Goal: Download file/media: Download file/media

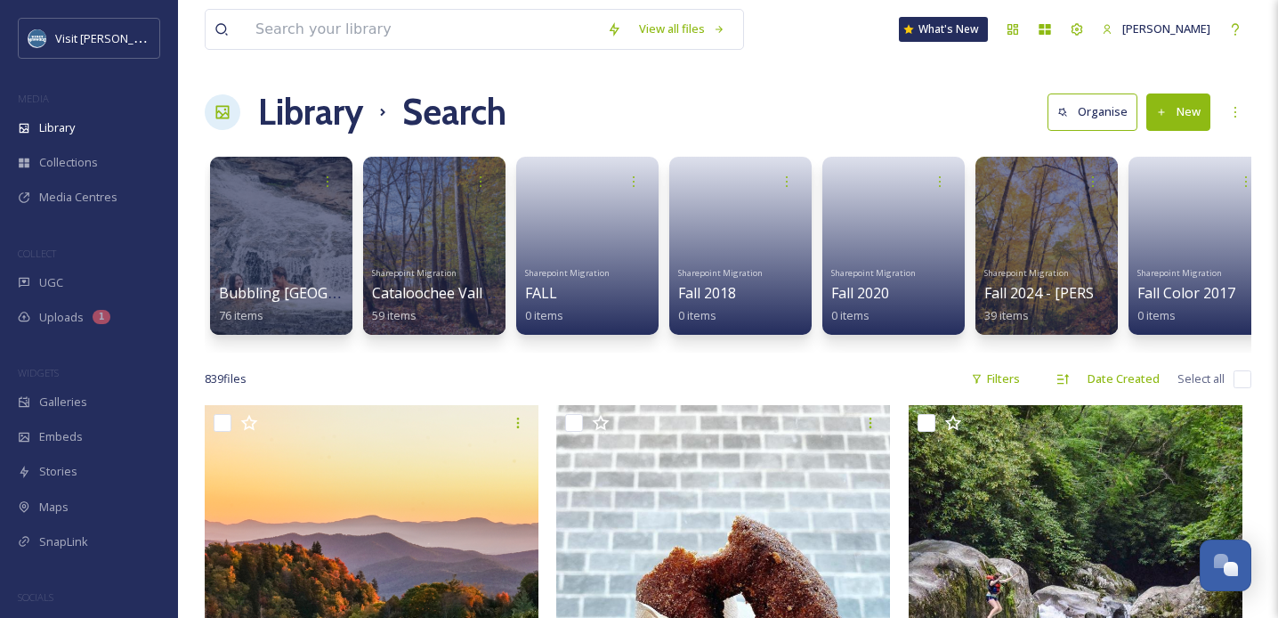
scroll to position [90698, 0]
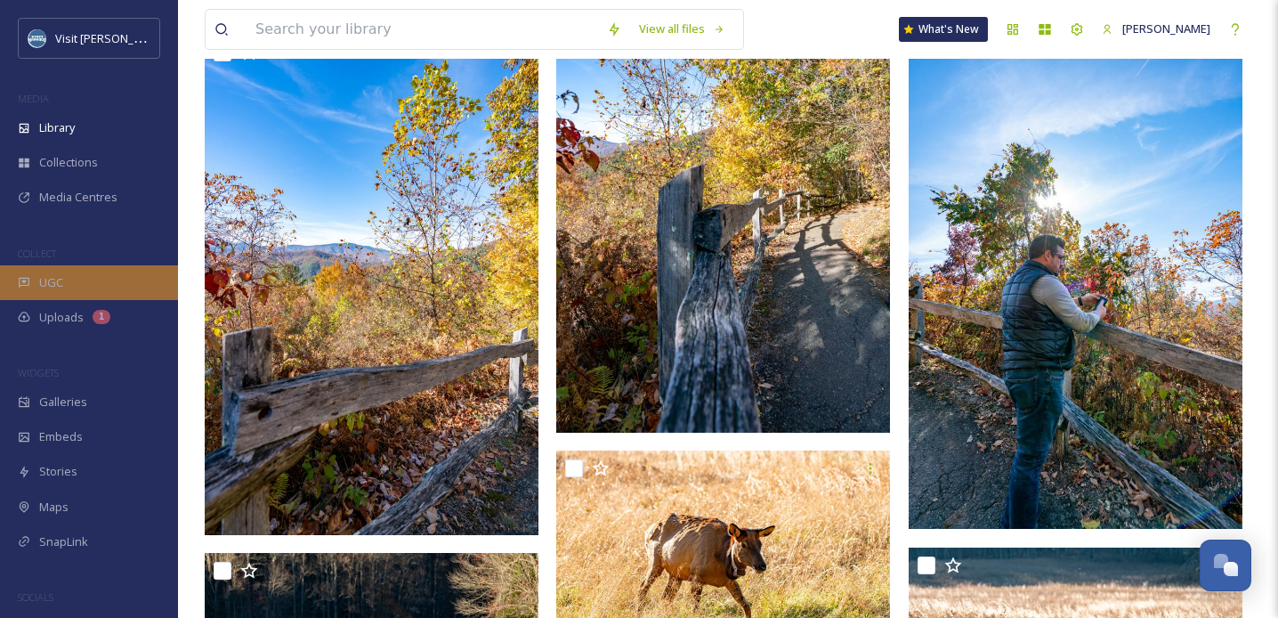
click at [51, 281] on span "UGC" at bounding box center [51, 282] width 24 height 17
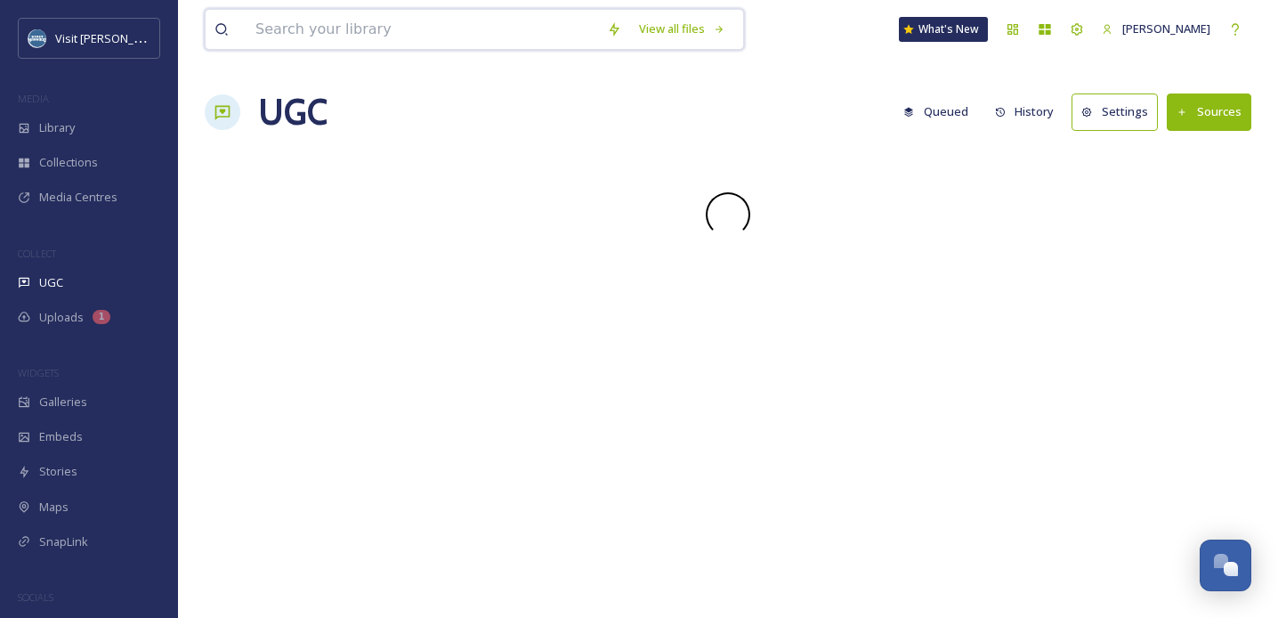
click at [389, 36] on input at bounding box center [423, 29] width 352 height 39
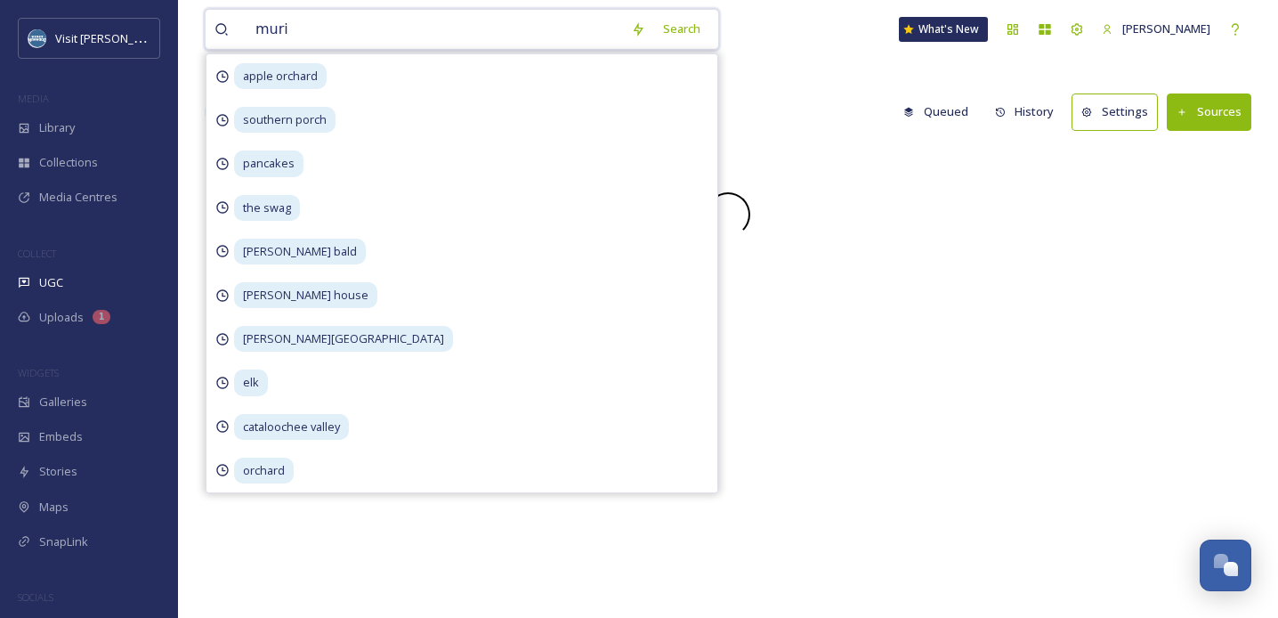
type input "mur"
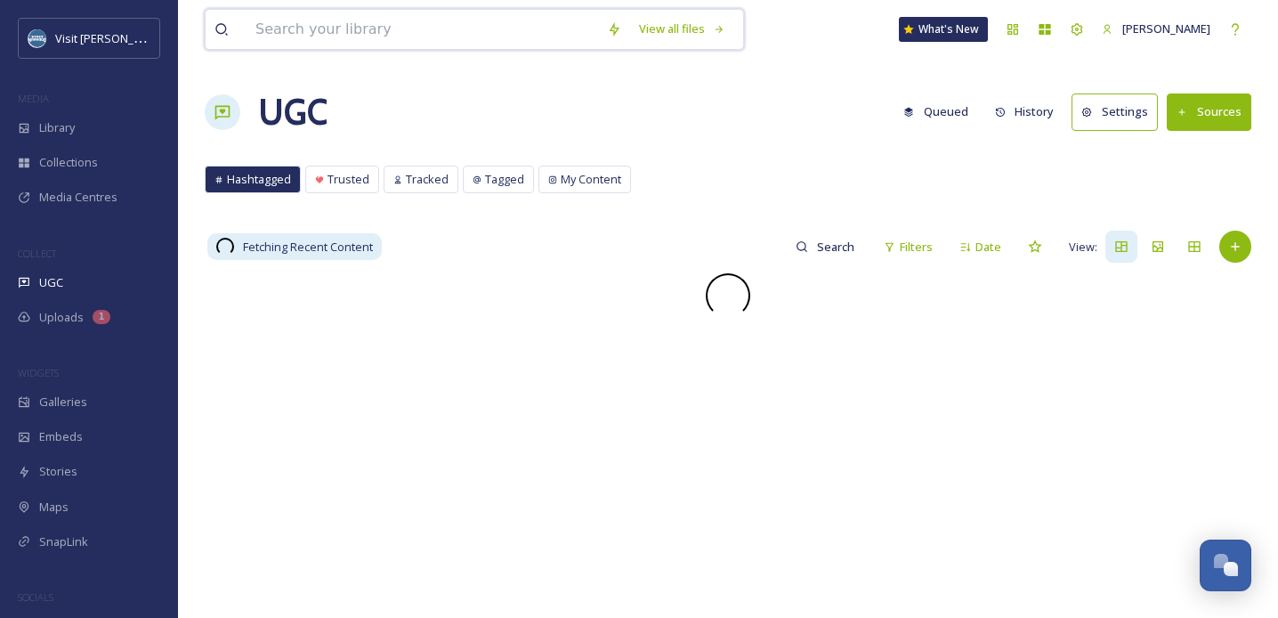
click at [288, 35] on input at bounding box center [423, 29] width 352 height 39
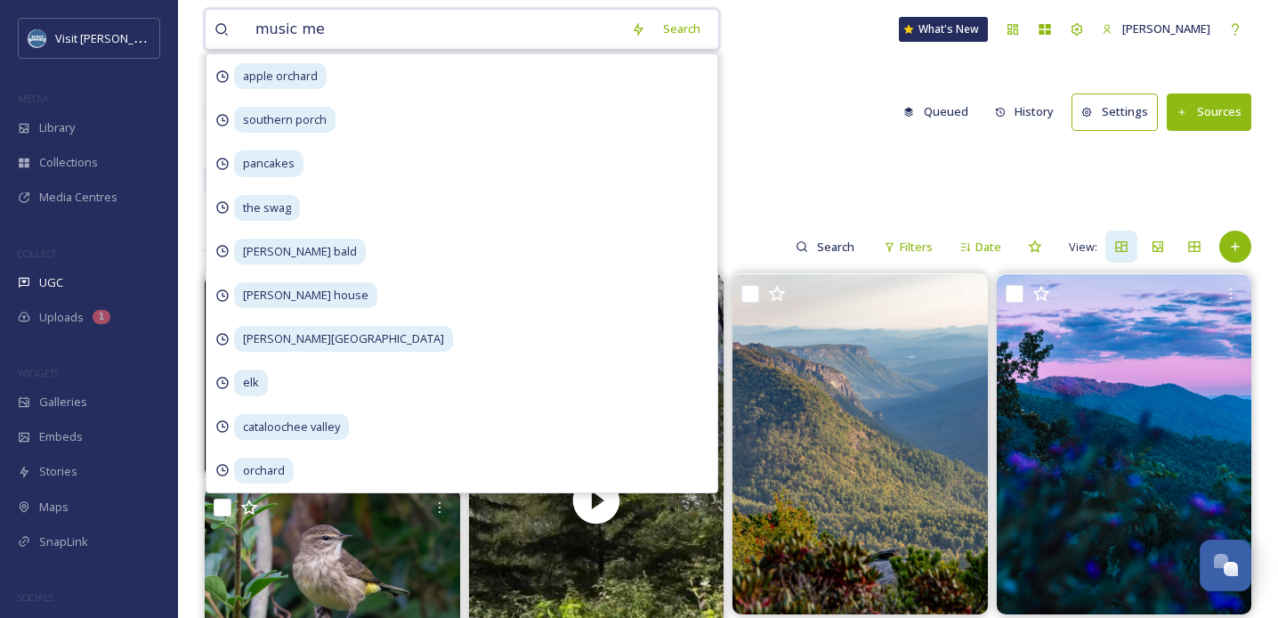
type input "music men"
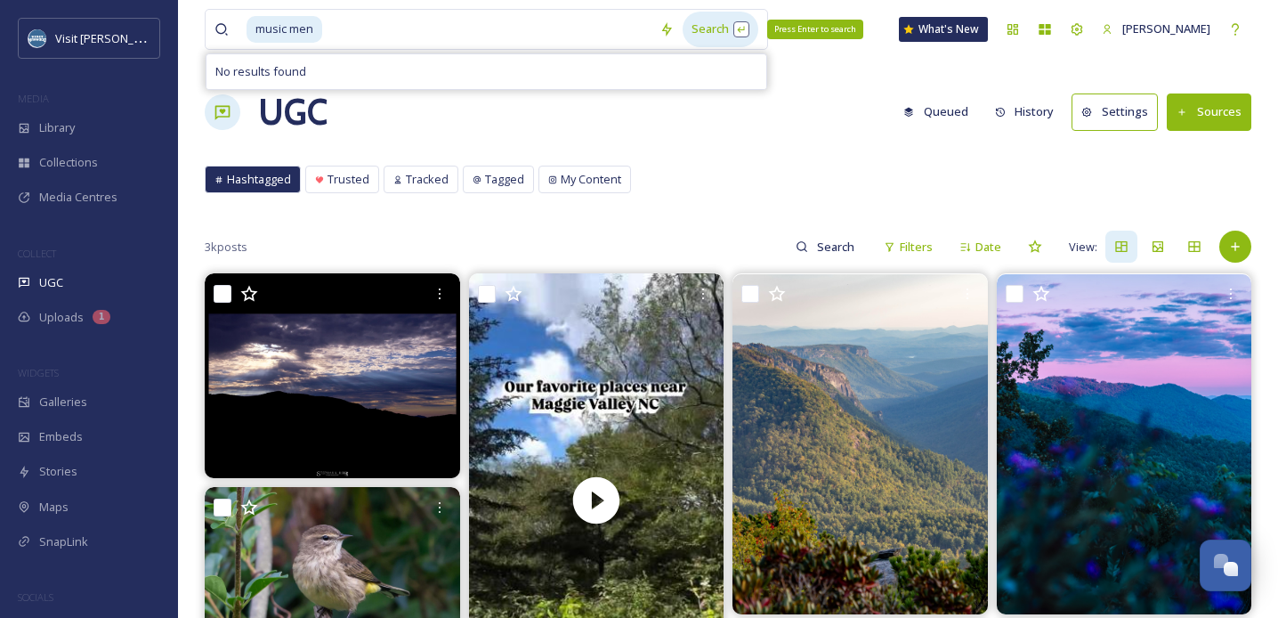
click at [716, 17] on div "Search Press Enter to search" at bounding box center [721, 29] width 76 height 35
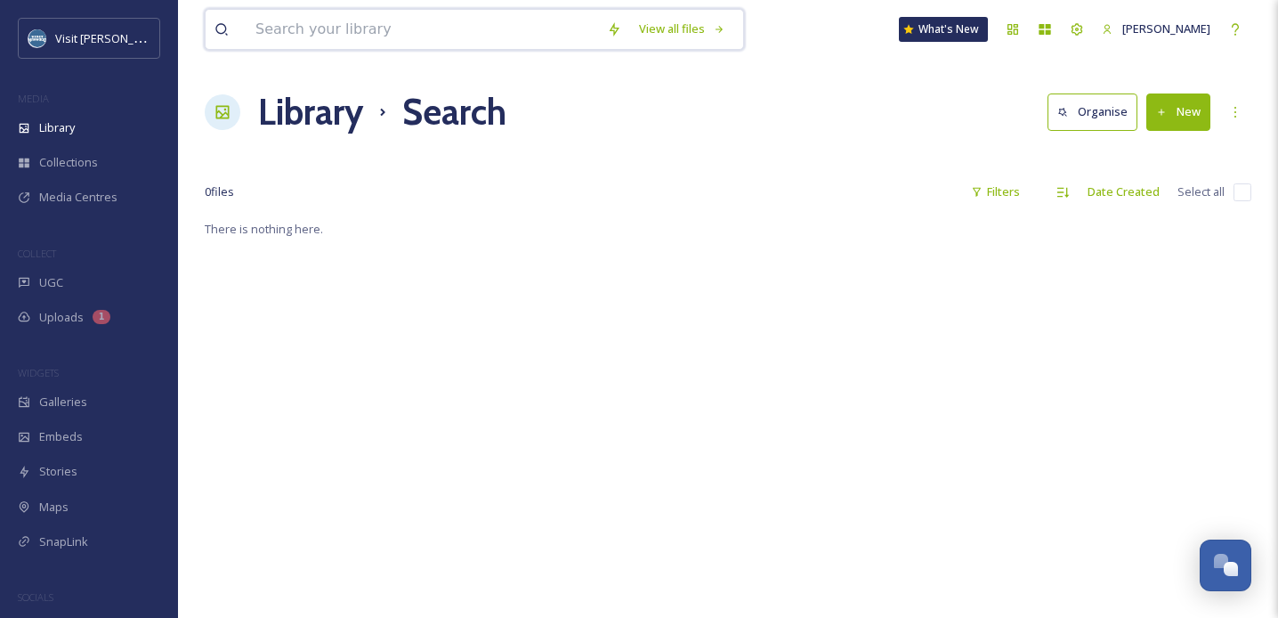
click at [337, 41] on input at bounding box center [423, 29] width 352 height 39
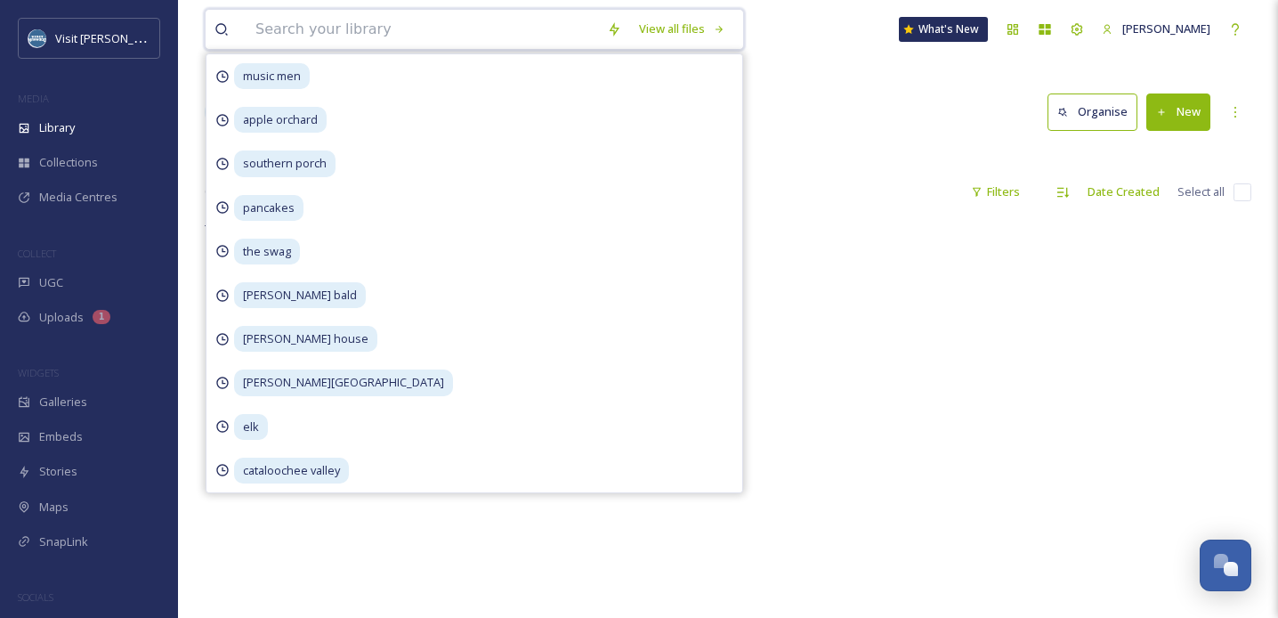
click at [331, 31] on input at bounding box center [423, 29] width 352 height 39
type input "statues"
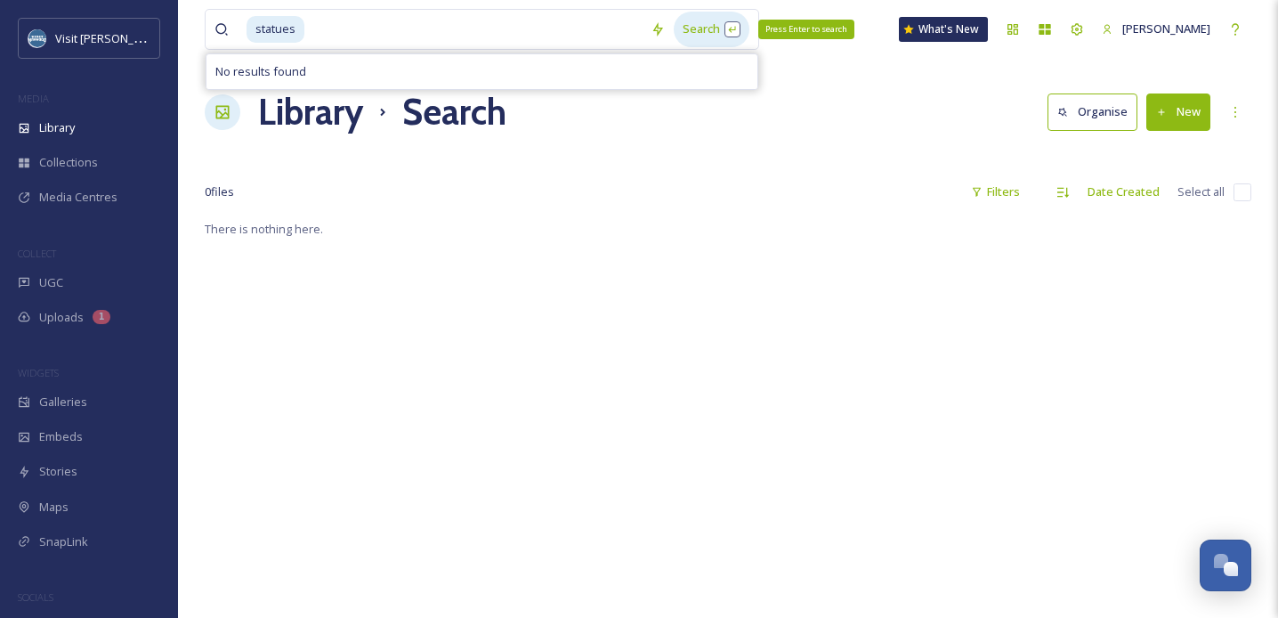
click at [688, 35] on div "Search Press Enter to search" at bounding box center [712, 29] width 76 height 35
click at [805, 137] on div "Library Search Organise New" at bounding box center [728, 111] width 1047 height 53
drag, startPoint x: 351, startPoint y: 36, endPoint x: 174, endPoint y: 29, distance: 176.4
click at [174, 29] on div "Visit [PERSON_NAME] MEDIA Library Collections Media Centres COLLECT UGC Uploads…" at bounding box center [639, 418] width 1278 height 836
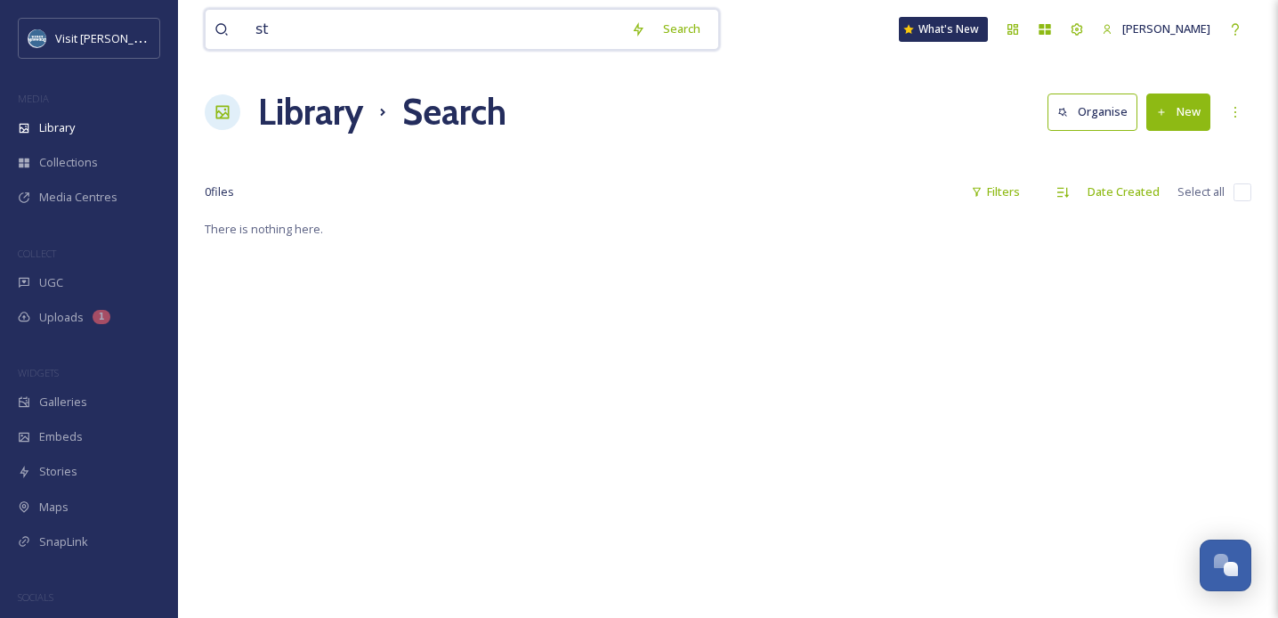
type input "s"
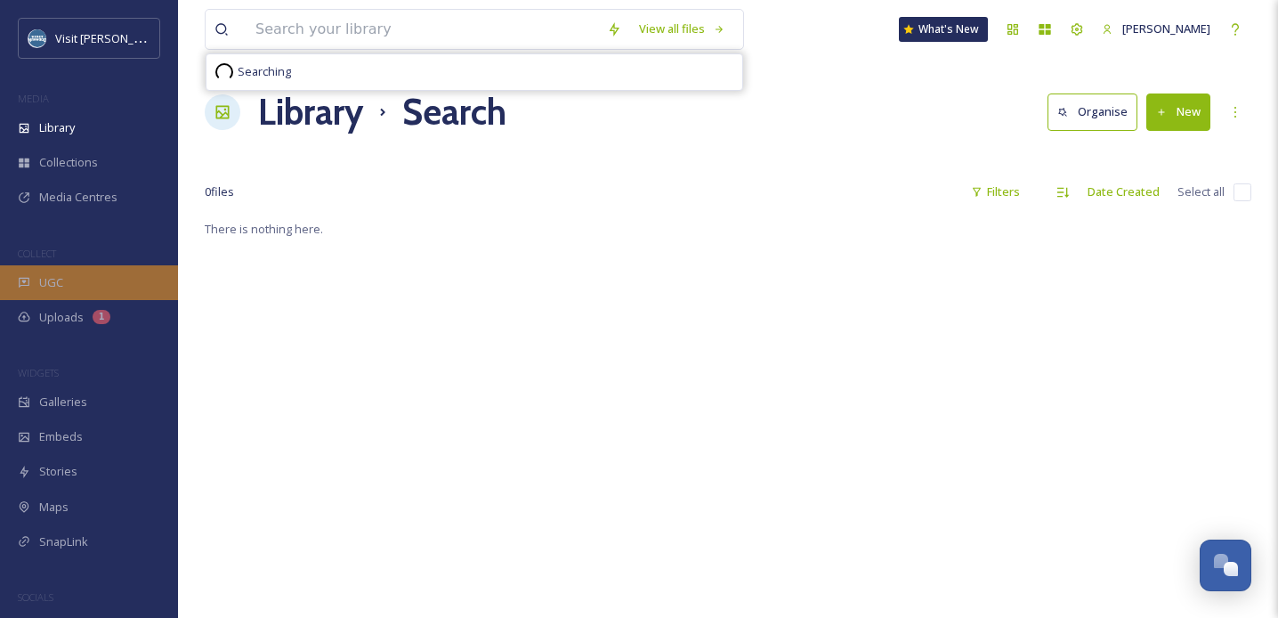
click at [122, 290] on div "UGC" at bounding box center [89, 282] width 178 height 35
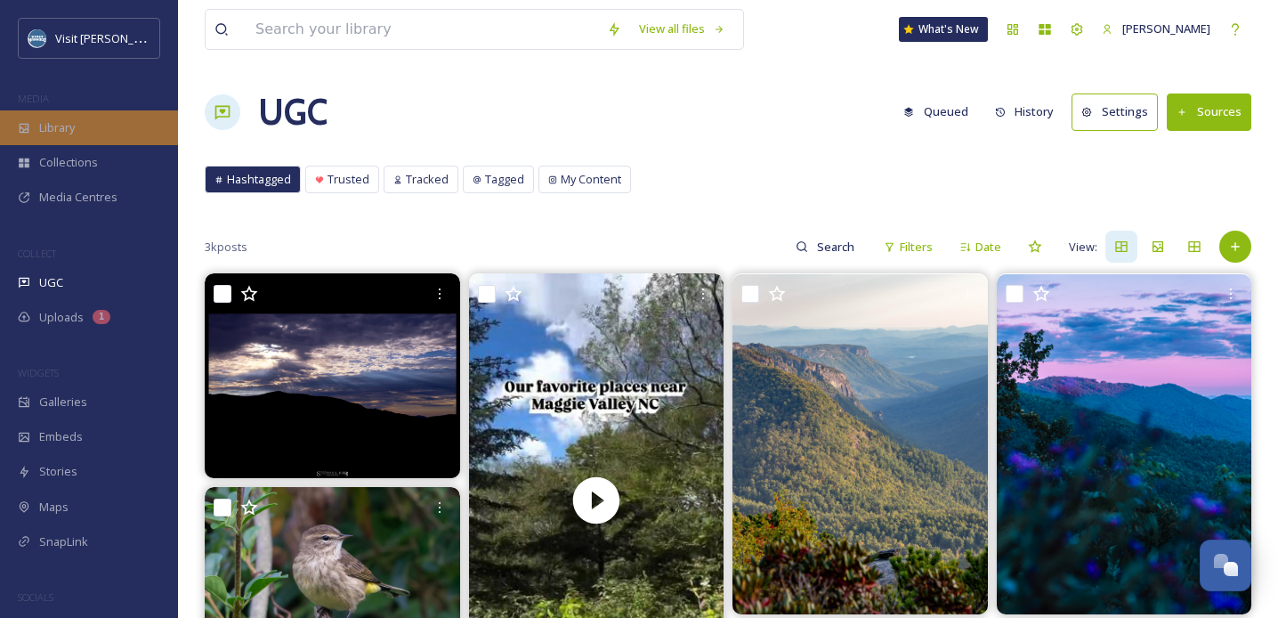
click at [77, 134] on div "Library" at bounding box center [89, 127] width 178 height 35
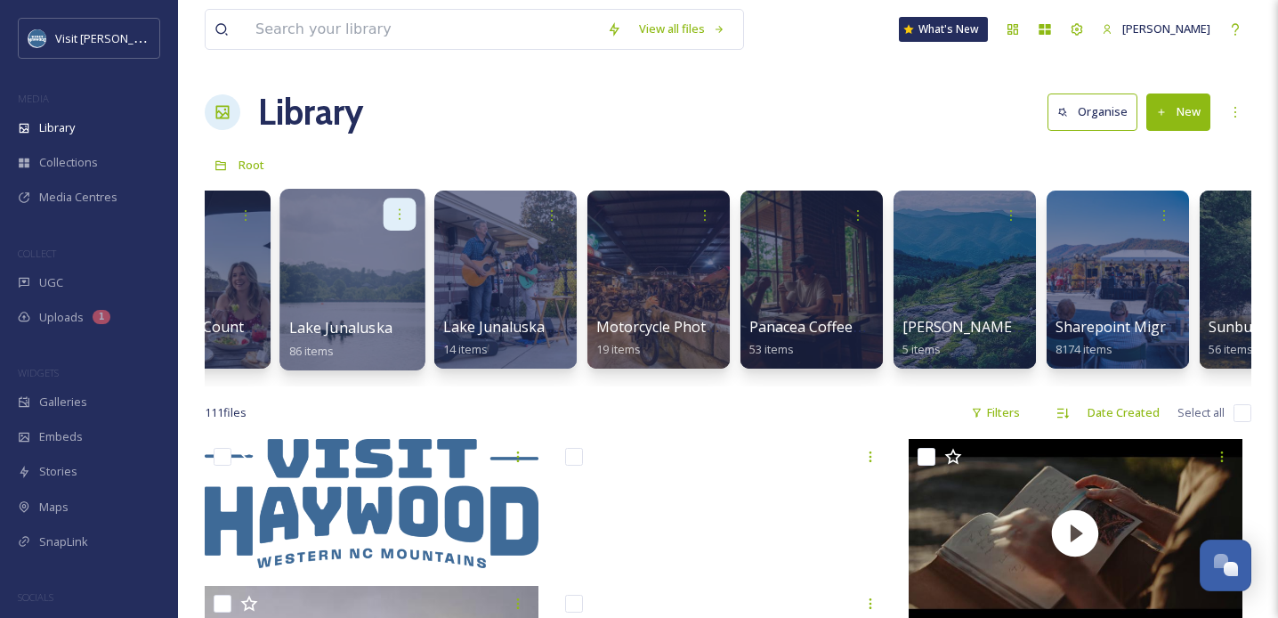
scroll to position [0, 2628]
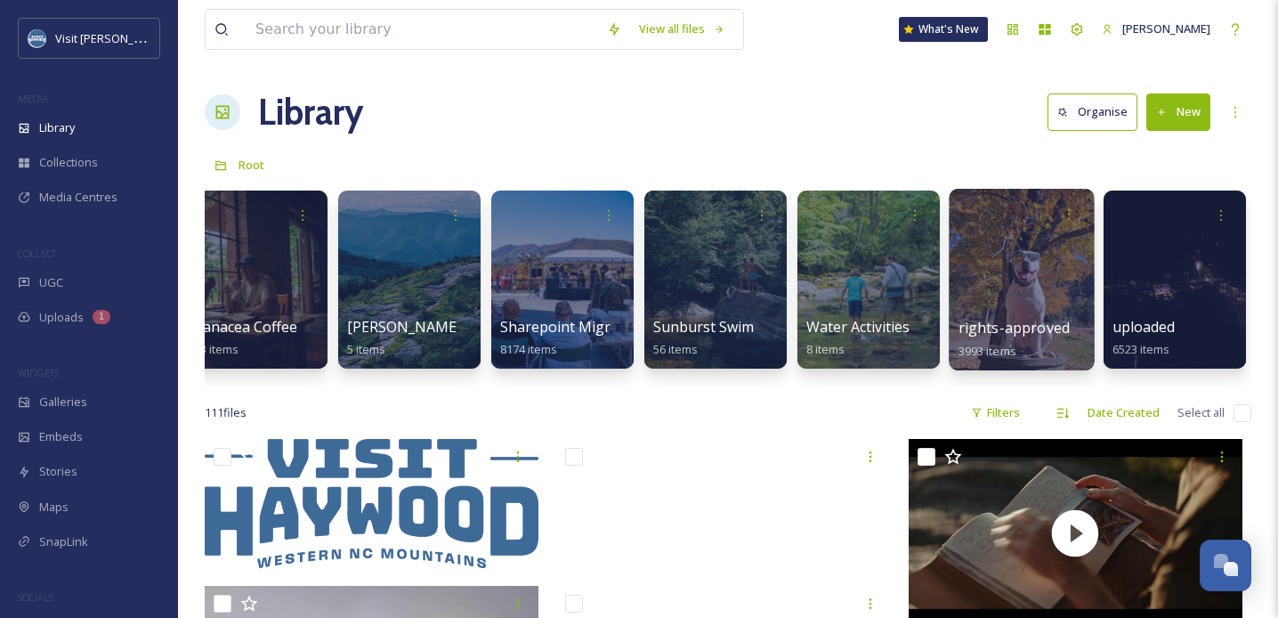
click at [1035, 274] on div at bounding box center [1021, 280] width 145 height 182
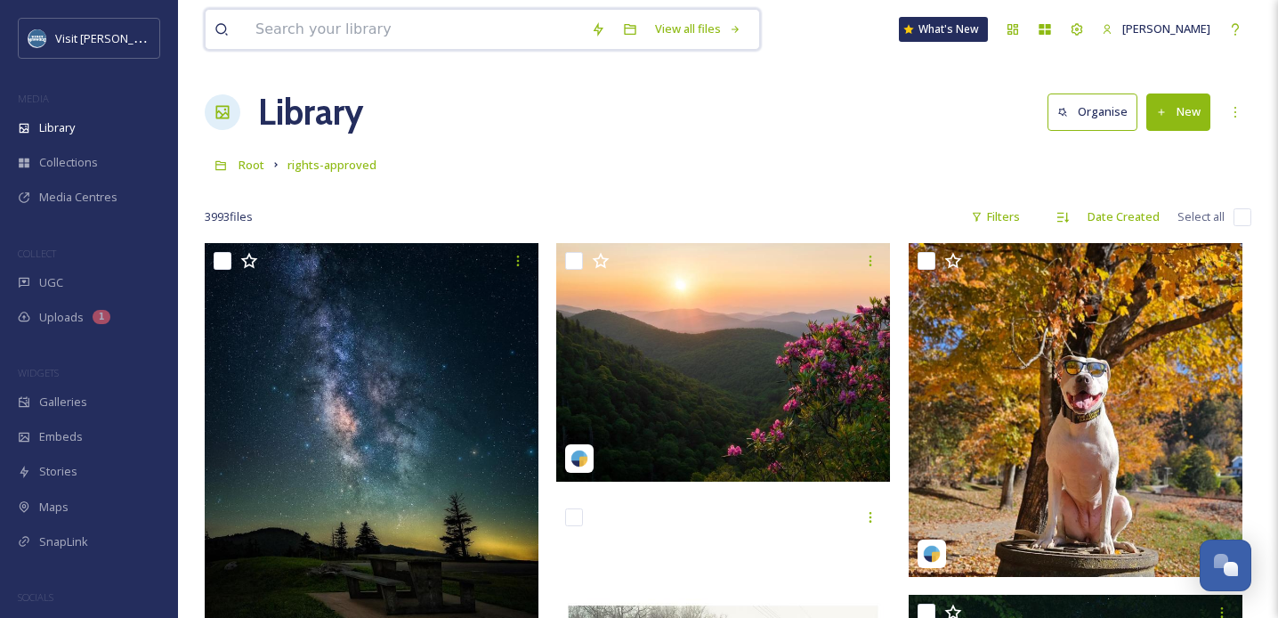
click at [388, 28] on input at bounding box center [415, 29] width 336 height 39
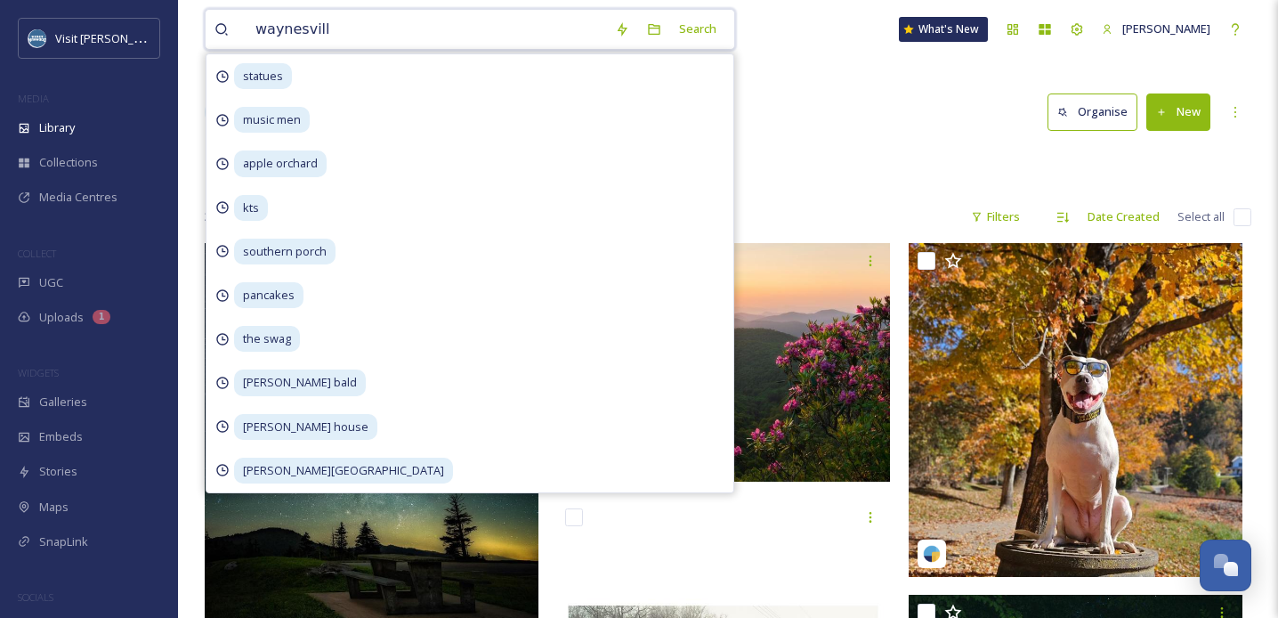
type input "[GEOGRAPHIC_DATA]"
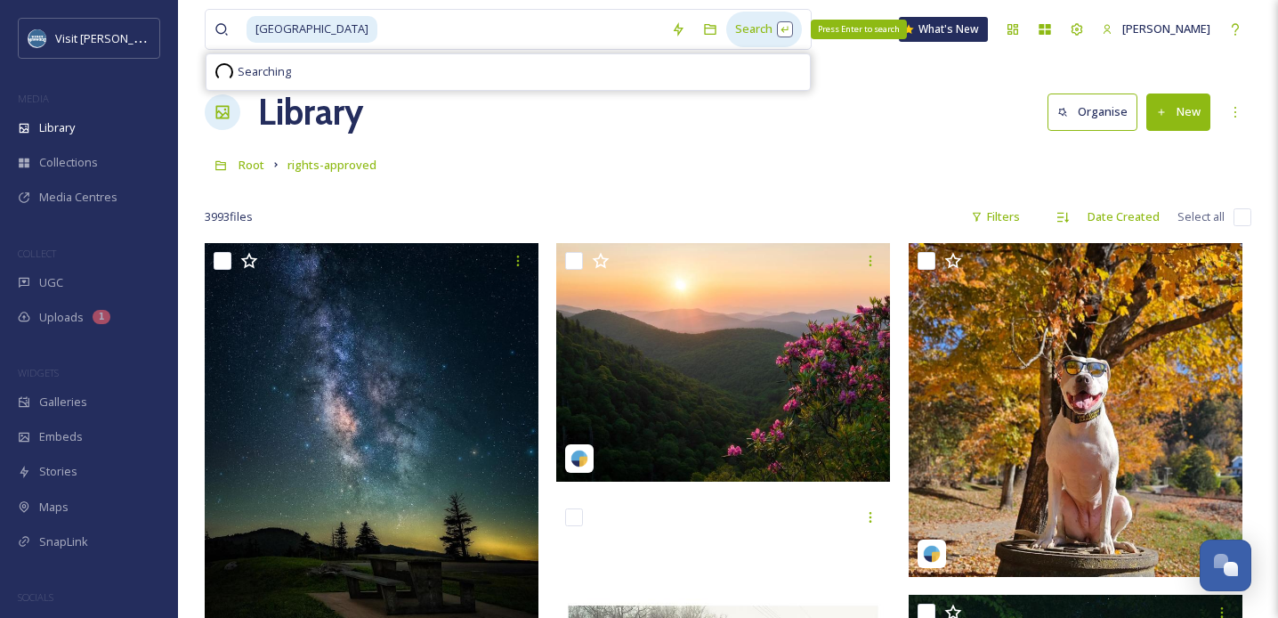
click at [726, 31] on div "Search Press Enter to search" at bounding box center [764, 29] width 76 height 35
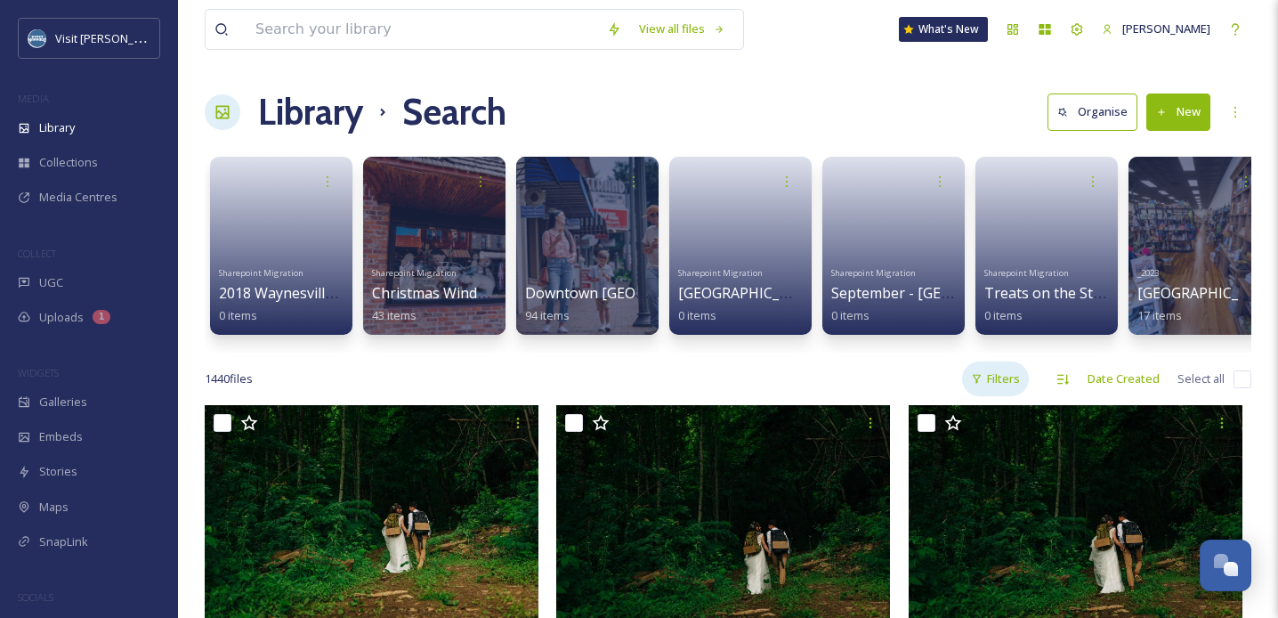
click at [1015, 379] on div "Filters" at bounding box center [995, 378] width 67 height 35
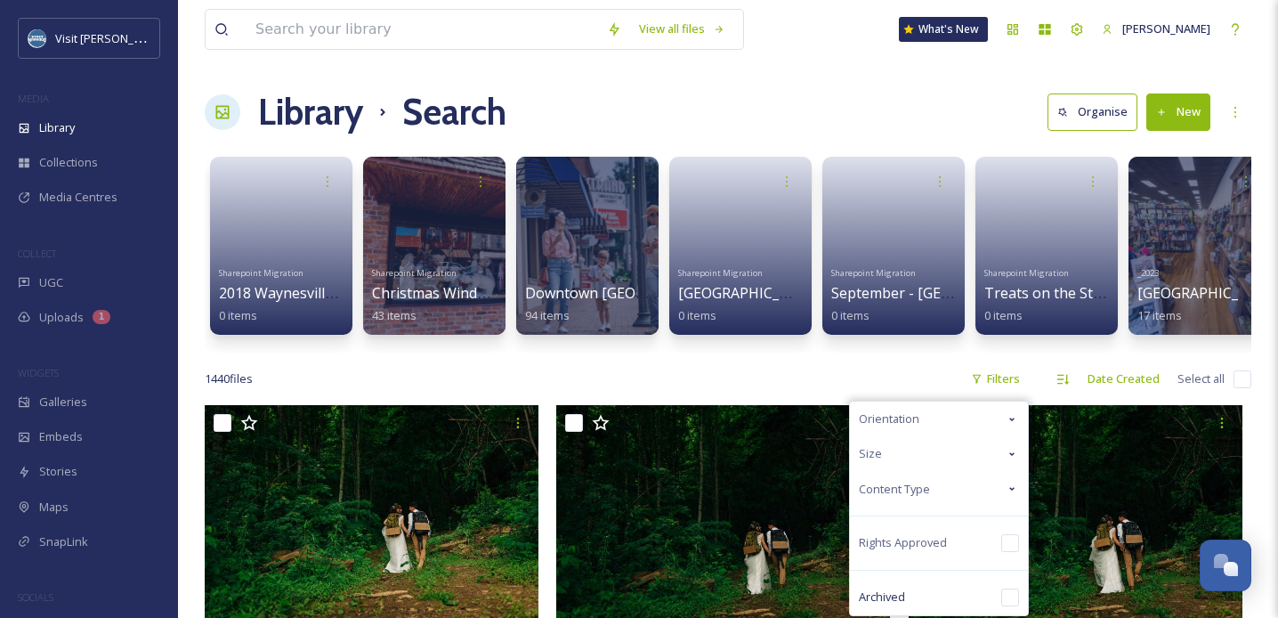
click at [933, 499] on div "Content Type" at bounding box center [939, 489] width 178 height 35
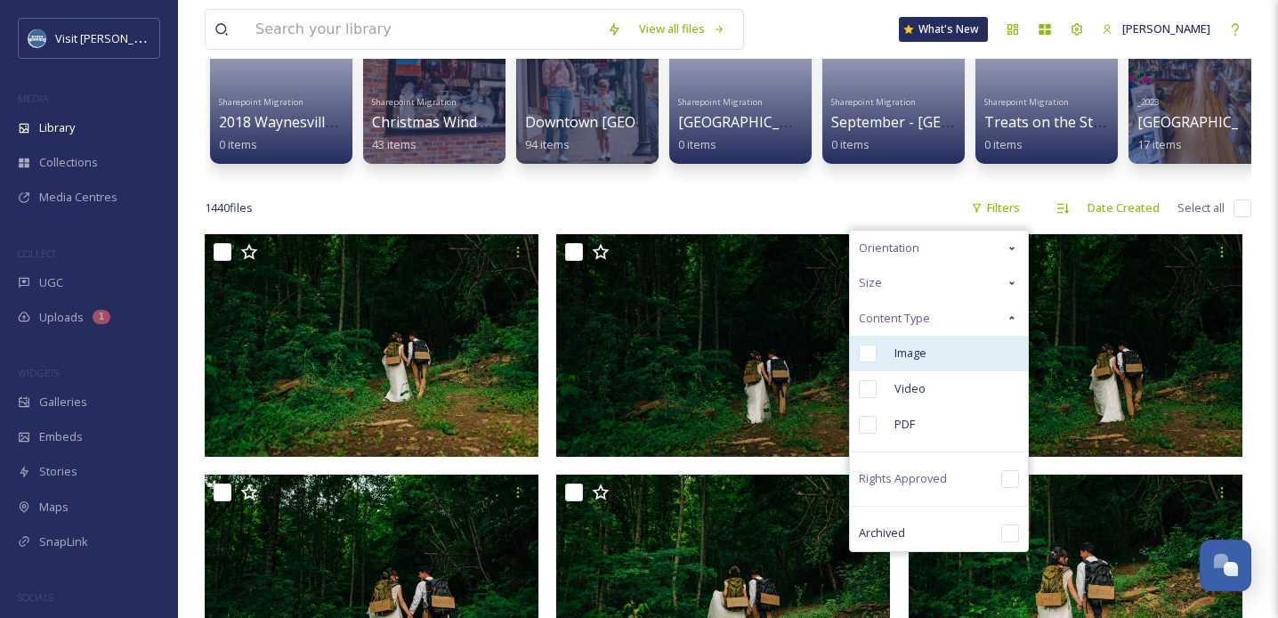
click at [872, 353] on input "checkbox" at bounding box center [868, 354] width 18 height 18
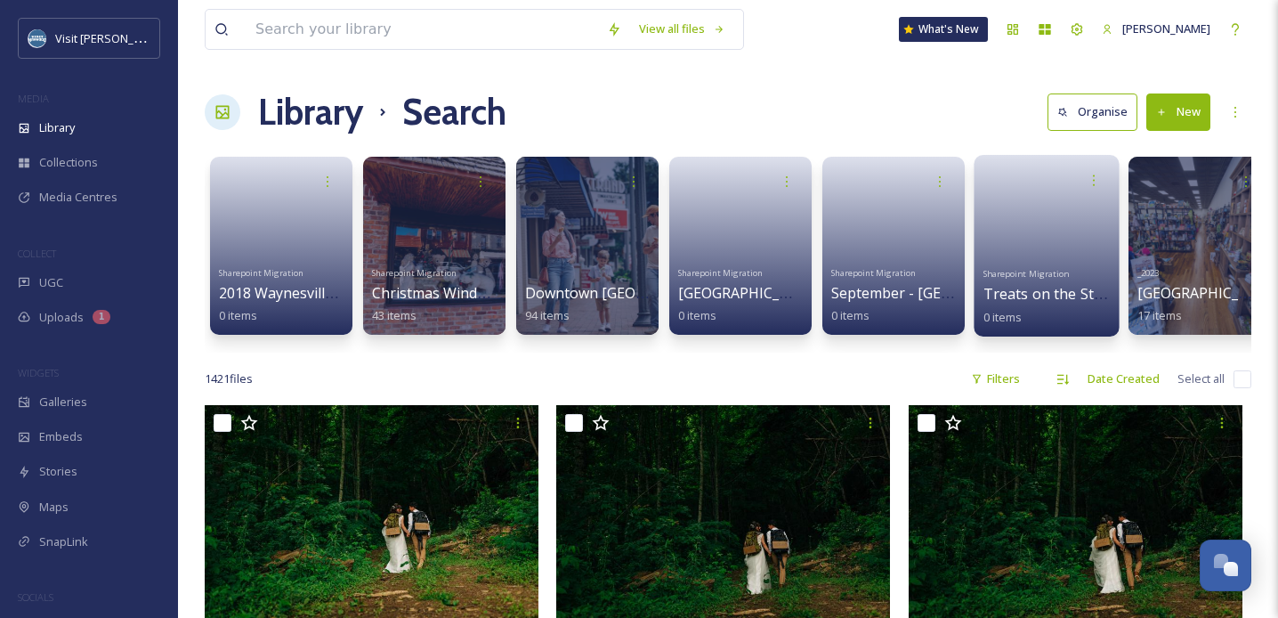
scroll to position [28, 0]
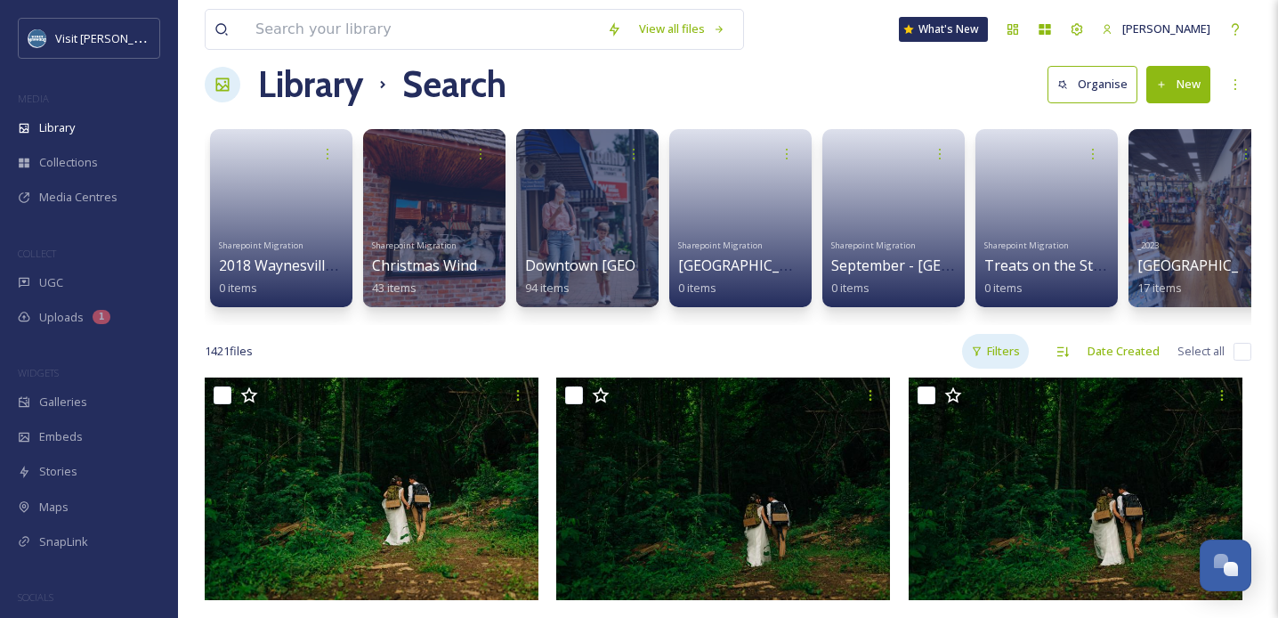
click at [983, 345] on icon at bounding box center [977, 351] width 12 height 12
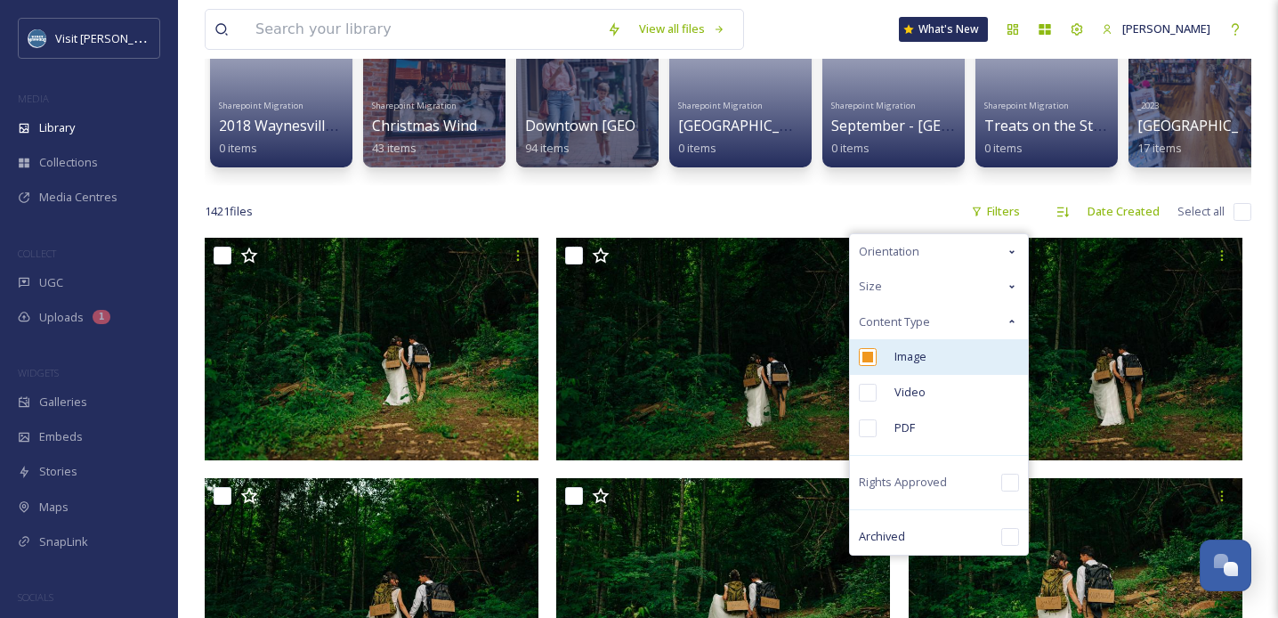
scroll to position [170, 0]
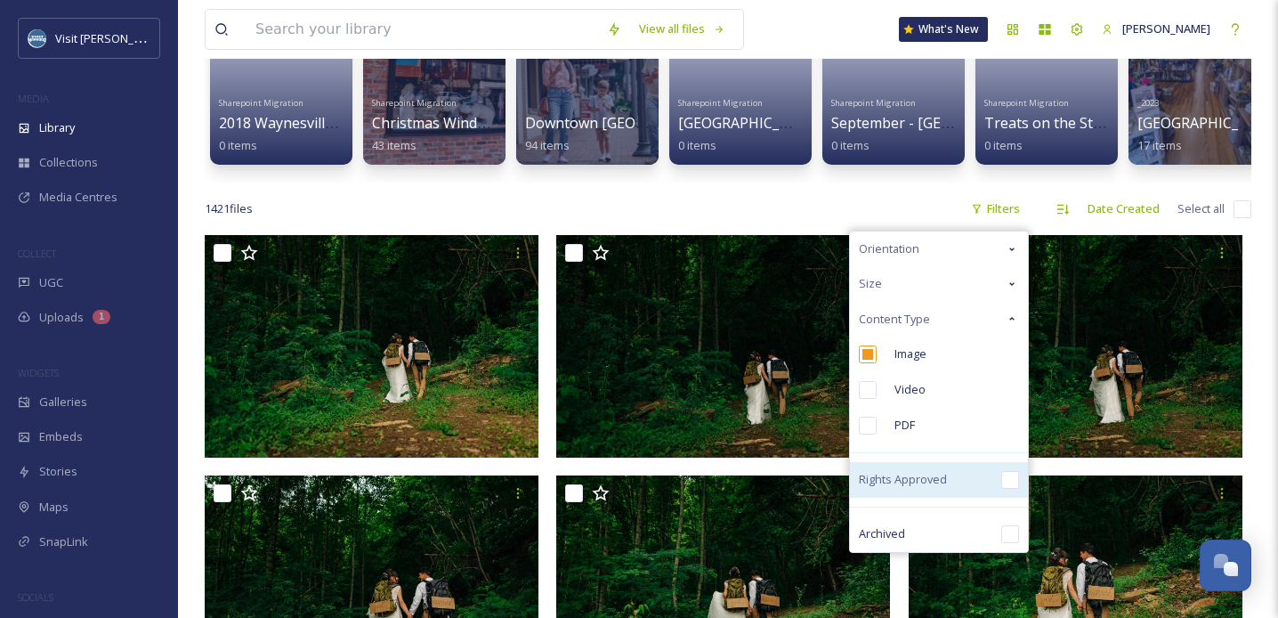
click at [955, 485] on div "Rights Approved" at bounding box center [939, 480] width 178 height 36
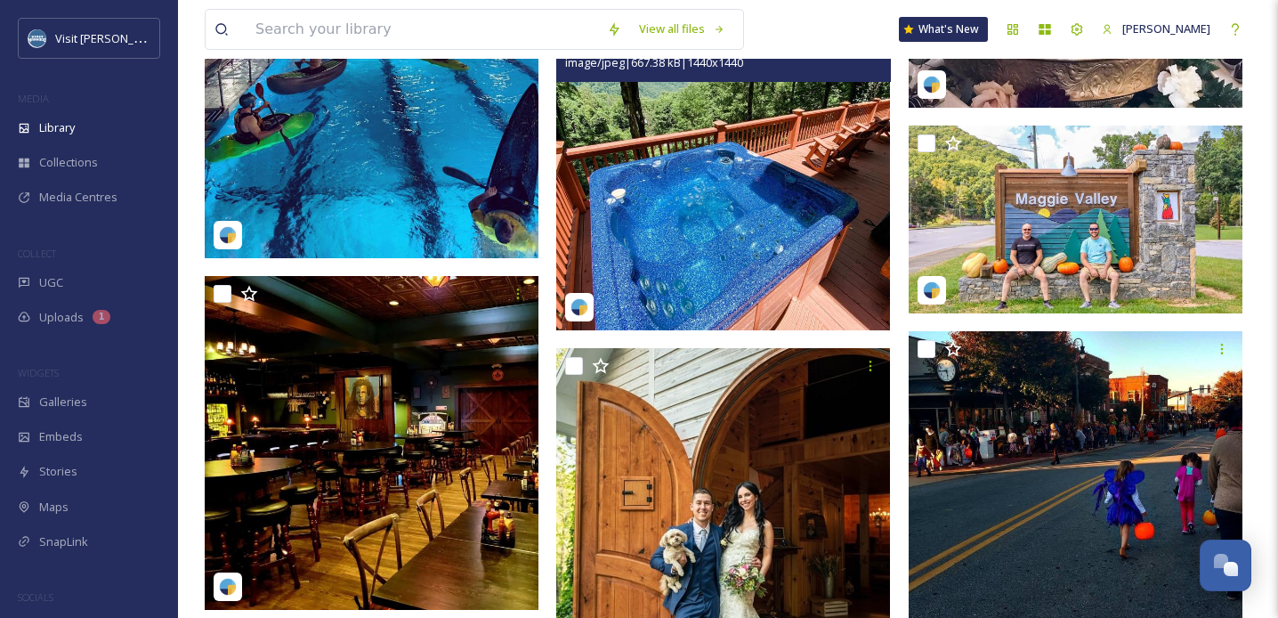
scroll to position [3201, 0]
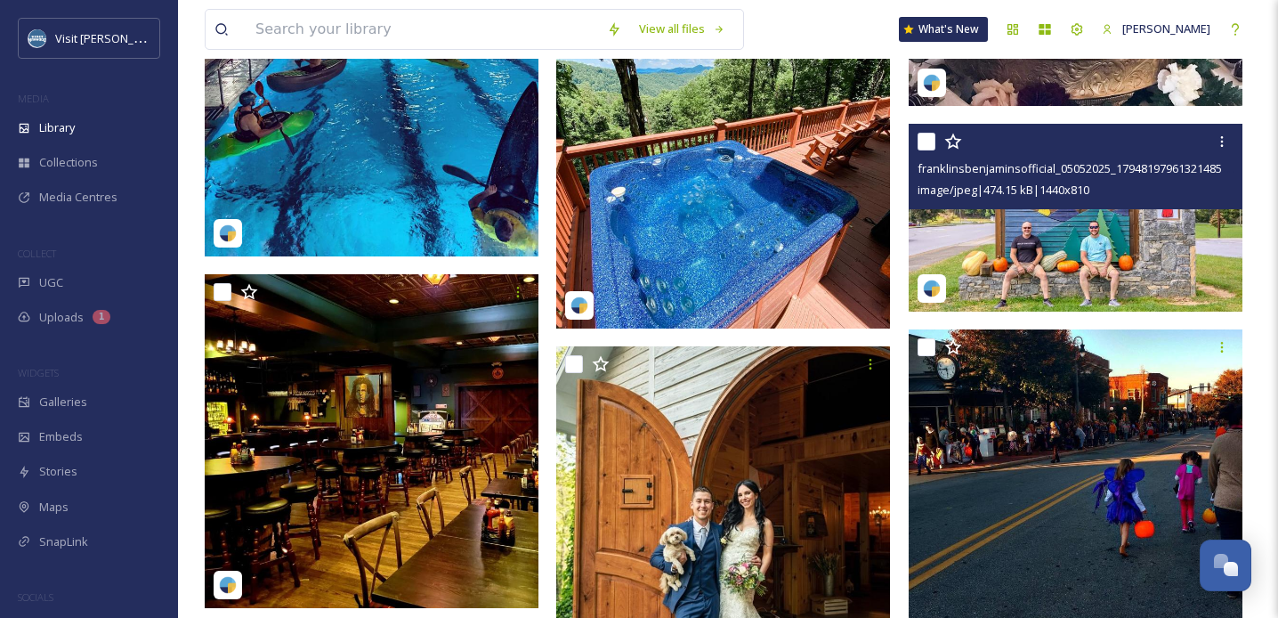
click at [1063, 240] on img at bounding box center [1076, 218] width 334 height 188
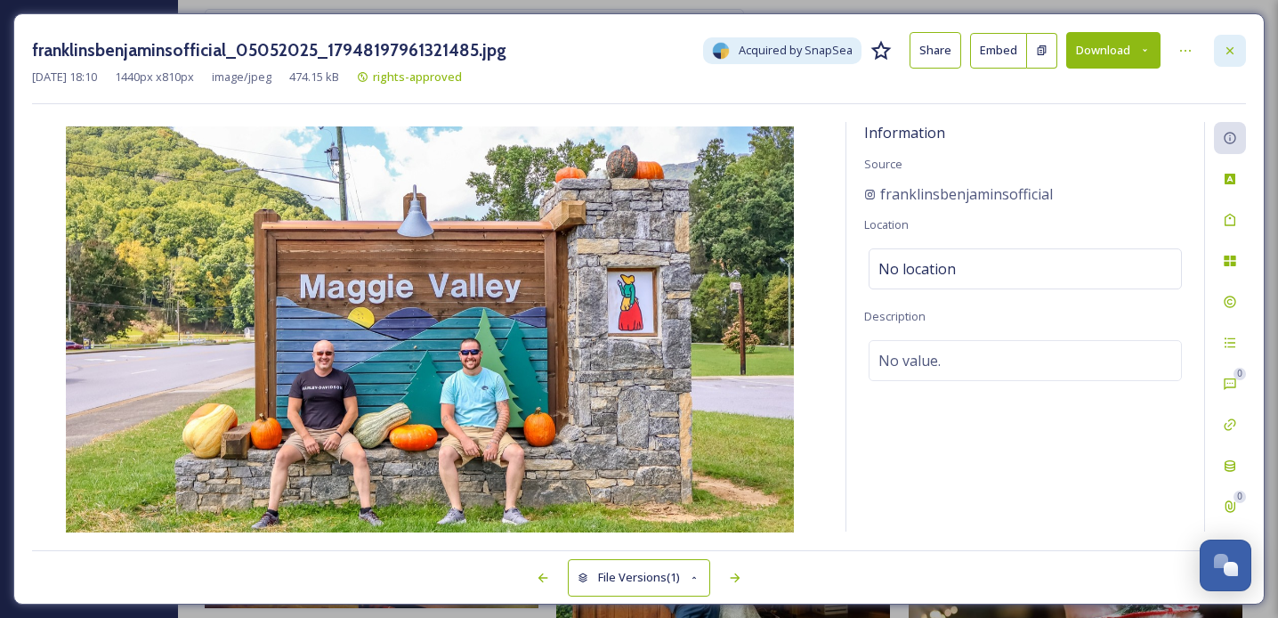
click at [1227, 48] on icon at bounding box center [1230, 51] width 14 height 14
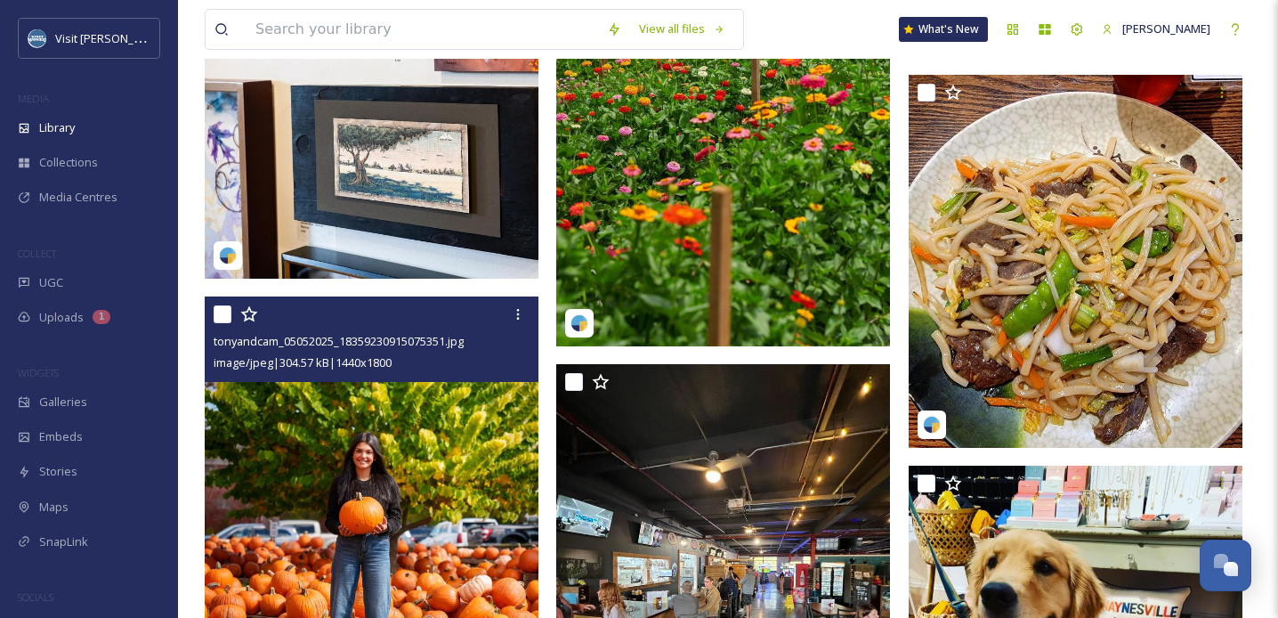
scroll to position [11726, 0]
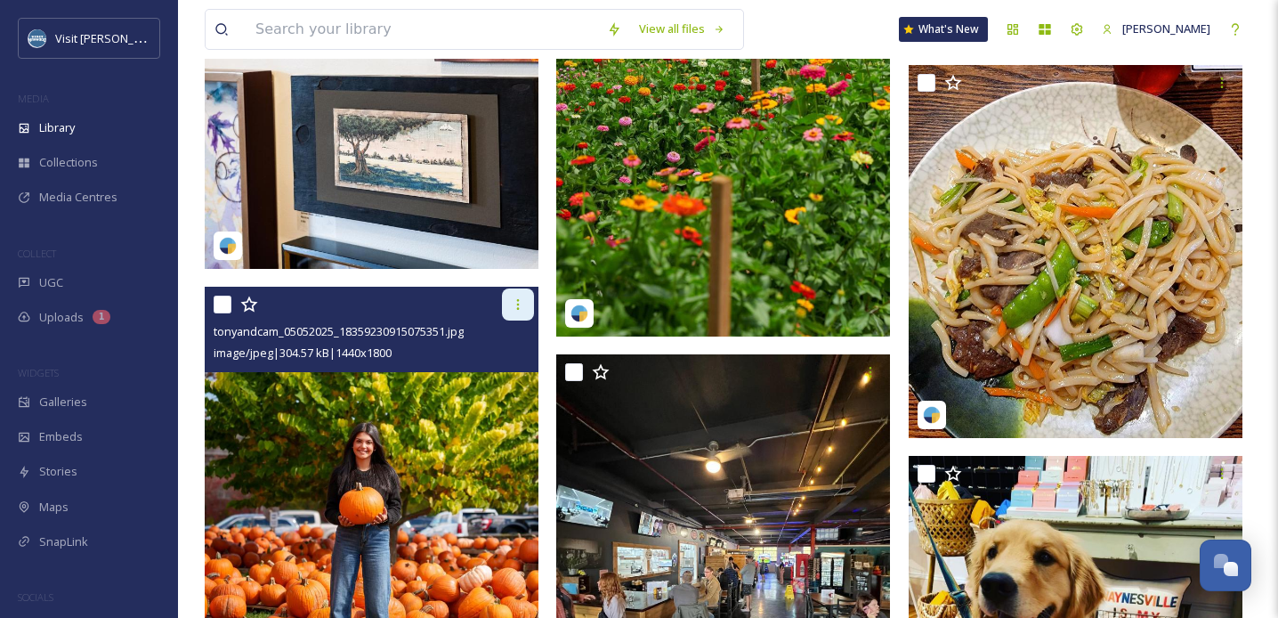
click at [519, 310] on icon at bounding box center [518, 304] width 14 height 14
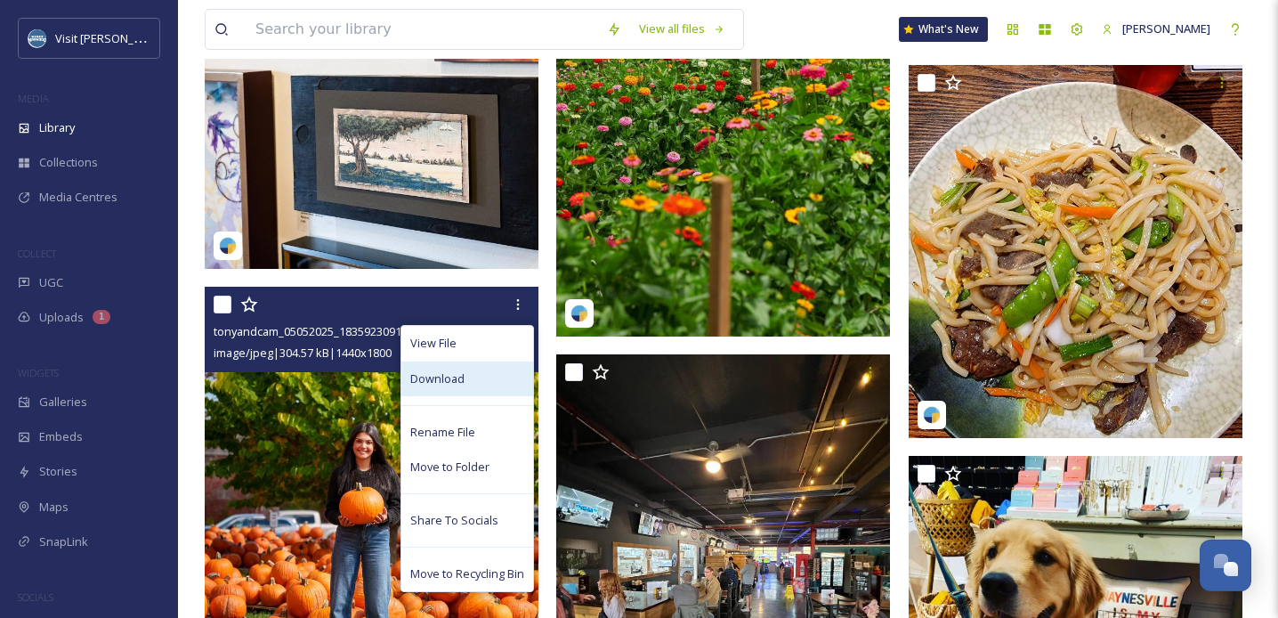
click at [470, 377] on div "Download" at bounding box center [468, 378] width 132 height 35
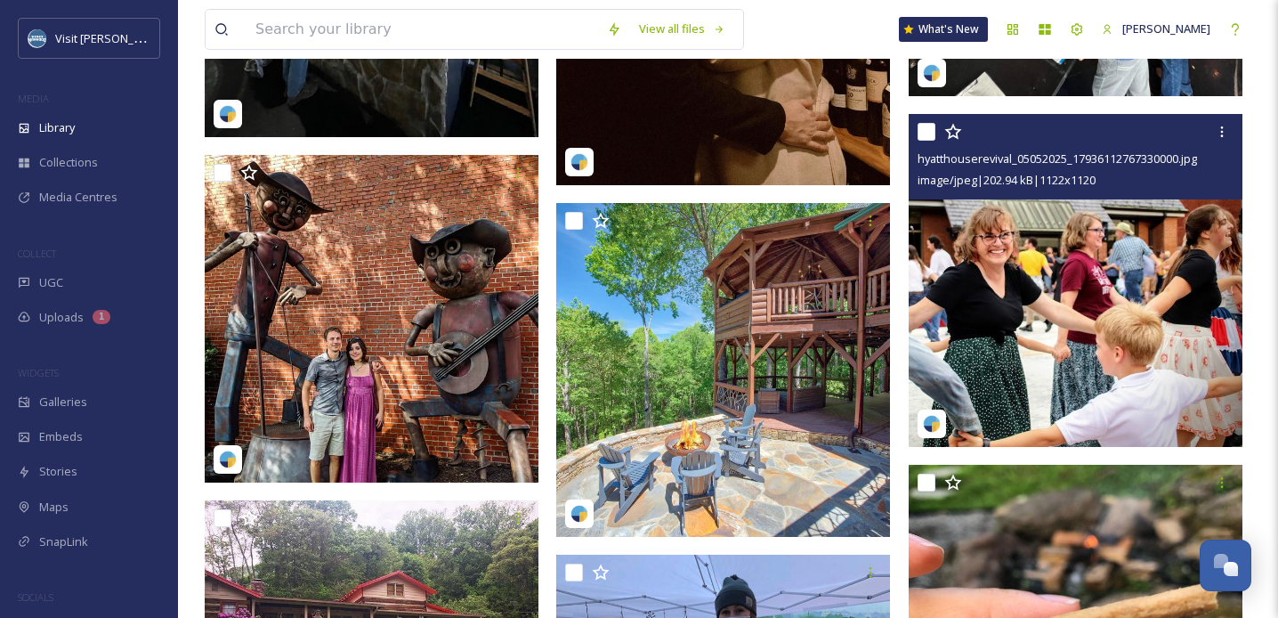
scroll to position [16382, 0]
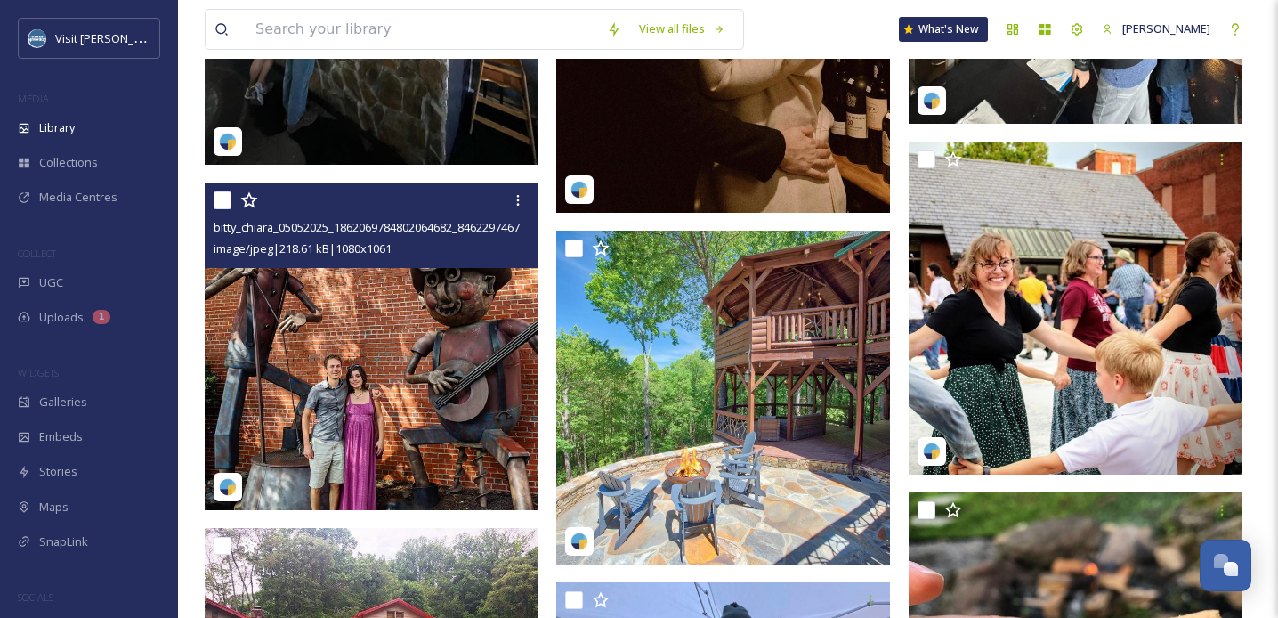
click at [410, 351] on img at bounding box center [372, 347] width 334 height 329
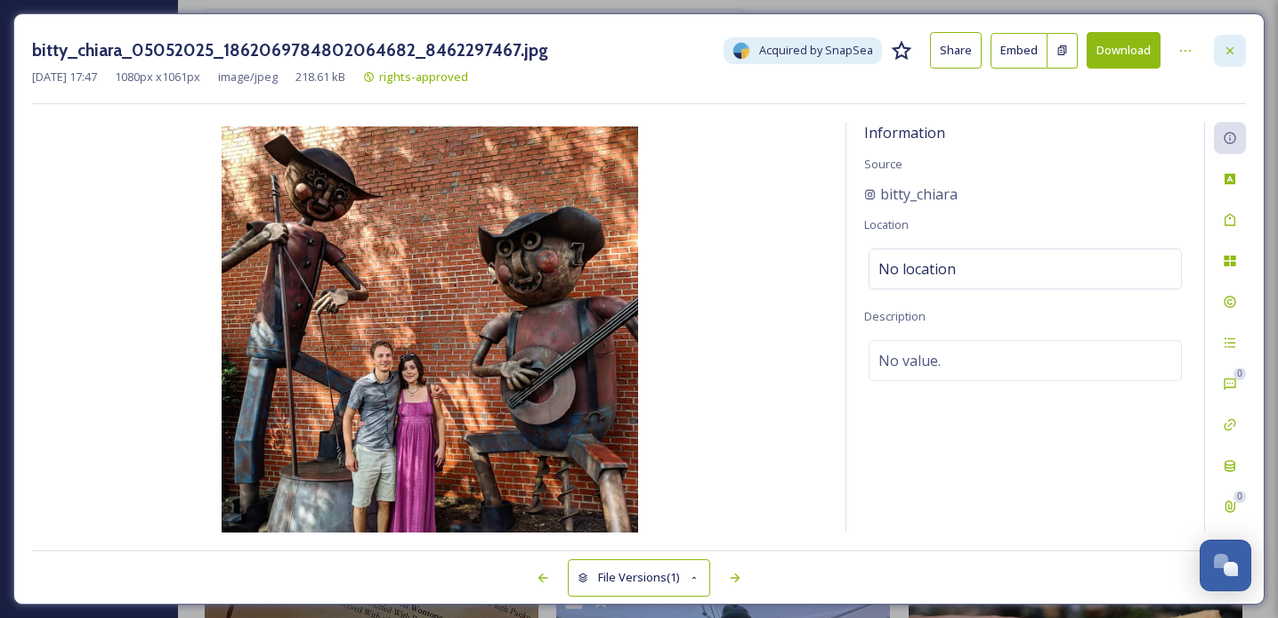
click at [1229, 48] on icon at bounding box center [1230, 49] width 7 height 7
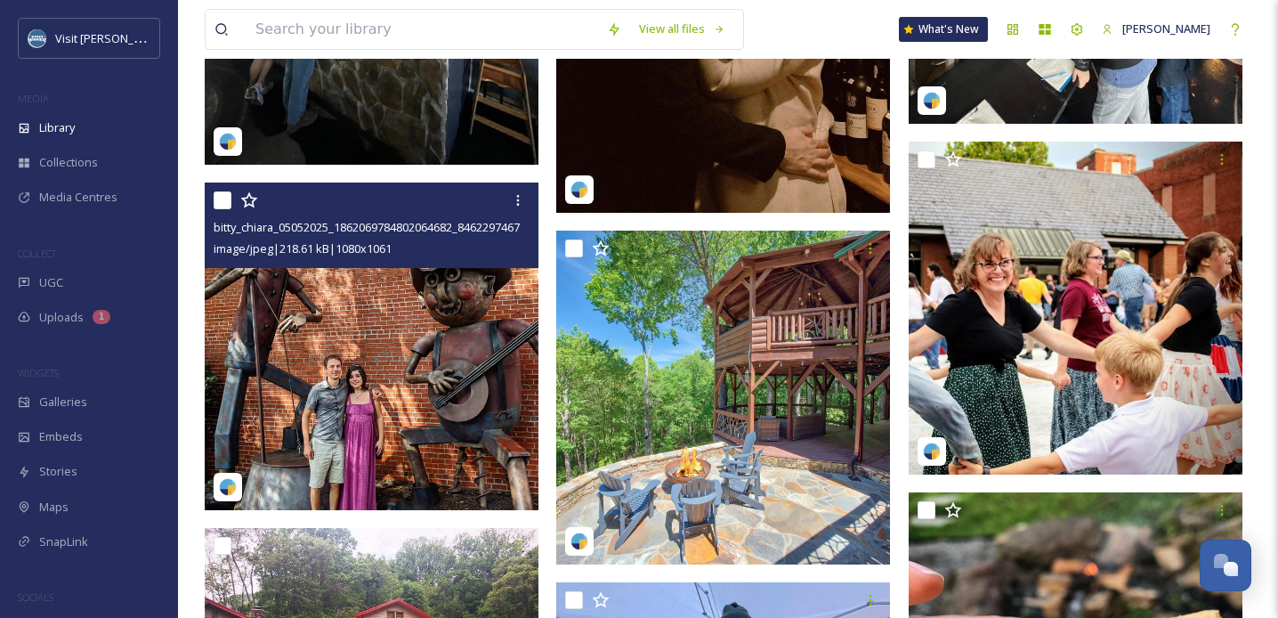
click at [318, 416] on img at bounding box center [372, 347] width 334 height 329
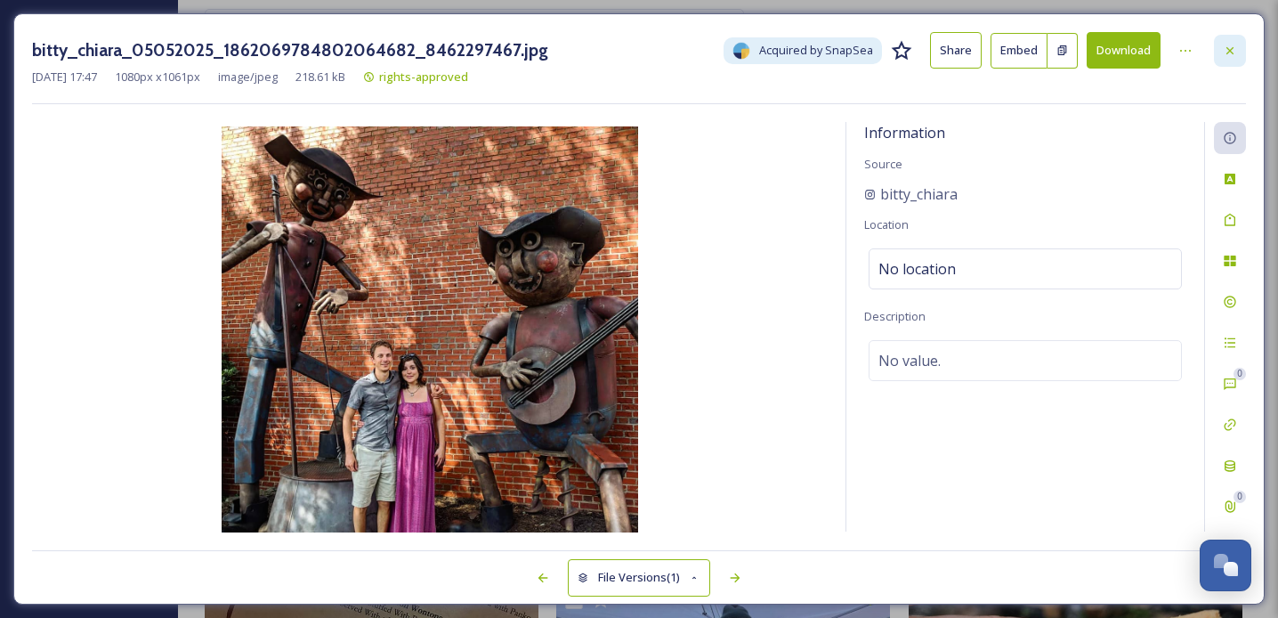
click at [1233, 58] on div at bounding box center [1230, 51] width 32 height 32
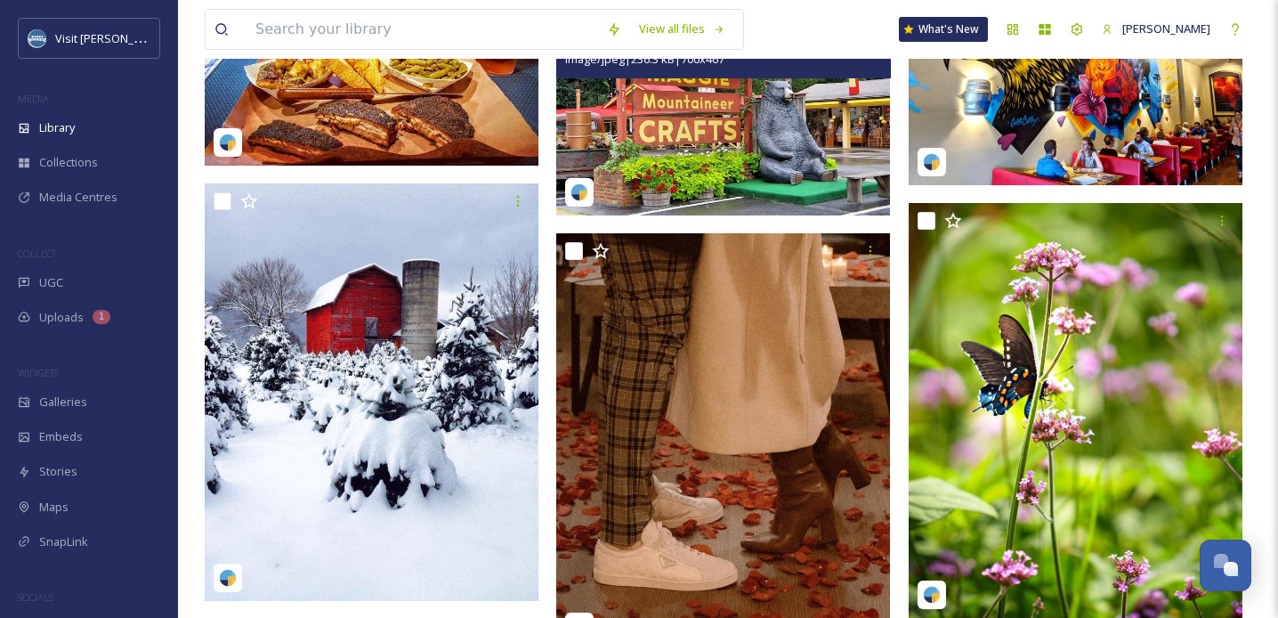
scroll to position [18446, 0]
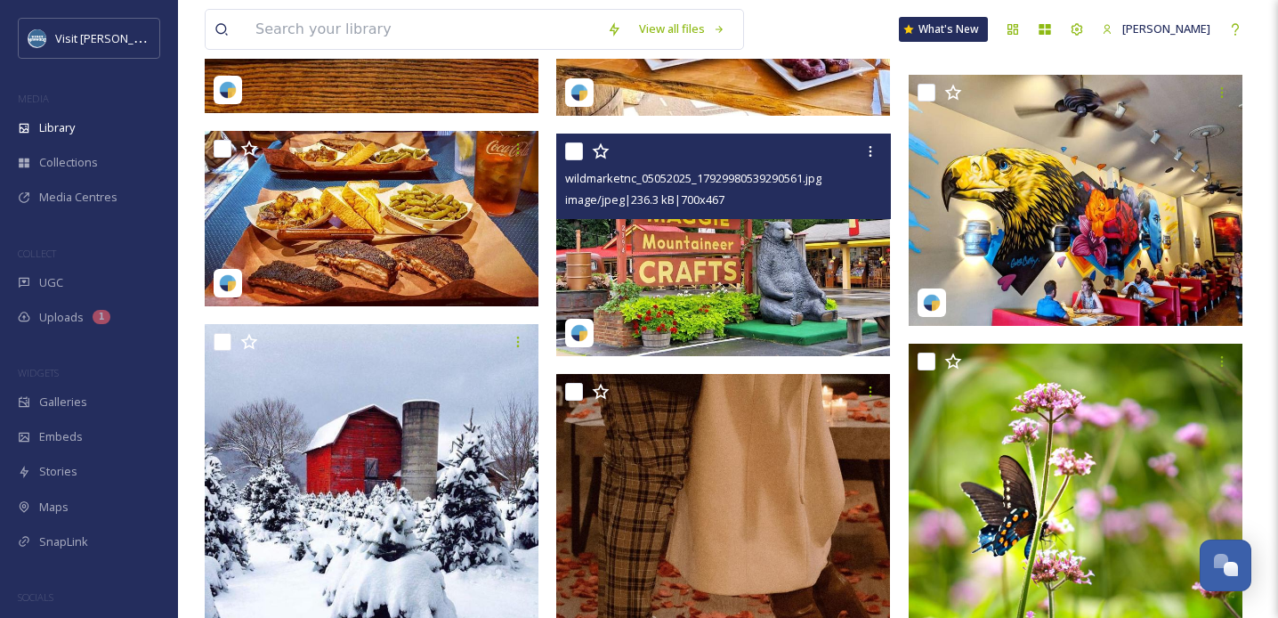
click at [739, 275] on img at bounding box center [723, 245] width 334 height 223
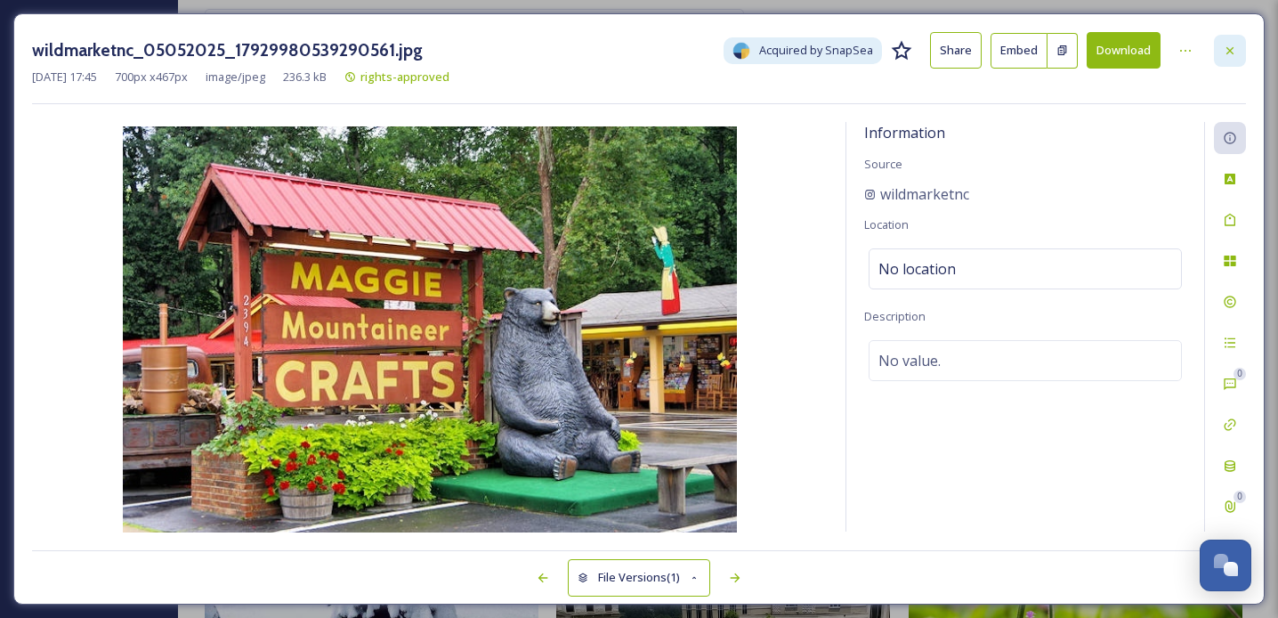
click at [1223, 48] on icon at bounding box center [1230, 51] width 14 height 14
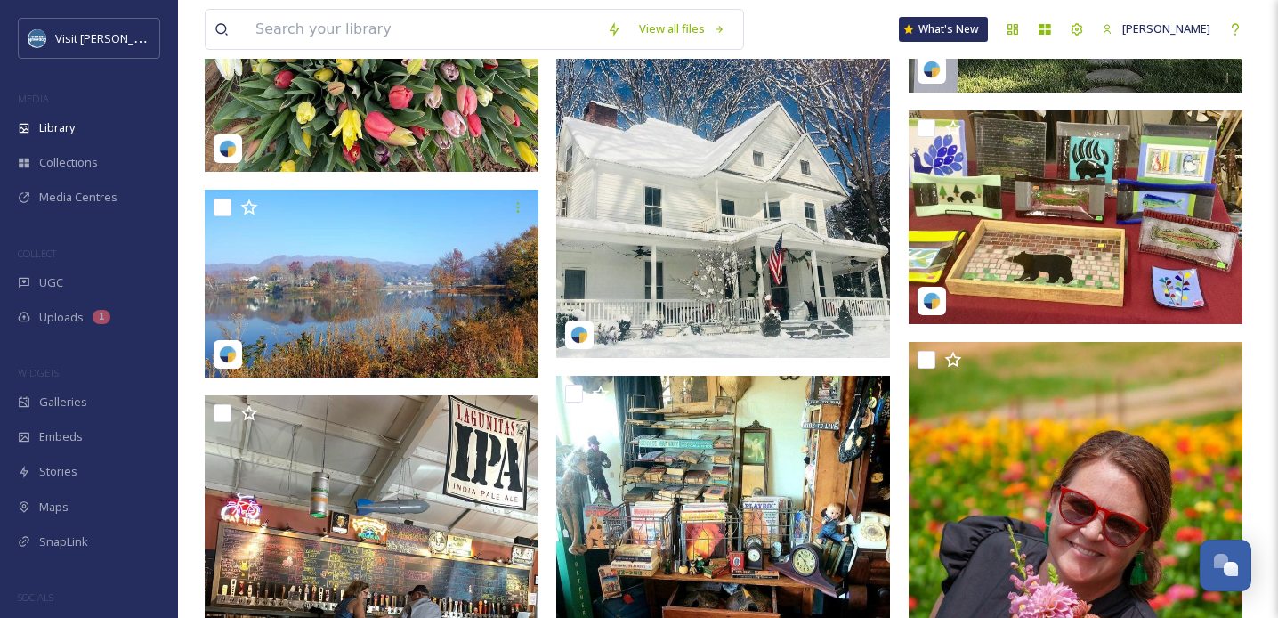
scroll to position [23167, 0]
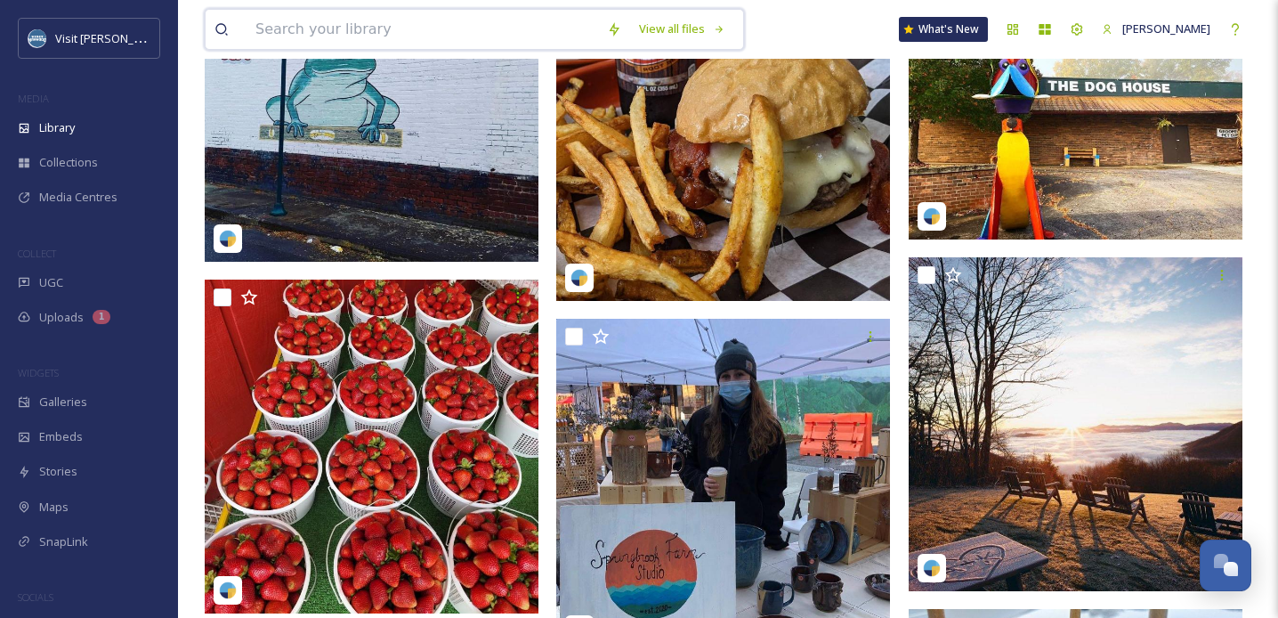
click at [285, 28] on input at bounding box center [423, 29] width 352 height 39
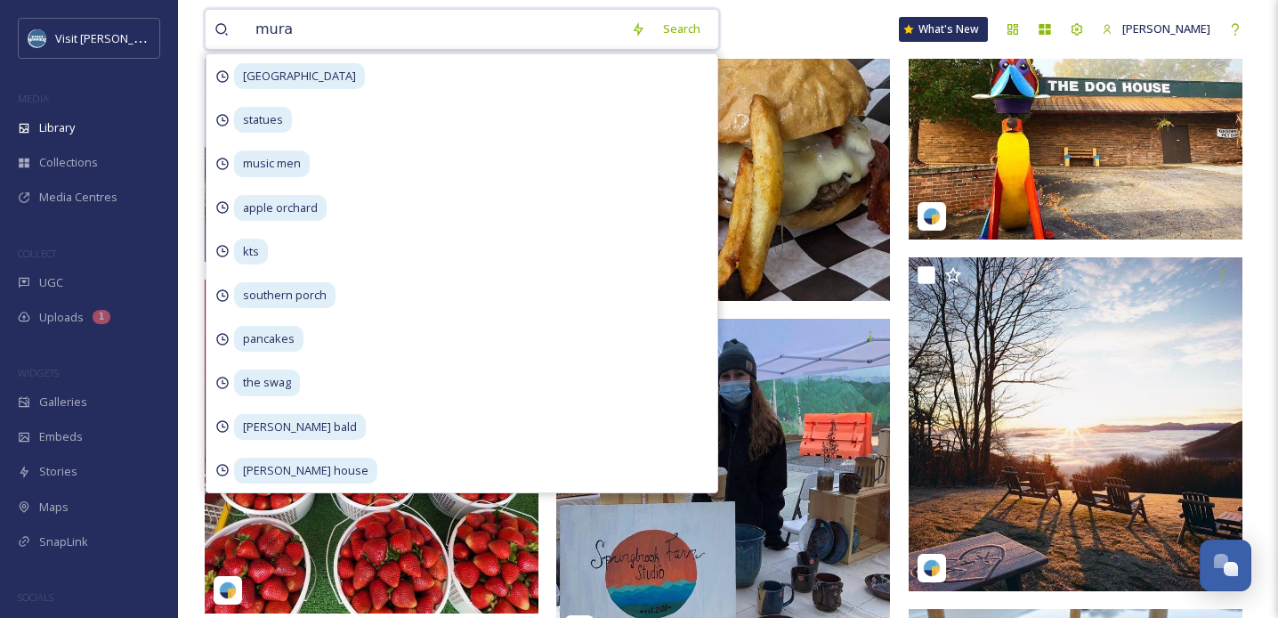
type input "mural"
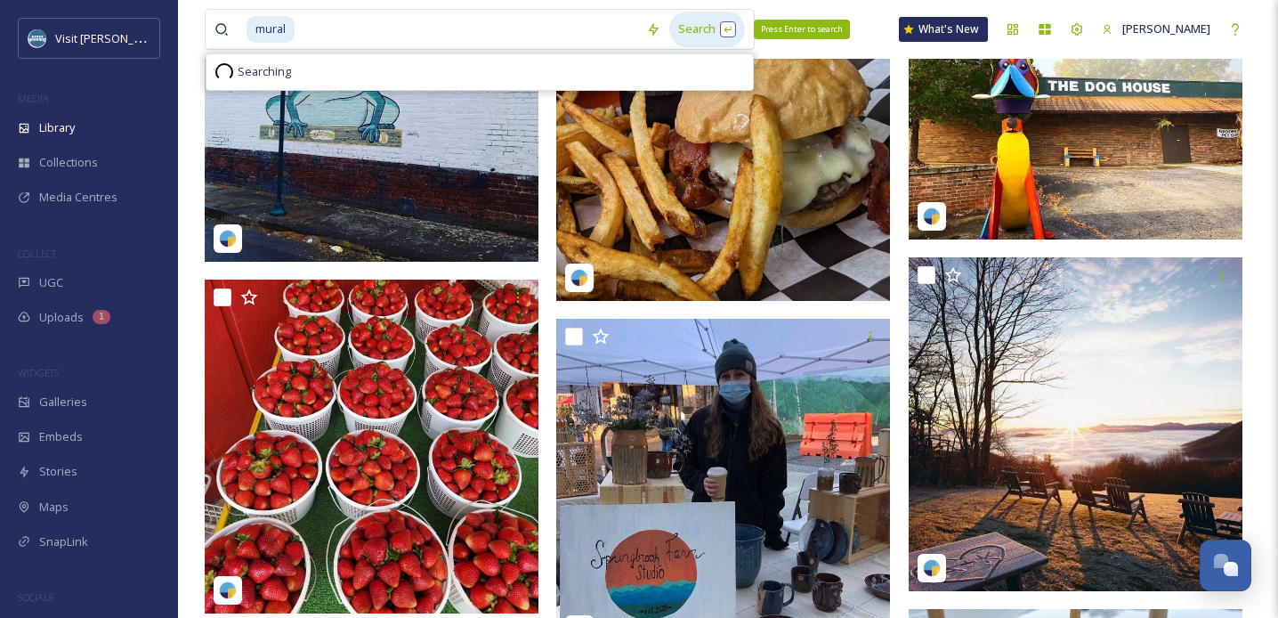
click at [696, 28] on div "Search Press Enter to search" at bounding box center [707, 29] width 76 height 35
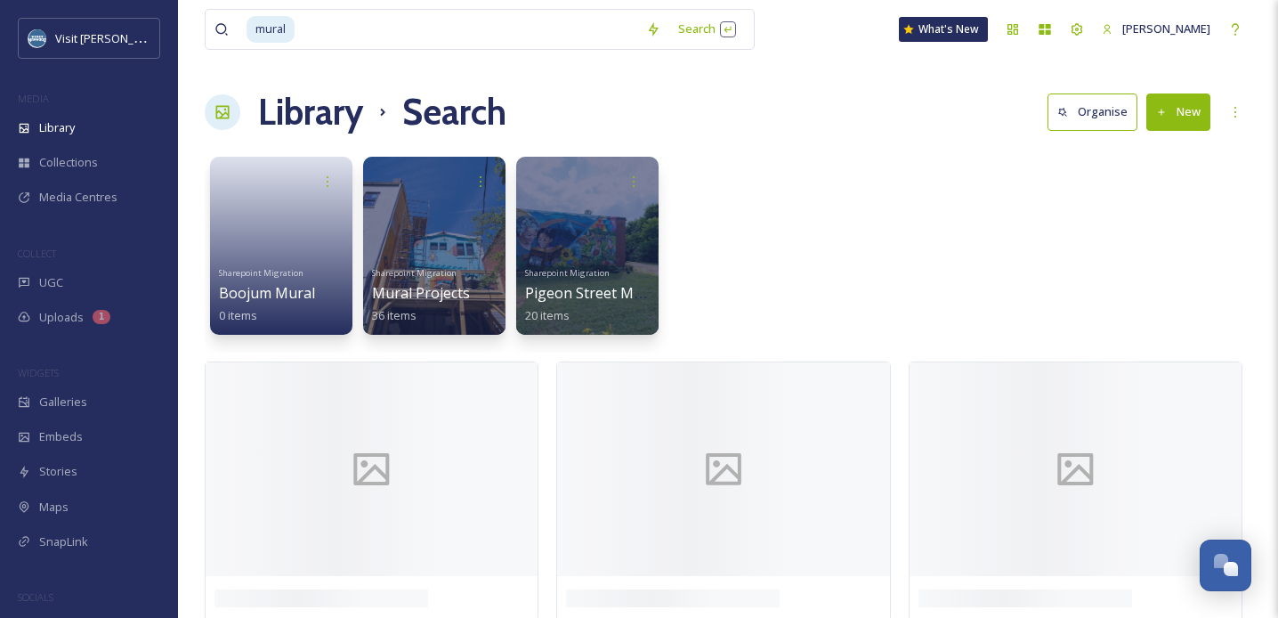
click at [918, 198] on div "Sharepoint Migration [PERSON_NAME] 0 items Sharepoint Migration Mural Projects …" at bounding box center [728, 250] width 1047 height 205
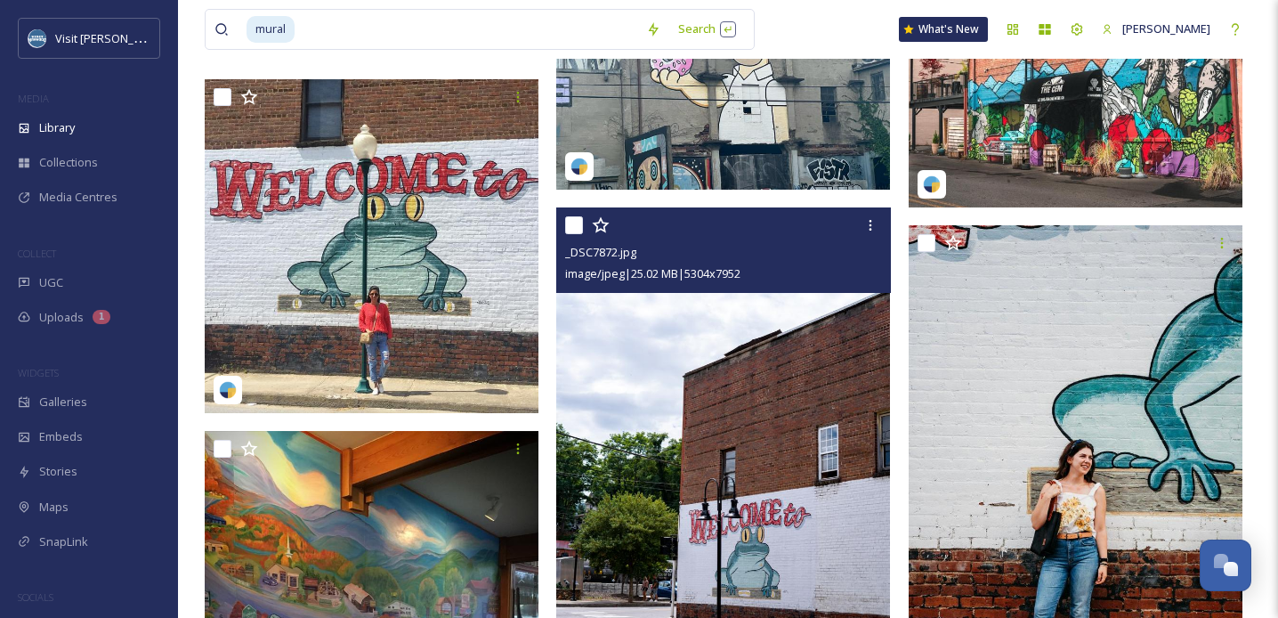
scroll to position [12158, 0]
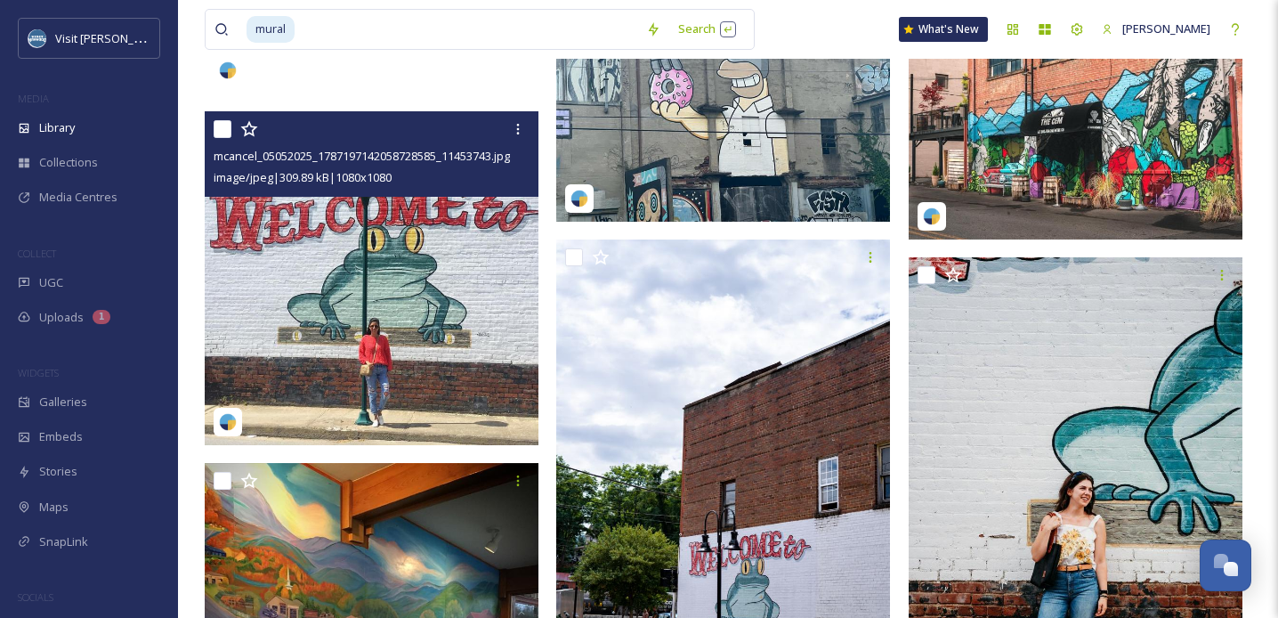
click at [363, 291] on img at bounding box center [372, 278] width 334 height 334
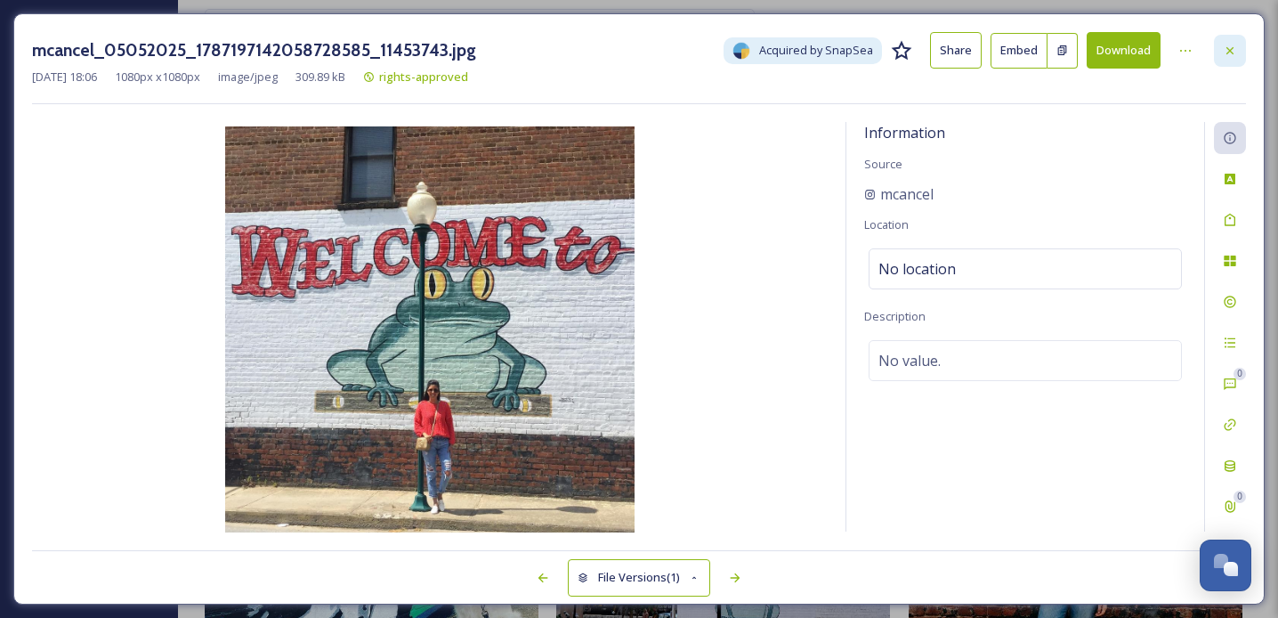
click at [1227, 47] on icon at bounding box center [1230, 51] width 14 height 14
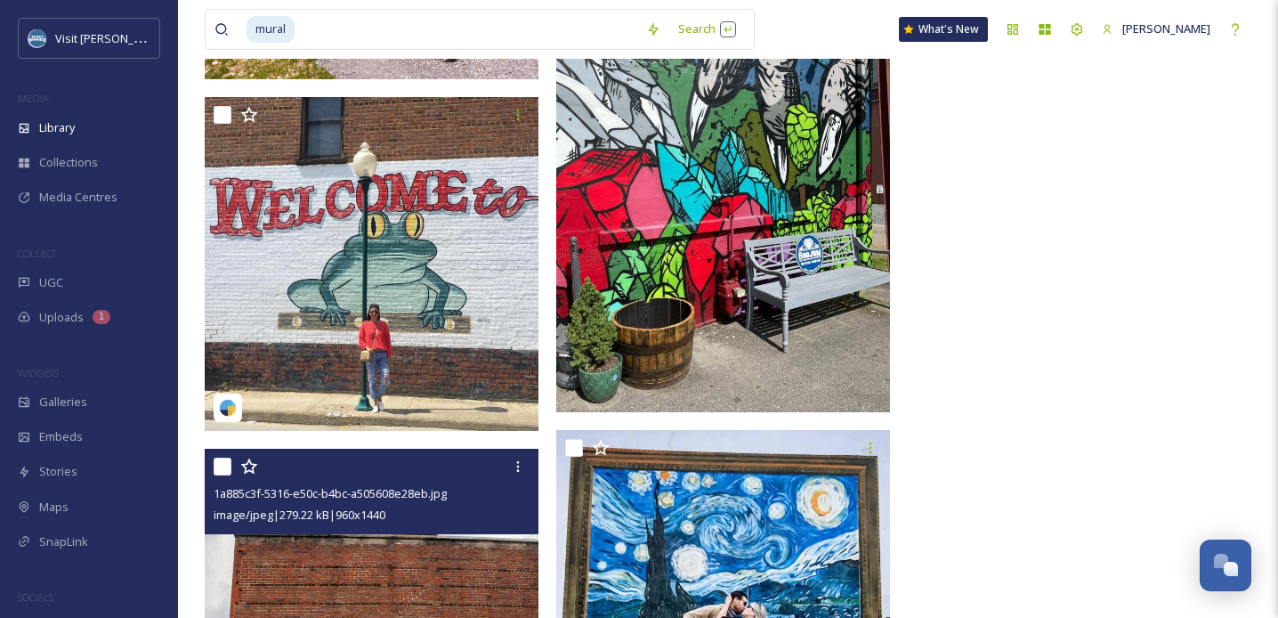
scroll to position [13341, 0]
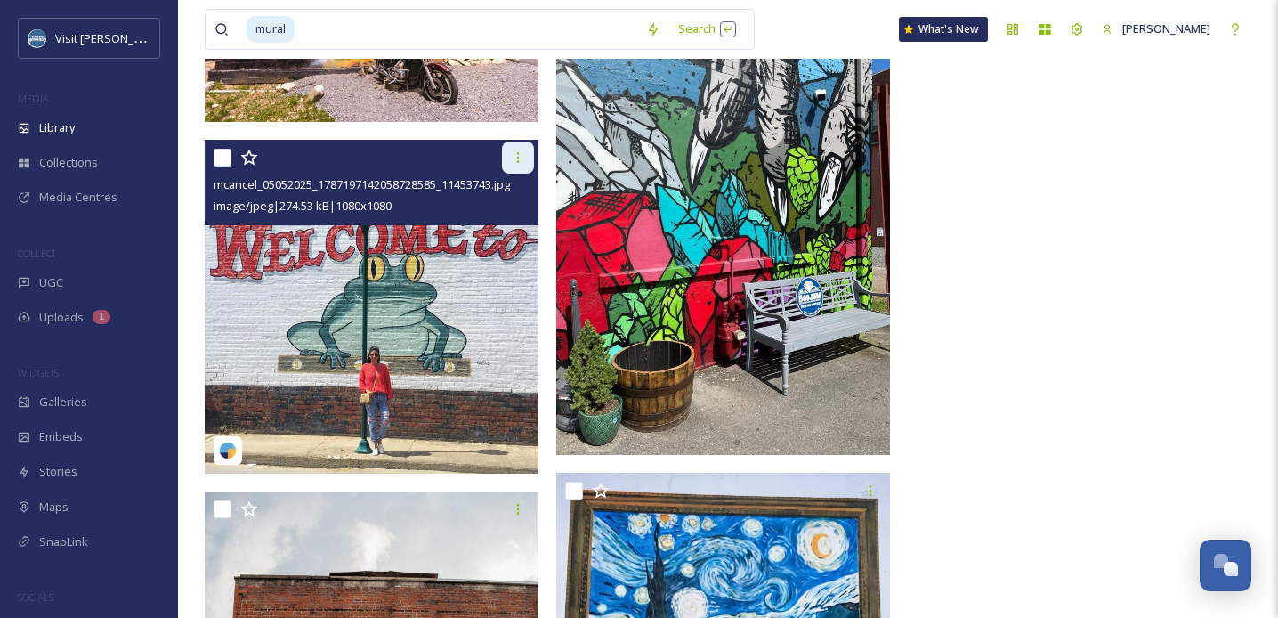
click at [518, 152] on icon at bounding box center [518, 157] width 3 height 11
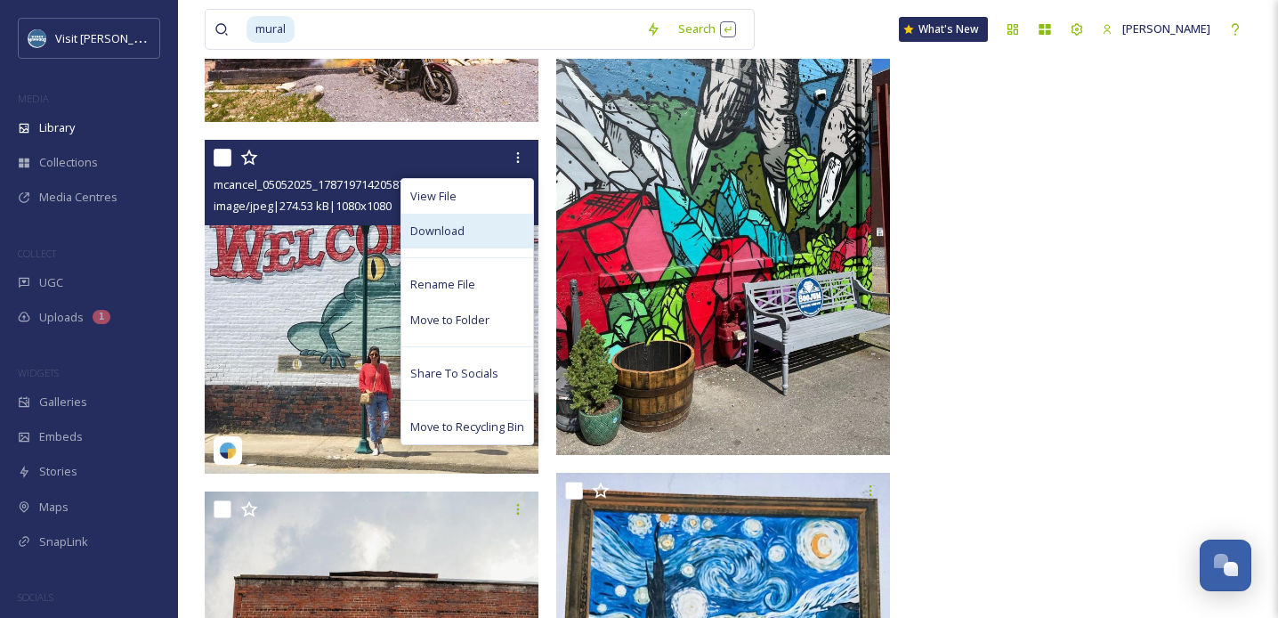
click at [465, 233] on div "Download" at bounding box center [468, 231] width 132 height 35
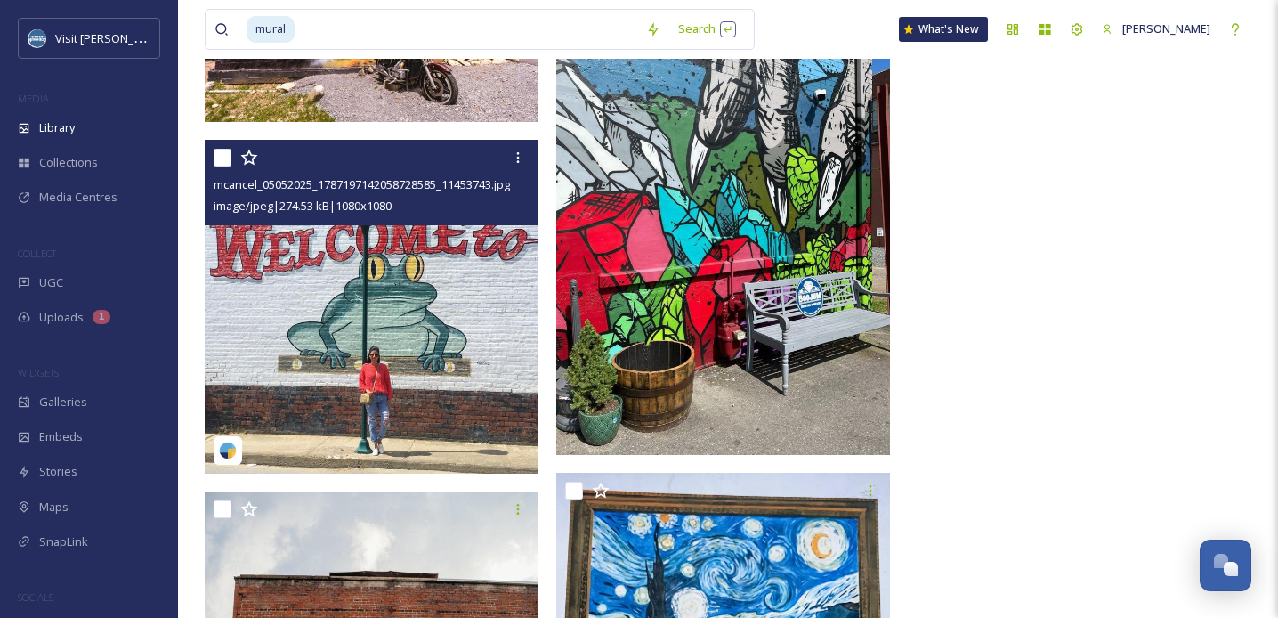
click at [243, 313] on img at bounding box center [372, 307] width 334 height 334
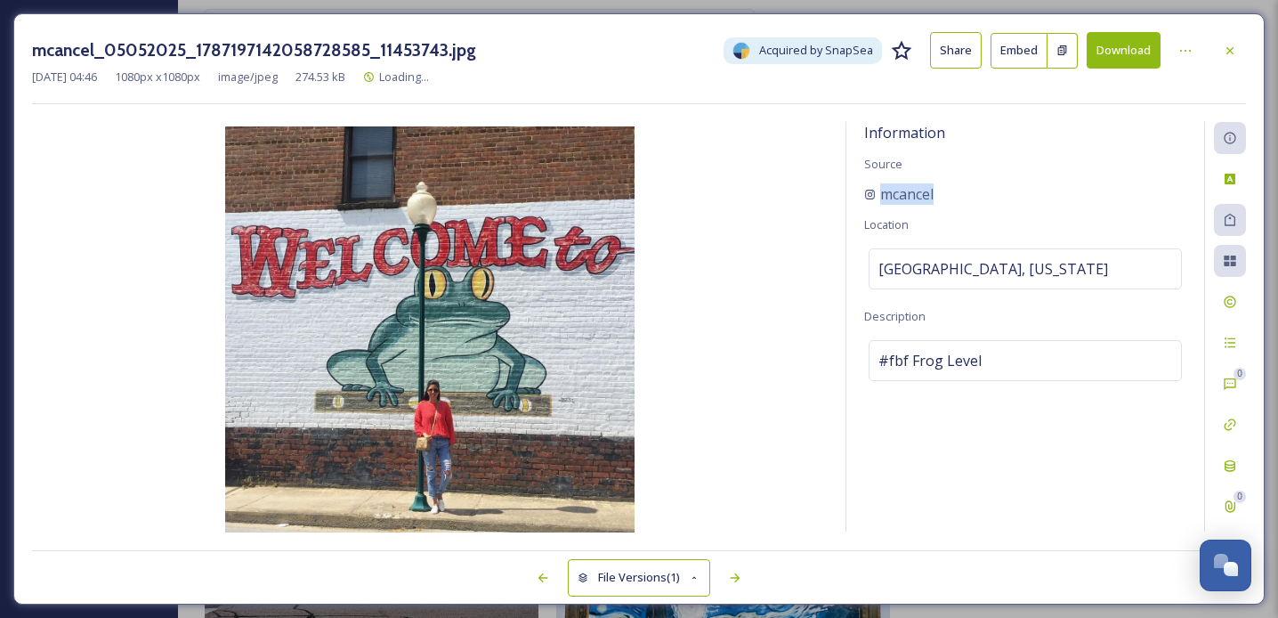
drag, startPoint x: 951, startPoint y: 187, endPoint x: 853, endPoint y: 188, distance: 97.9
click at [853, 188] on div "Information Source mcancel Location [GEOGRAPHIC_DATA], [US_STATE] Description #…" at bounding box center [1026, 327] width 358 height 410
copy span "mcancel"
click at [1229, 52] on icon at bounding box center [1230, 51] width 14 height 14
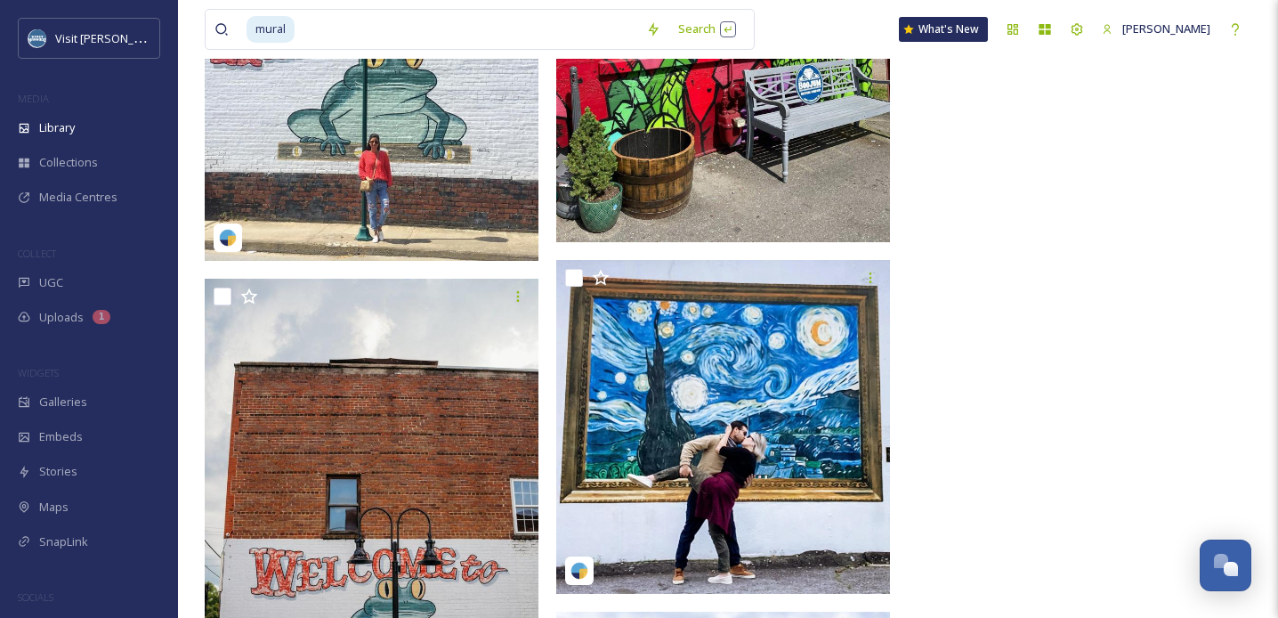
scroll to position [13624, 0]
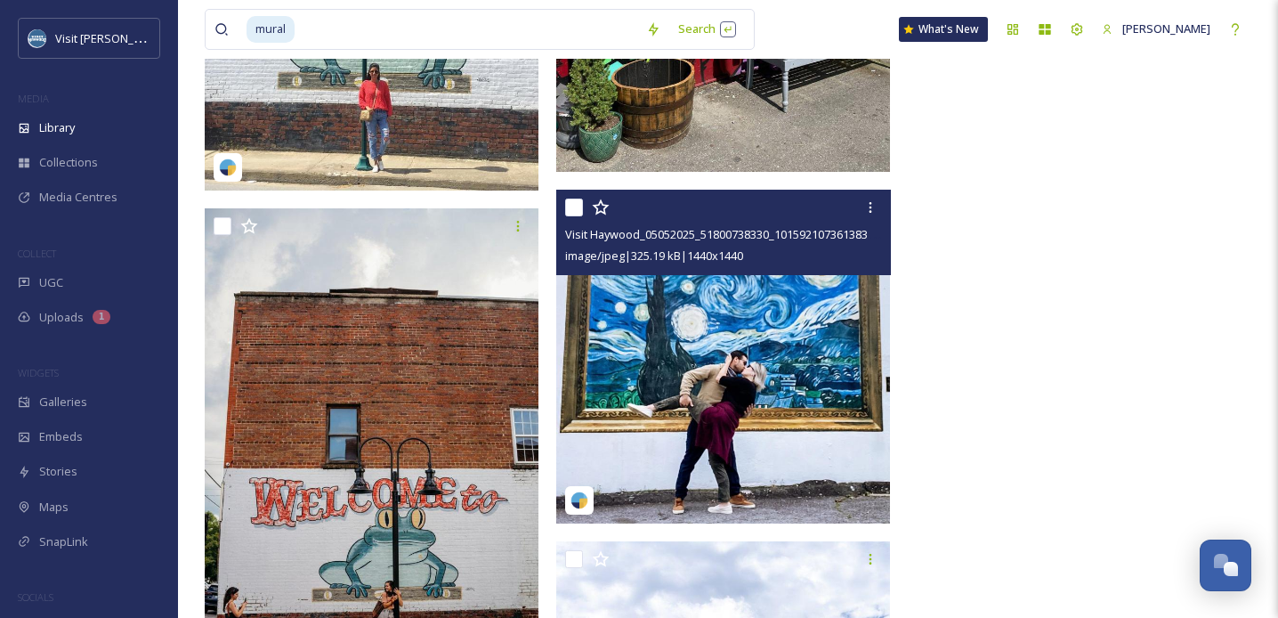
click at [704, 300] on img at bounding box center [723, 357] width 334 height 334
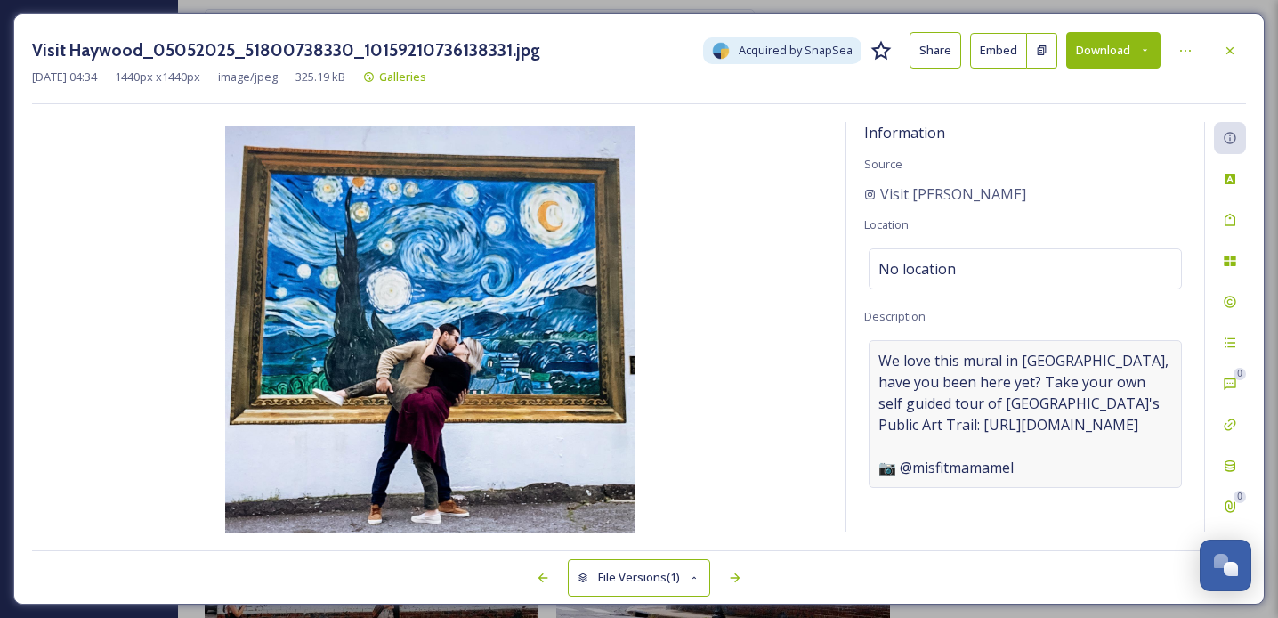
click at [1018, 468] on span "We love this mural in [GEOGRAPHIC_DATA], have you been here yet? Take your own …" at bounding box center [1026, 414] width 294 height 128
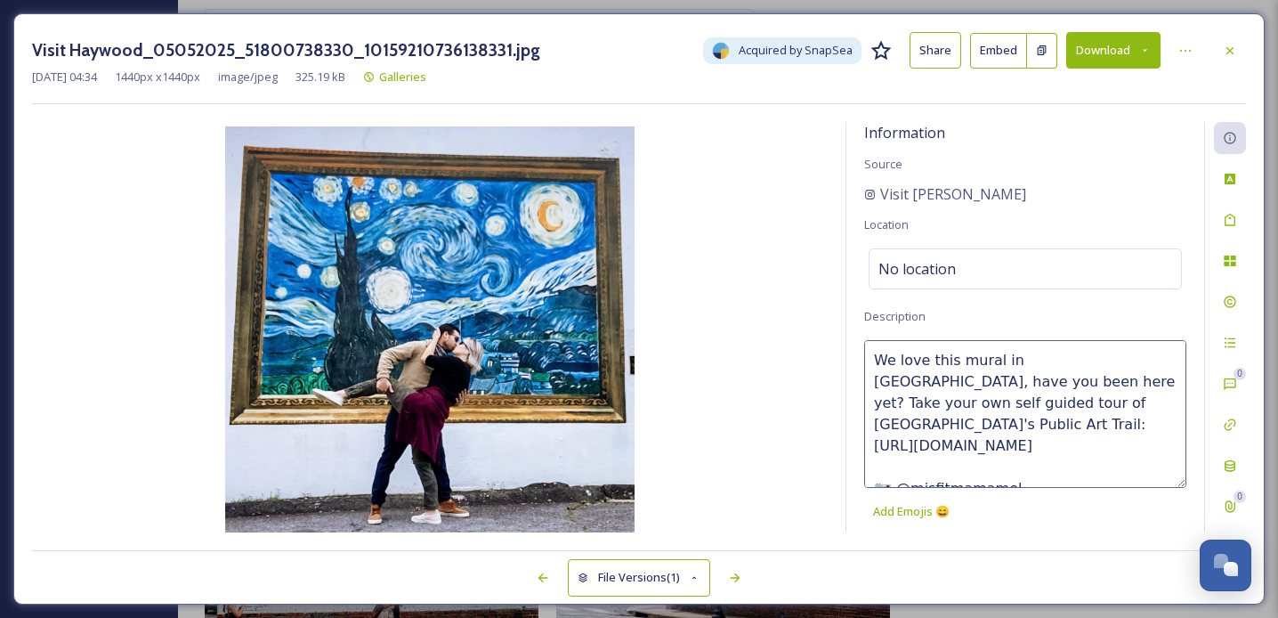
drag, startPoint x: 1018, startPoint y: 468, endPoint x: 893, endPoint y: 467, distance: 124.6
click at [893, 467] on textarea "We love this mural in [GEOGRAPHIC_DATA], have you been here yet? Take your own …" at bounding box center [1025, 414] width 322 height 148
click at [1234, 44] on icon at bounding box center [1230, 51] width 14 height 14
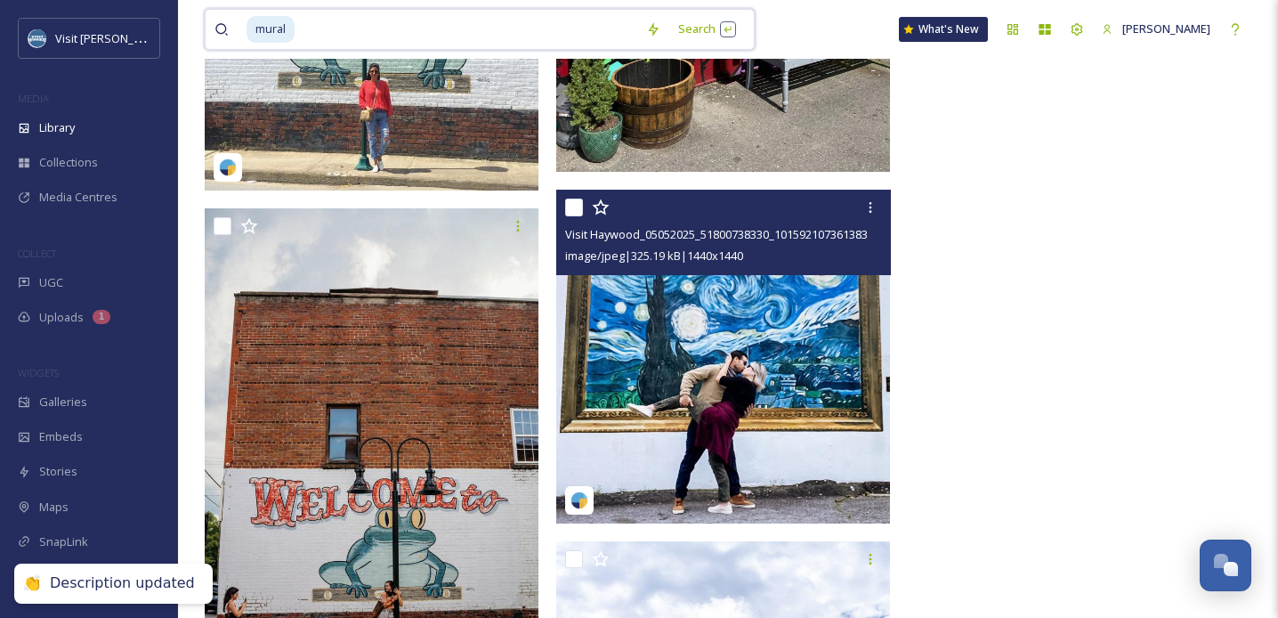
drag, startPoint x: 321, startPoint y: 35, endPoint x: 206, endPoint y: 28, distance: 115.9
click at [206, 28] on div "mural Search" at bounding box center [480, 29] width 550 height 41
type input "m"
paste input "@misfitmamamel"
type input "@misfitmamamel"
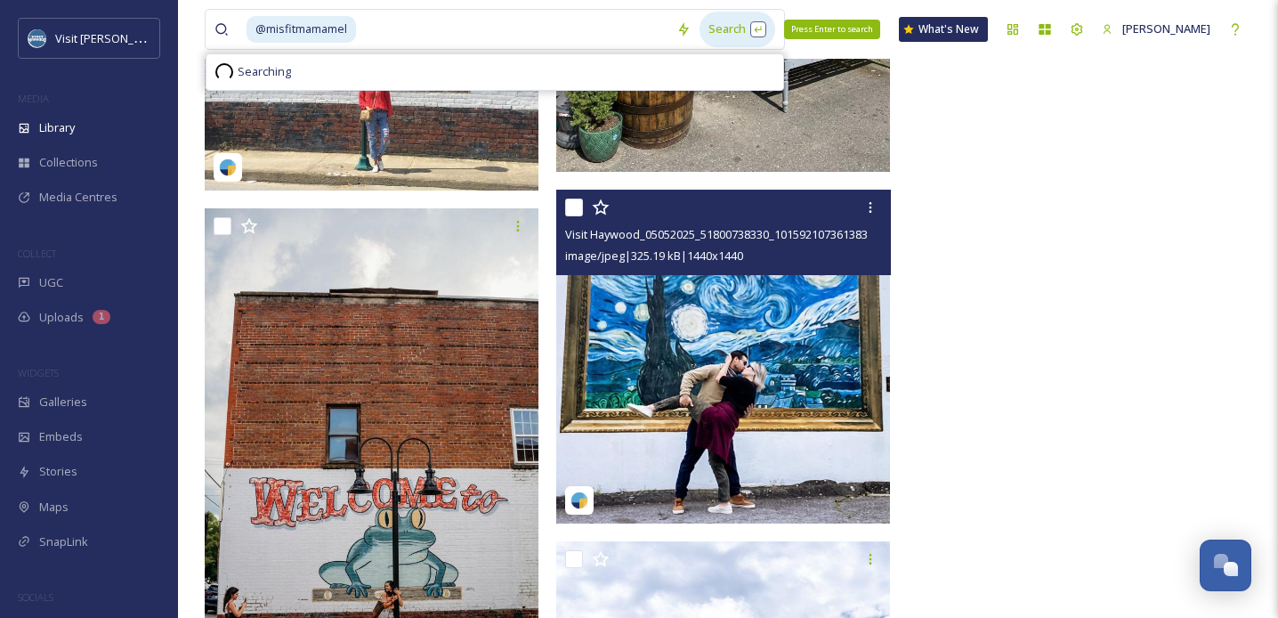
click at [716, 34] on div "Search Press Enter to search" at bounding box center [738, 29] width 76 height 35
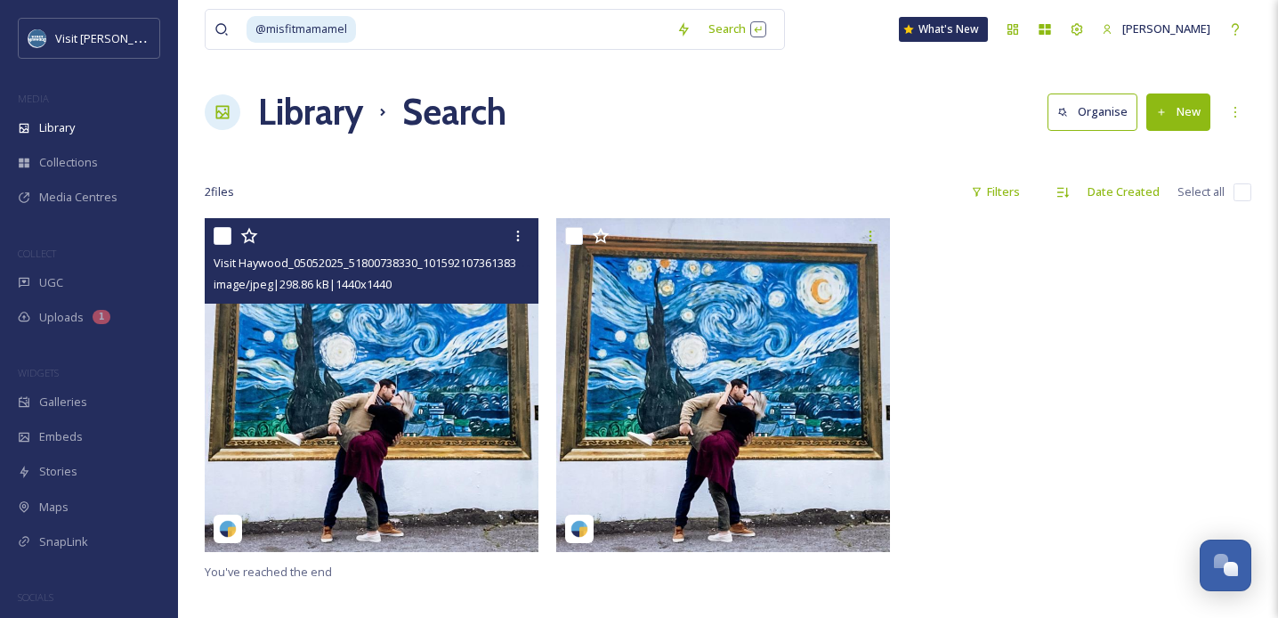
click at [364, 385] on img at bounding box center [372, 385] width 334 height 334
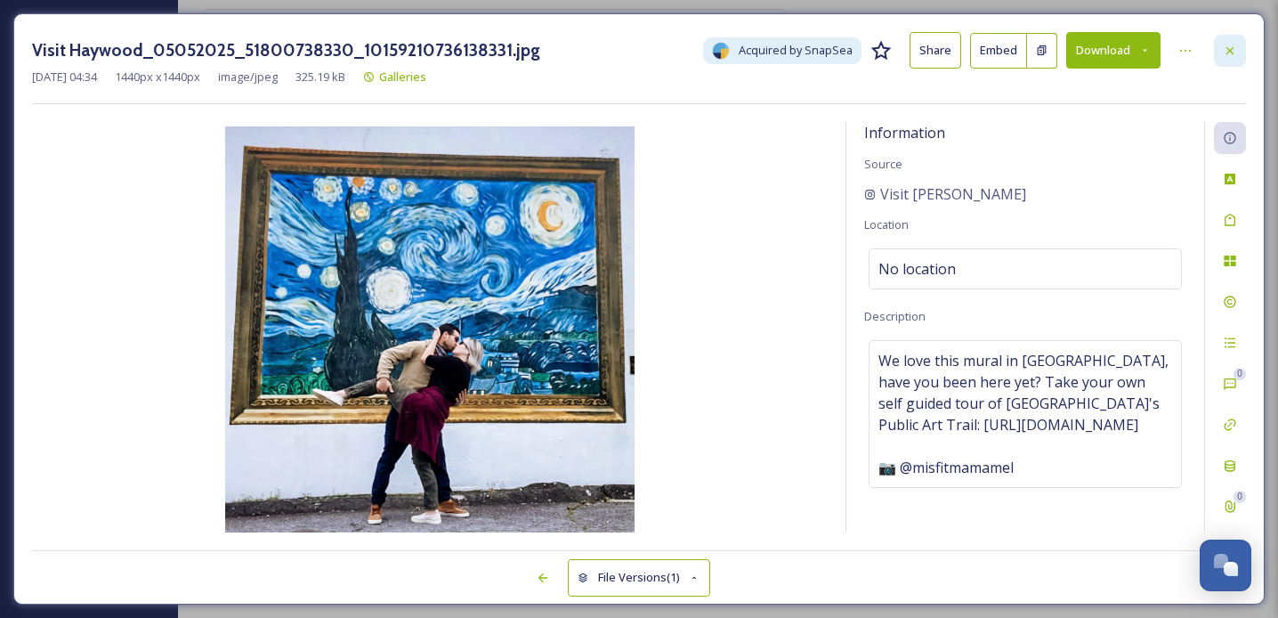
click at [1232, 47] on icon at bounding box center [1230, 49] width 7 height 7
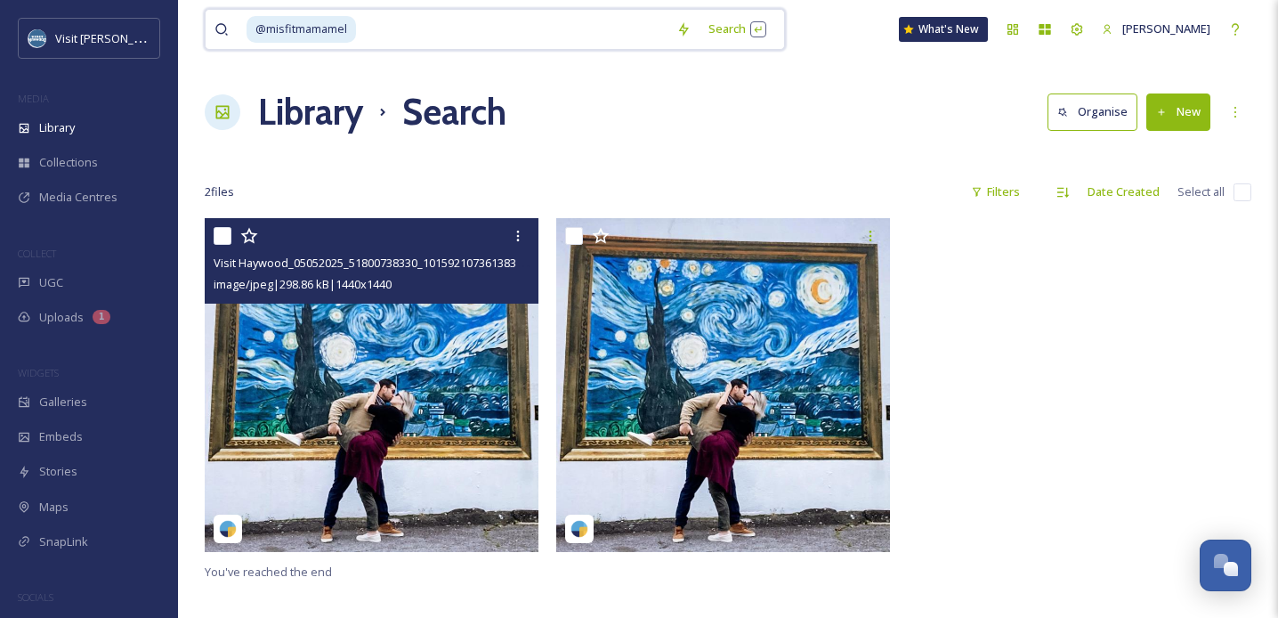
drag, startPoint x: 385, startPoint y: 34, endPoint x: 215, endPoint y: 34, distance: 170.0
click at [215, 34] on div "@misfitmamamel" at bounding box center [441, 29] width 453 height 39
type input "@"
type input "boojum"
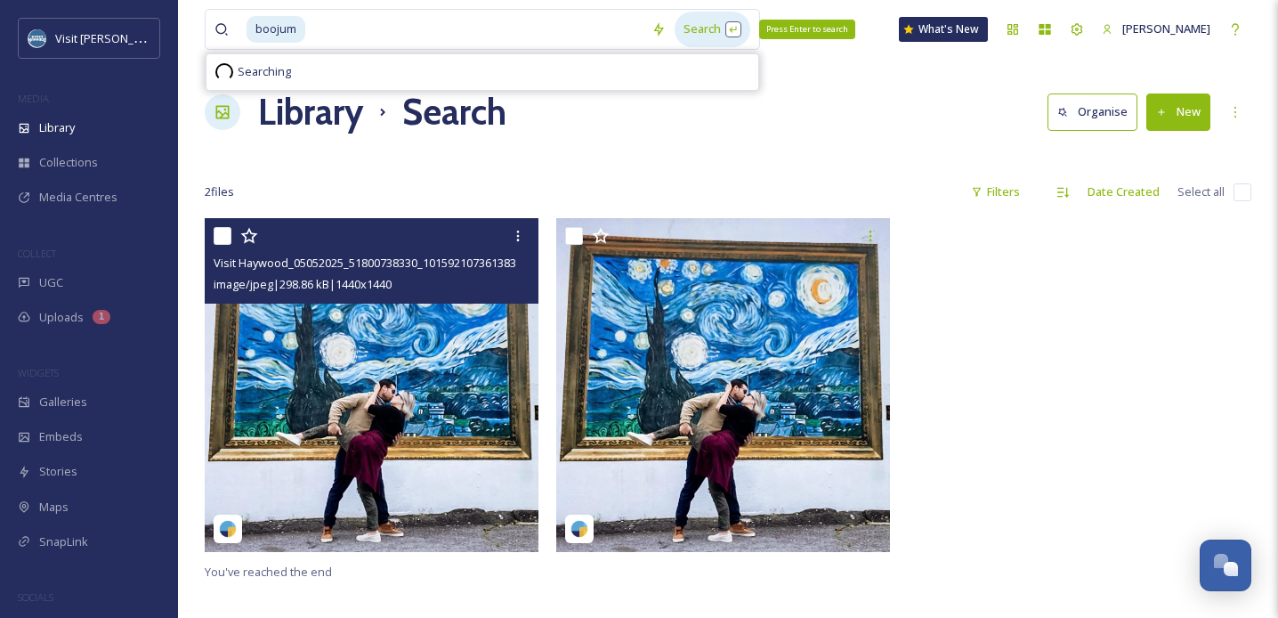
click at [699, 39] on div "Search Press Enter to search" at bounding box center [713, 29] width 76 height 35
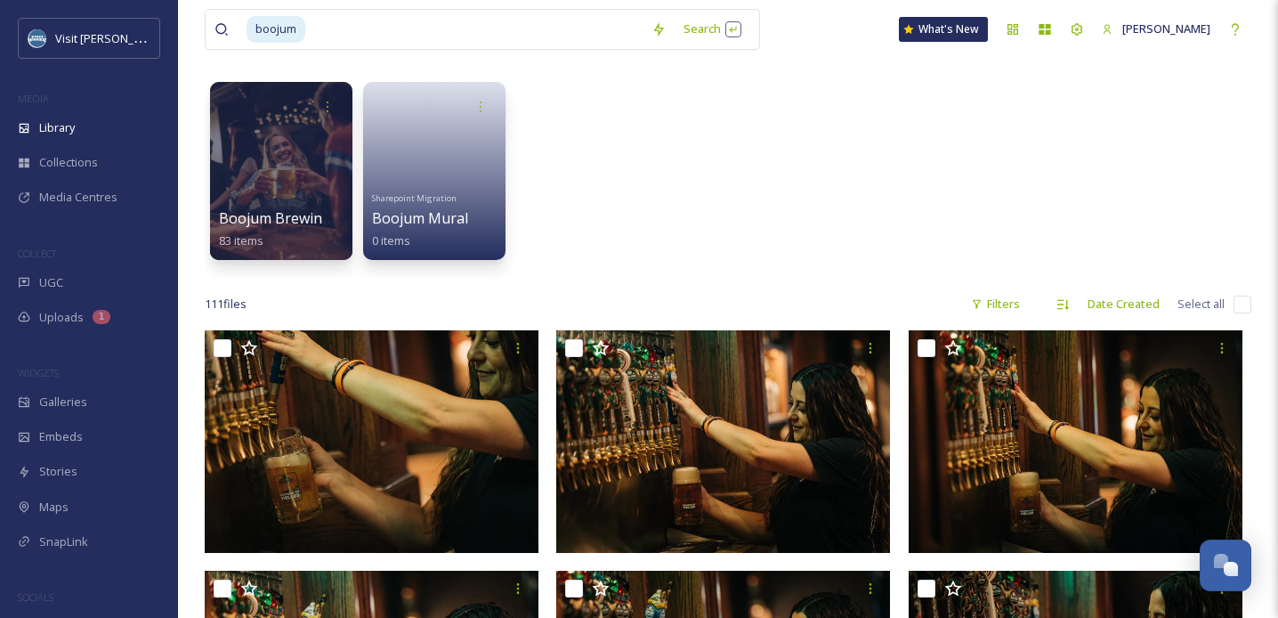
scroll to position [83, 0]
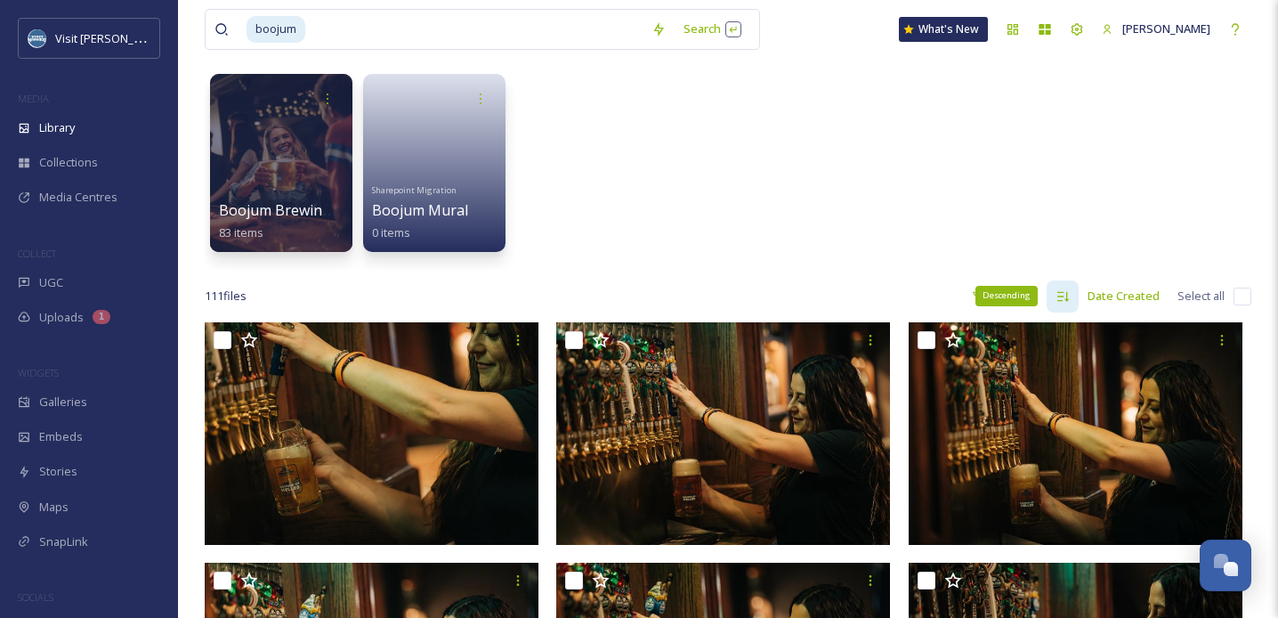
click at [1065, 296] on icon at bounding box center [1063, 296] width 14 height 14
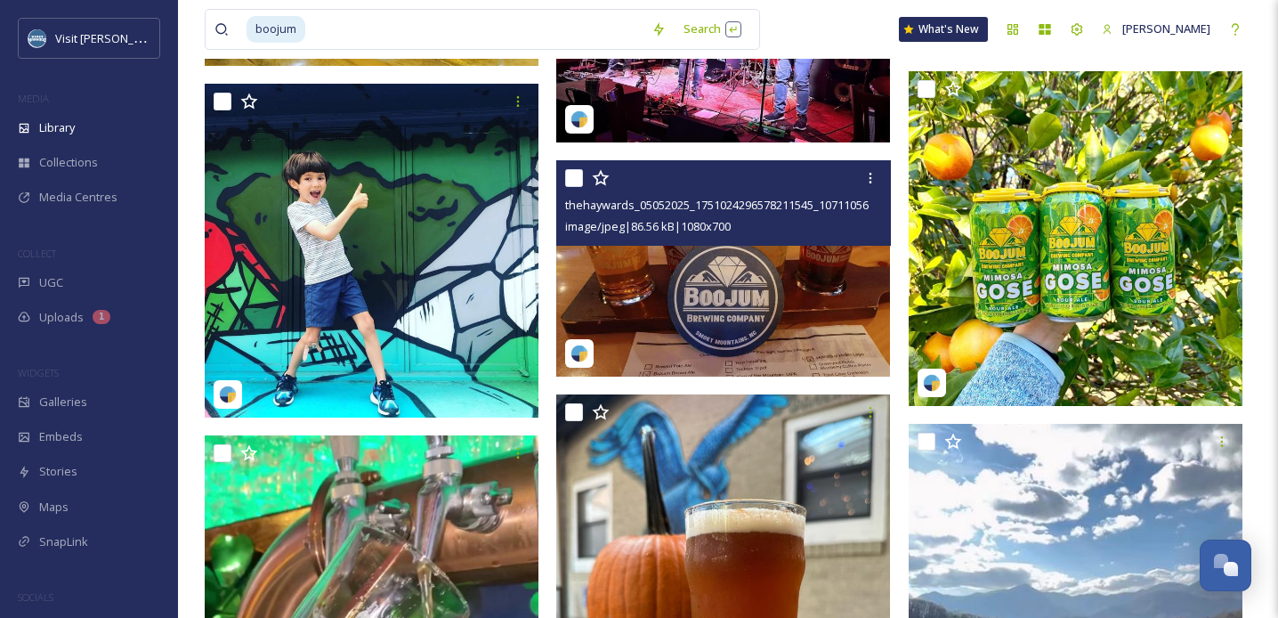
scroll to position [1653, 0]
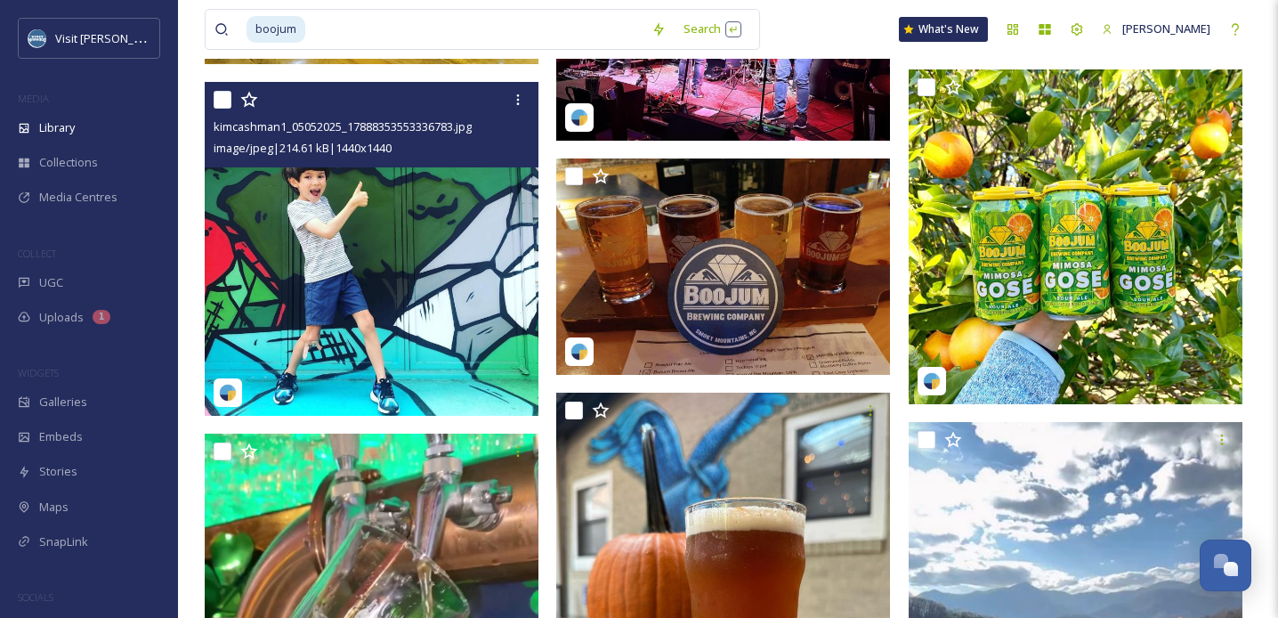
click at [395, 261] on img at bounding box center [372, 249] width 334 height 334
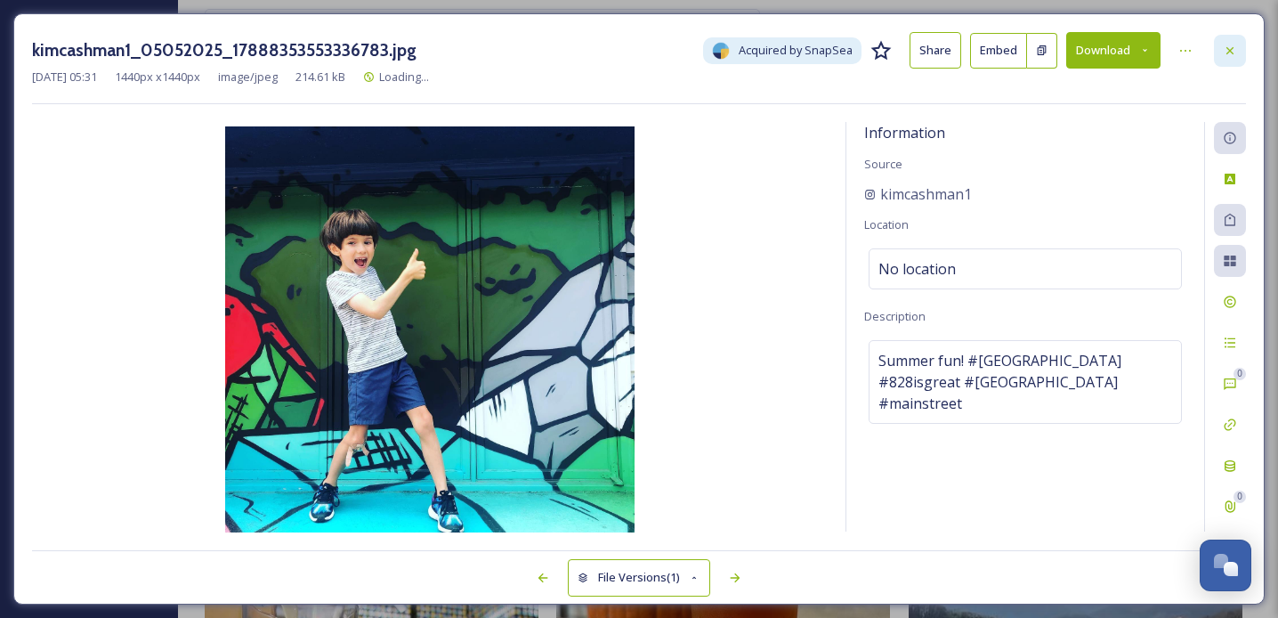
click at [1227, 55] on icon at bounding box center [1230, 51] width 14 height 14
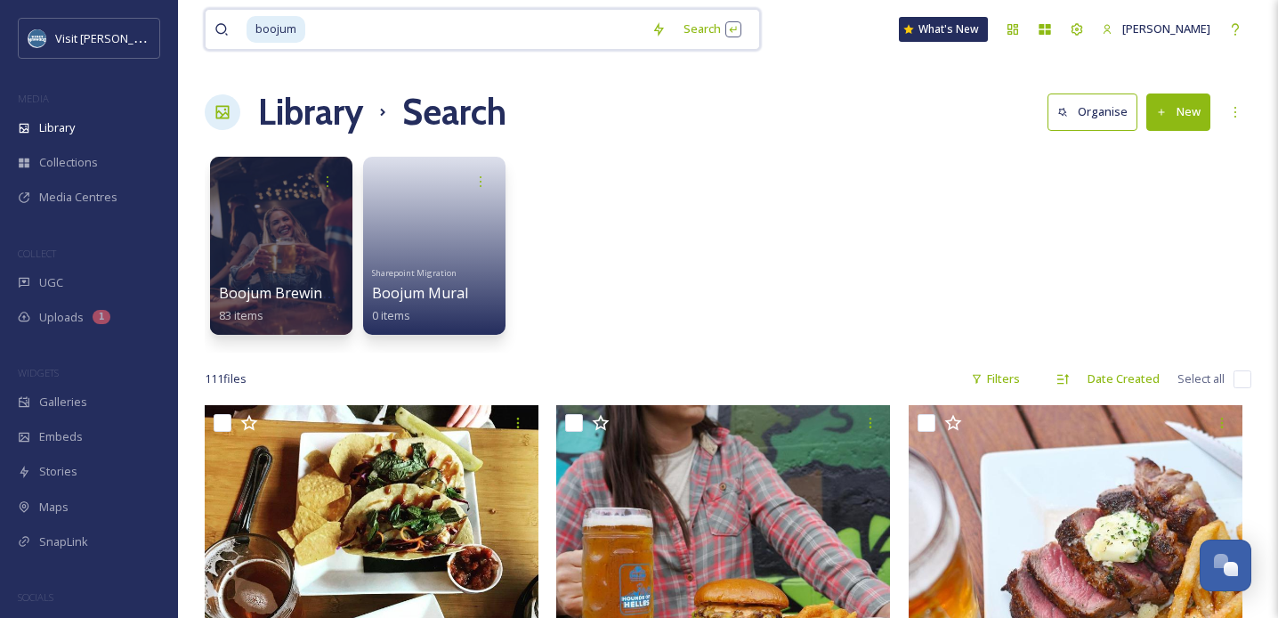
drag, startPoint x: 392, startPoint y: 37, endPoint x: 255, endPoint y: 25, distance: 137.6
click at [255, 25] on div "boojum" at bounding box center [445, 29] width 396 height 39
type input "b"
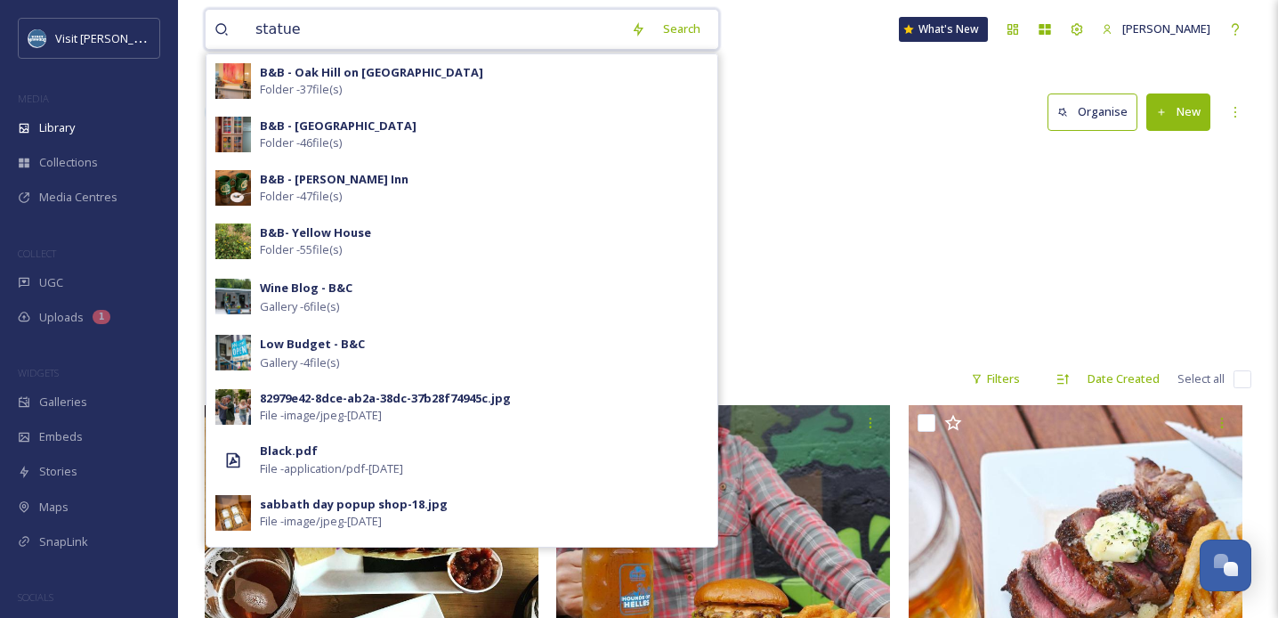
type input "statues"
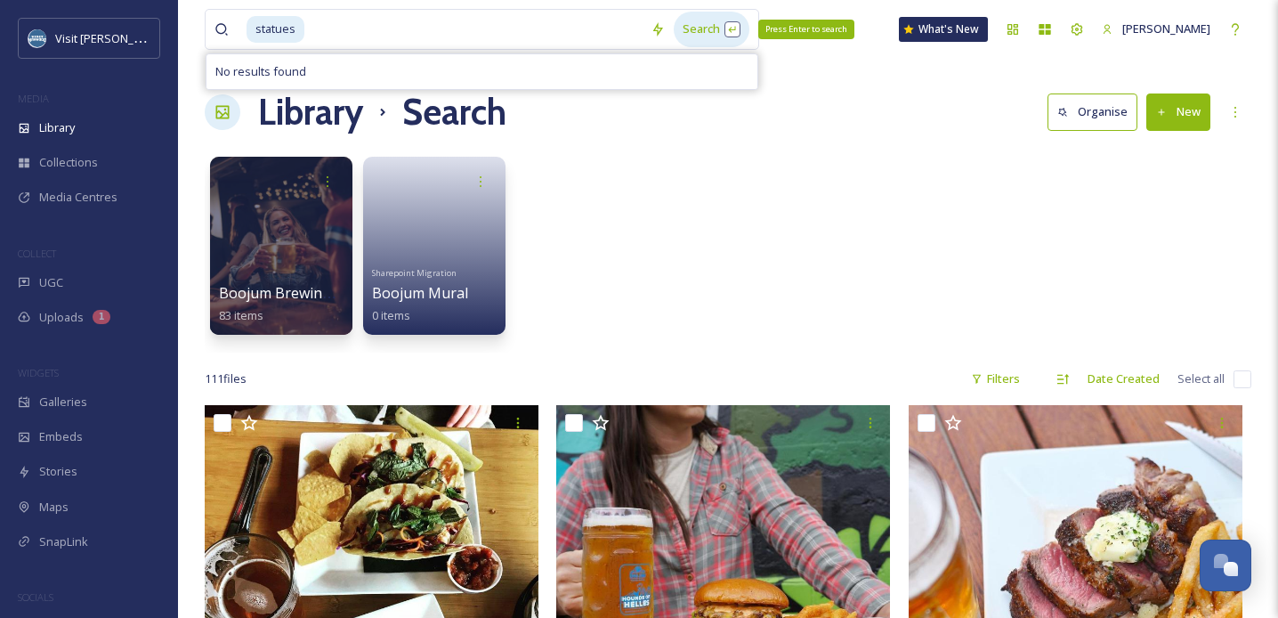
click at [702, 21] on div "Search Press Enter to search" at bounding box center [712, 29] width 76 height 35
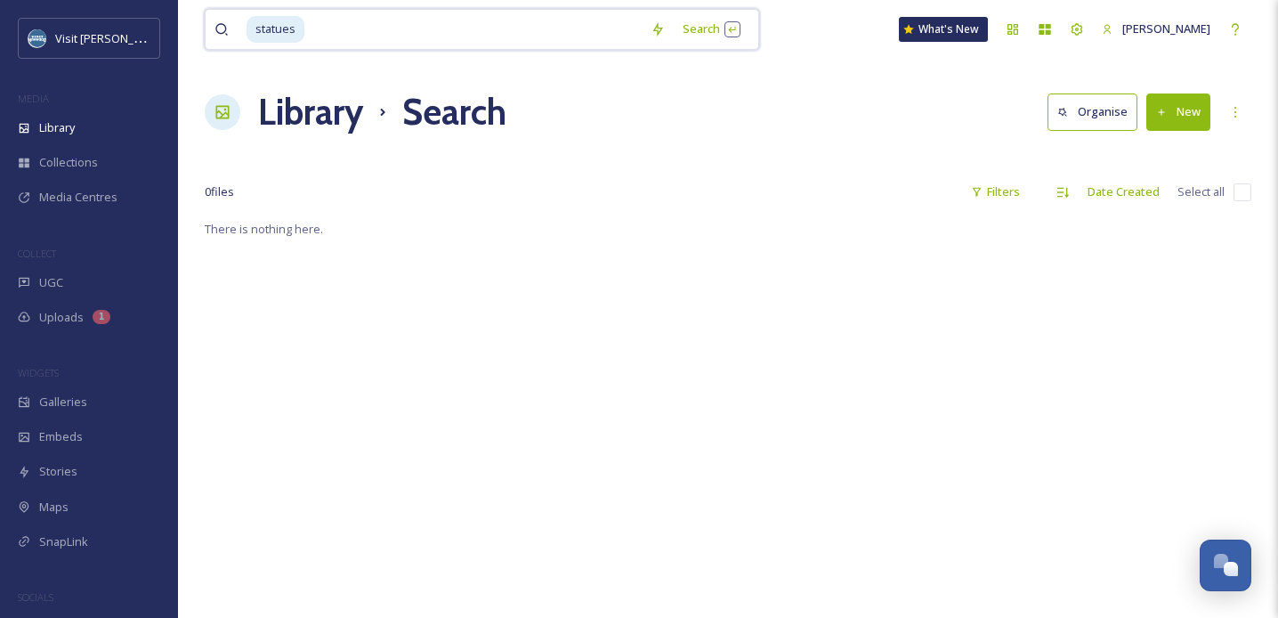
drag, startPoint x: 347, startPoint y: 26, endPoint x: 207, endPoint y: 24, distance: 140.7
click at [207, 24] on div "statues Search" at bounding box center [482, 29] width 555 height 41
type input "s"
type input "[GEOGRAPHIC_DATA]"
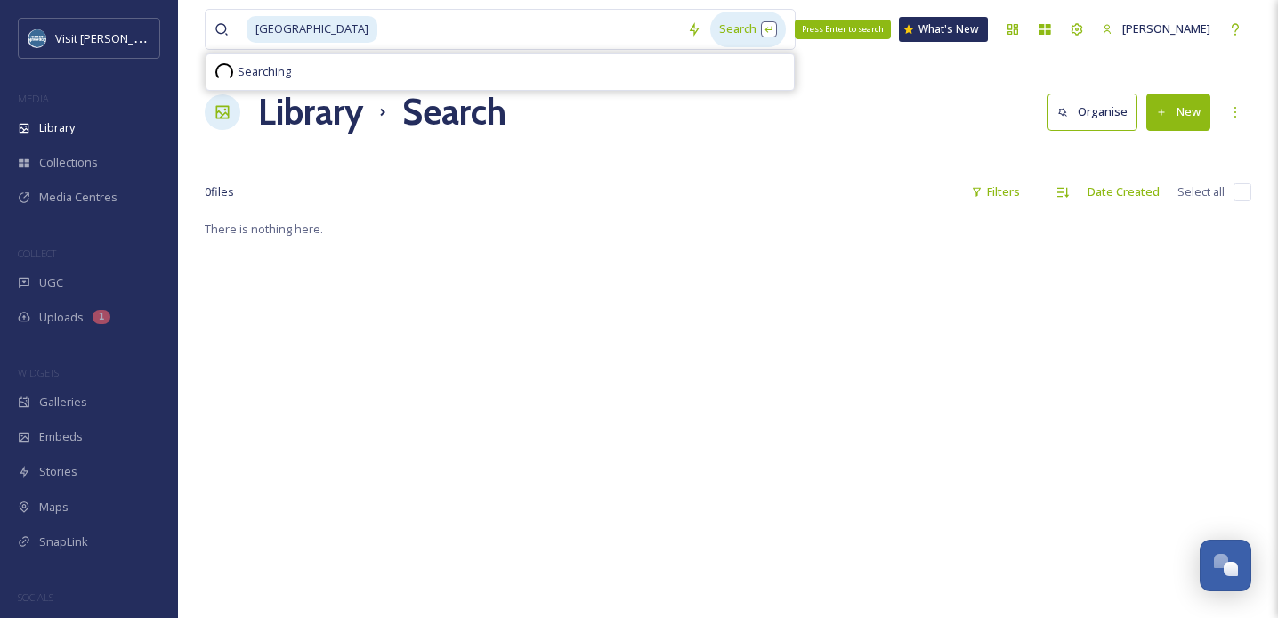
click at [710, 28] on div "Search Press Enter to search" at bounding box center [748, 29] width 76 height 35
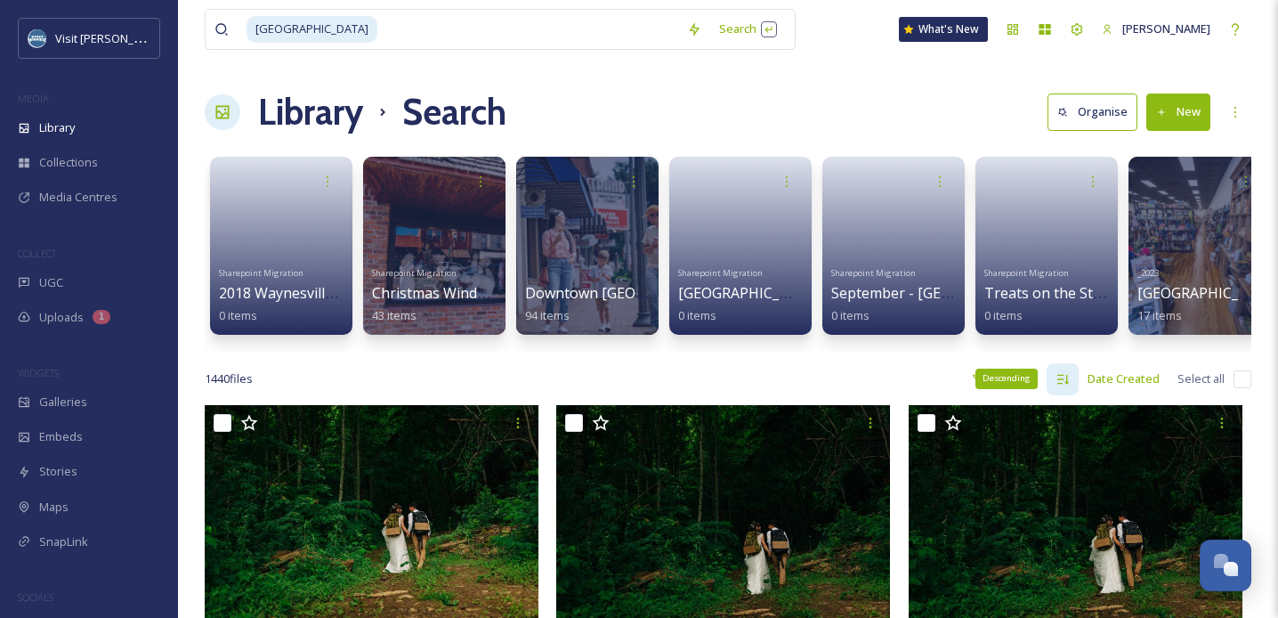
click at [1061, 378] on icon at bounding box center [1064, 379] width 12 height 10
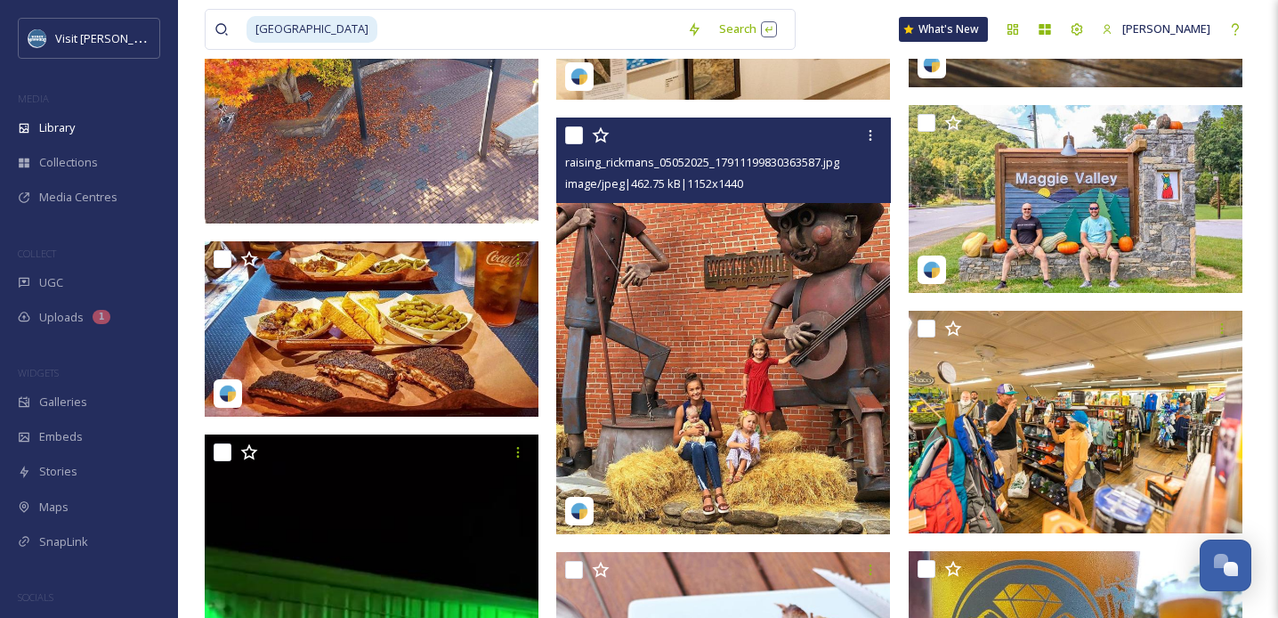
scroll to position [3959, 0]
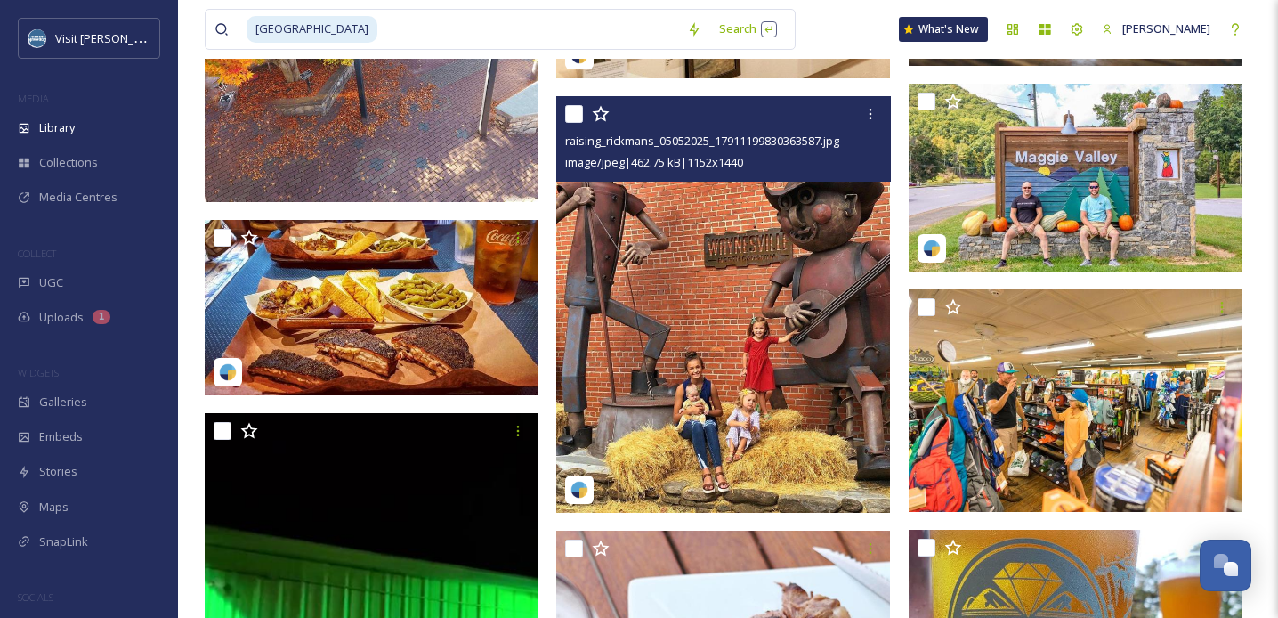
click at [707, 315] on img at bounding box center [723, 305] width 334 height 418
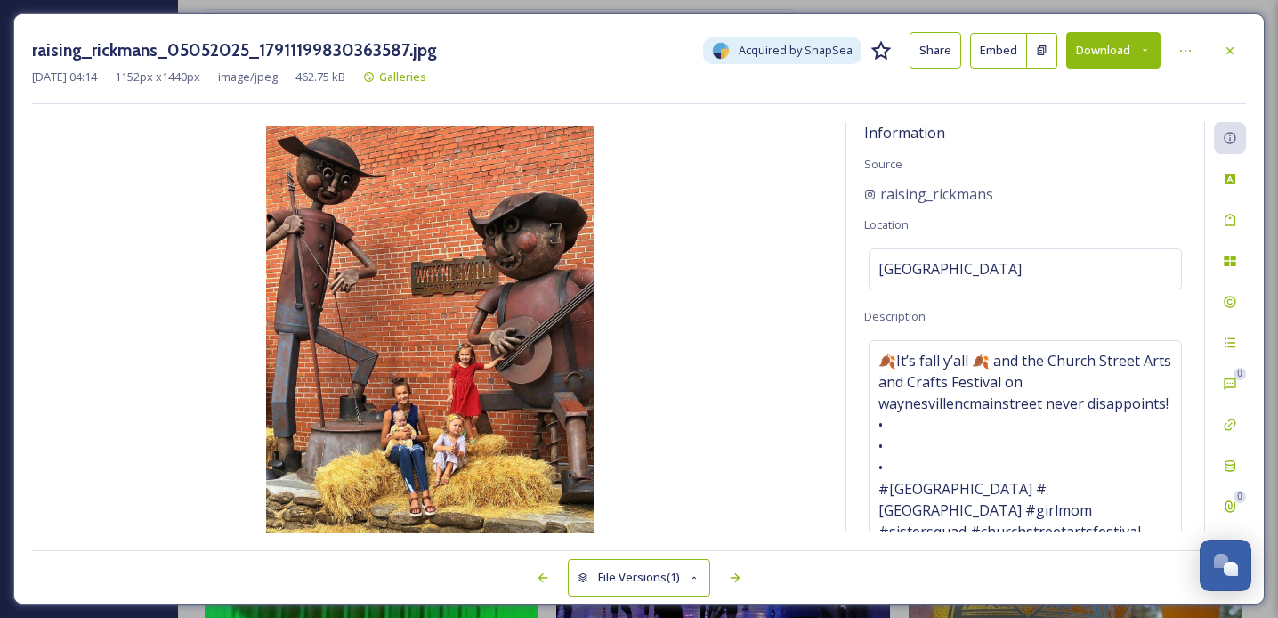
click at [1132, 49] on button "Download" at bounding box center [1114, 50] width 94 height 37
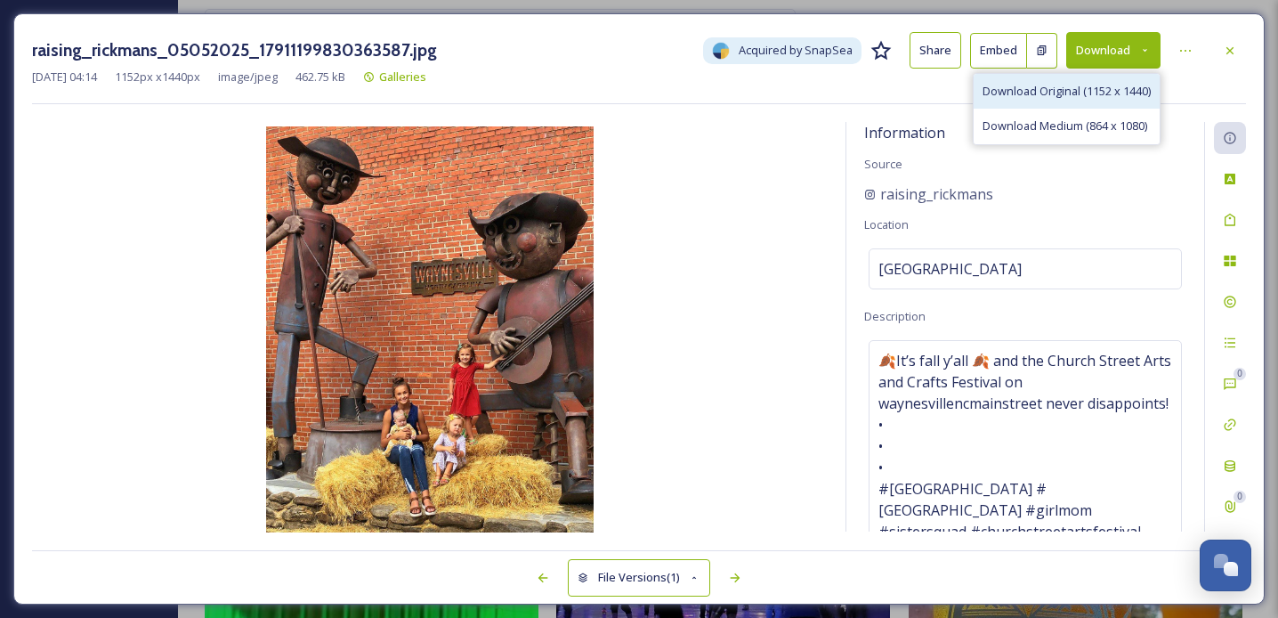
click at [1069, 83] on span "Download Original (1152 x 1440)" at bounding box center [1067, 91] width 168 height 17
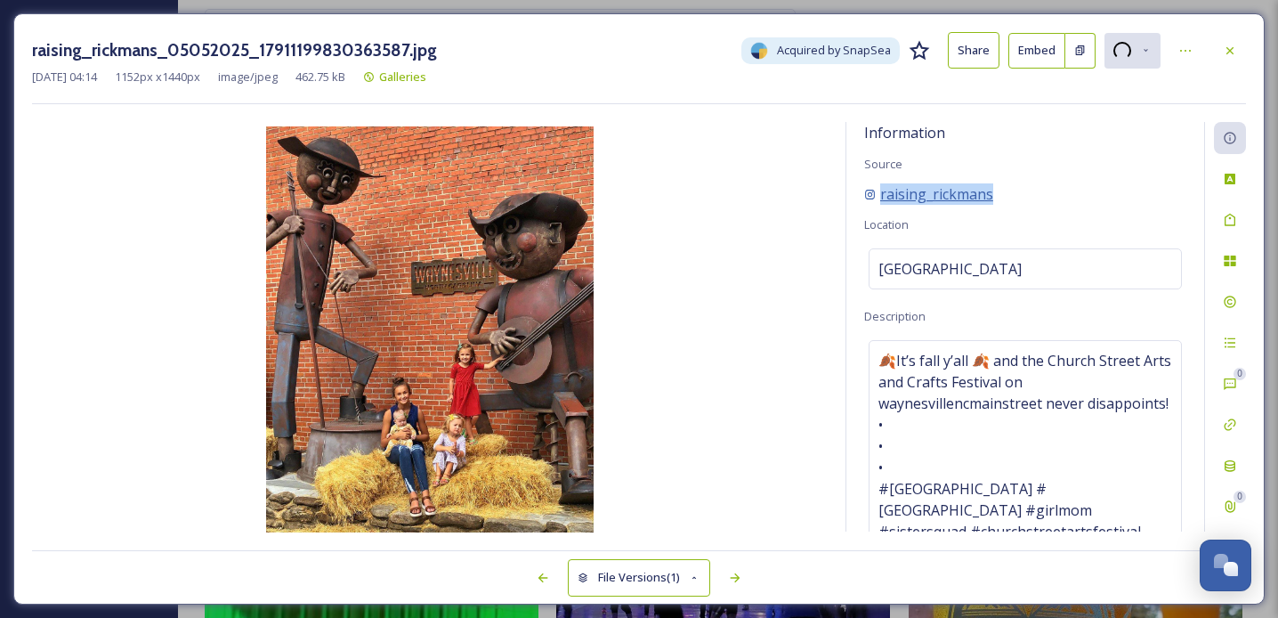
drag, startPoint x: 1005, startPoint y: 192, endPoint x: 880, endPoint y: 191, distance: 124.6
click at [880, 191] on div "raising_rickmans" at bounding box center [1025, 193] width 322 height 21
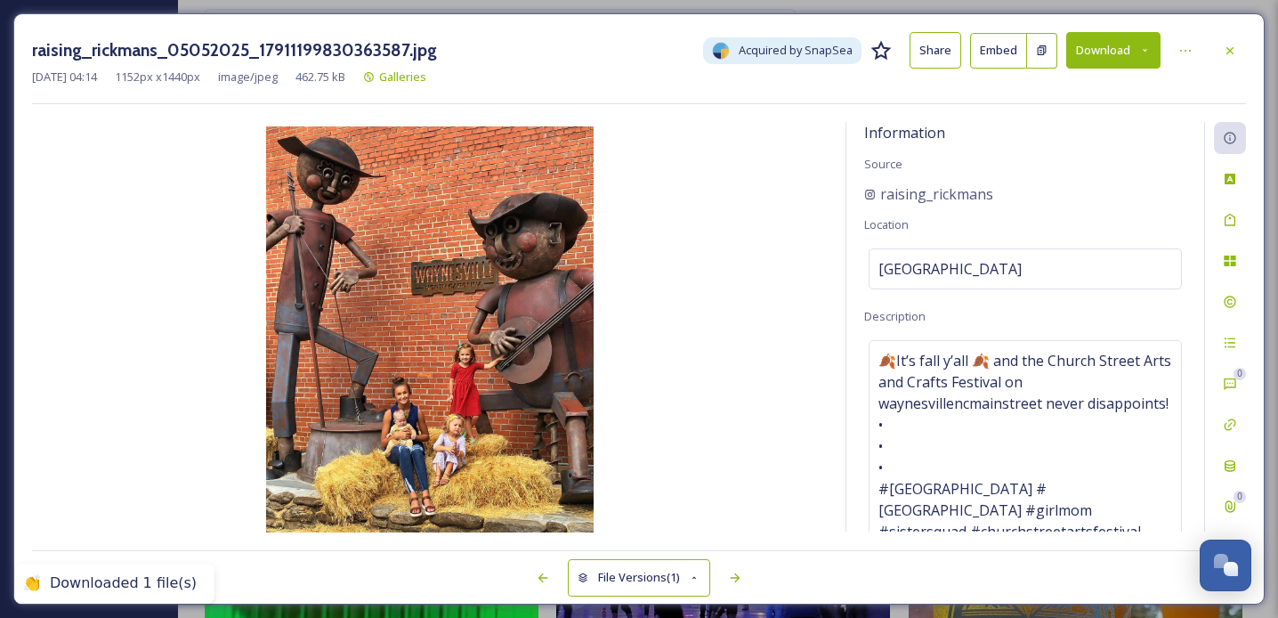
click at [1179, 183] on div "raising_rickmans" at bounding box center [1025, 193] width 322 height 21
drag, startPoint x: 995, startPoint y: 197, endPoint x: 880, endPoint y: 197, distance: 114.8
click at [880, 197] on div "raising_rickmans" at bounding box center [1025, 193] width 322 height 21
copy span "raising_rickmans"
click at [1224, 52] on icon at bounding box center [1230, 51] width 14 height 14
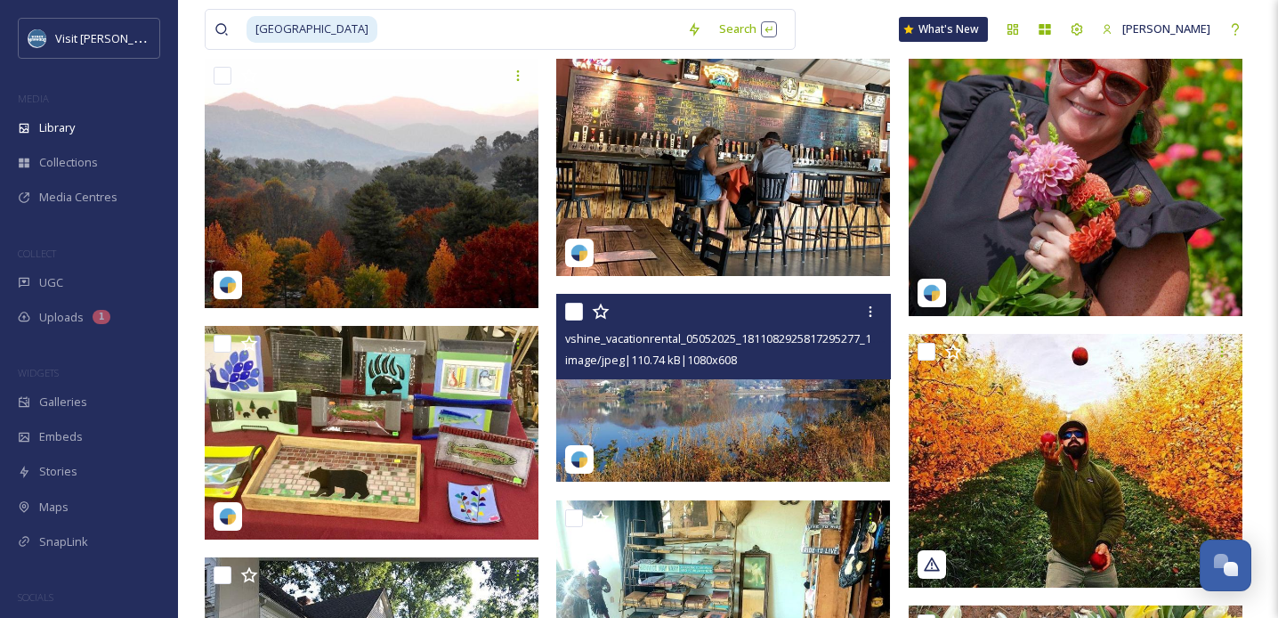
scroll to position [13067, 0]
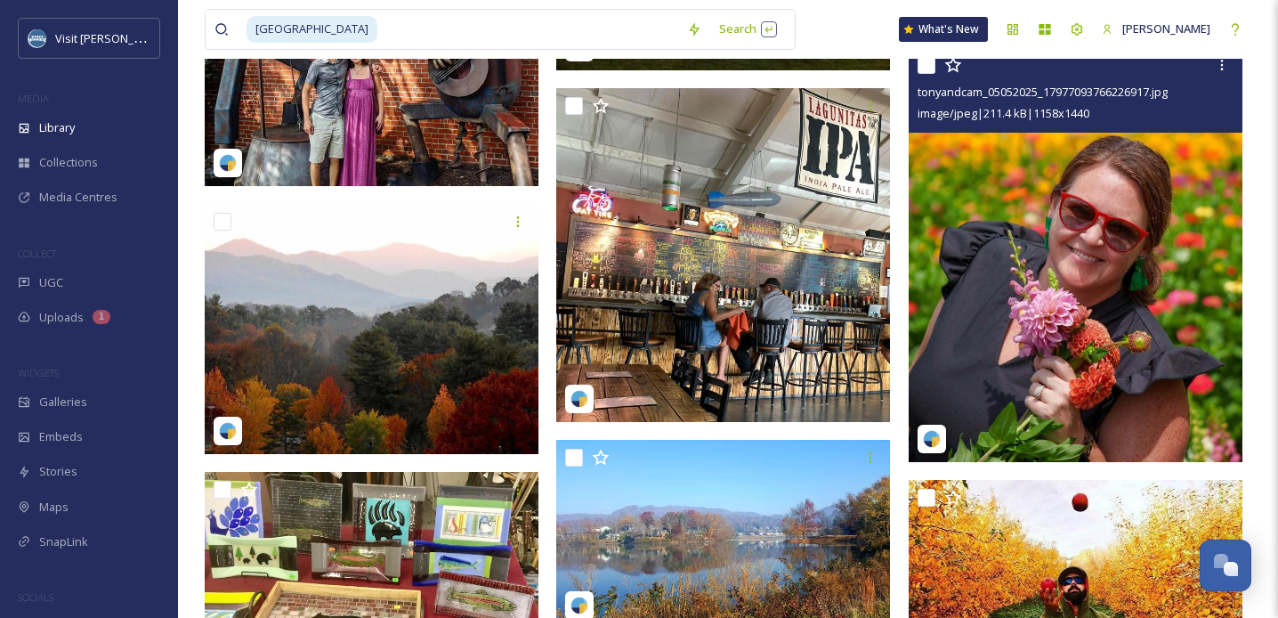
click at [1170, 215] on img at bounding box center [1076, 254] width 334 height 415
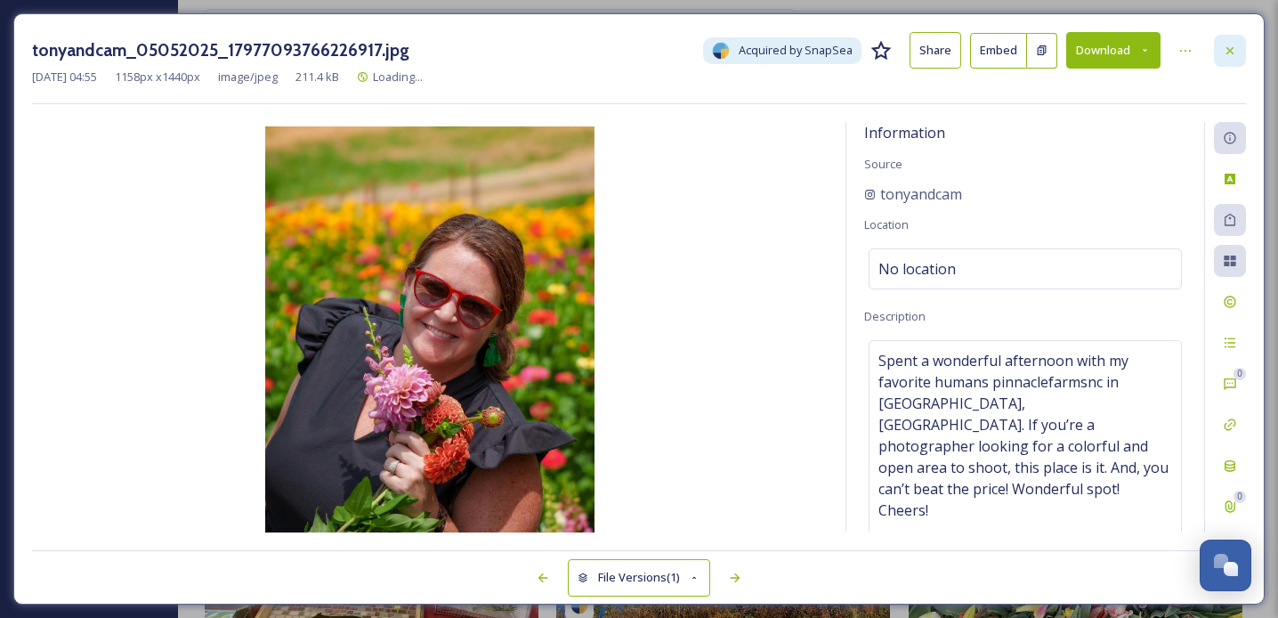
click at [1229, 44] on icon at bounding box center [1230, 51] width 14 height 14
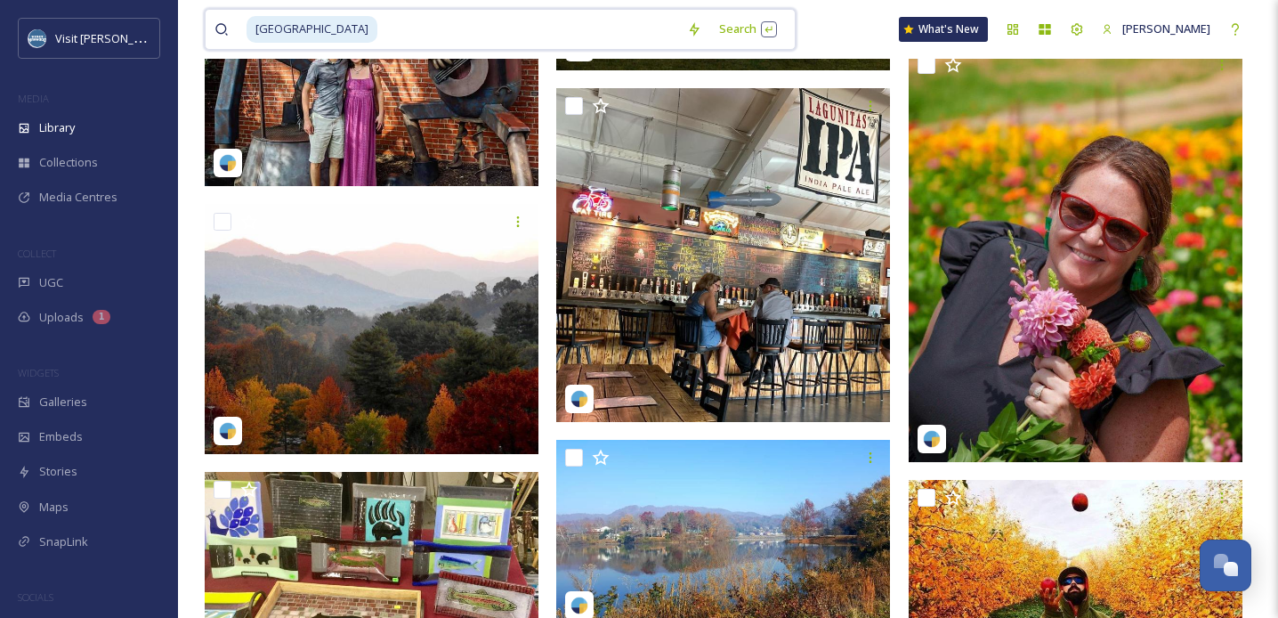
drag, startPoint x: 362, startPoint y: 33, endPoint x: 181, endPoint y: 33, distance: 181.6
type input "w"
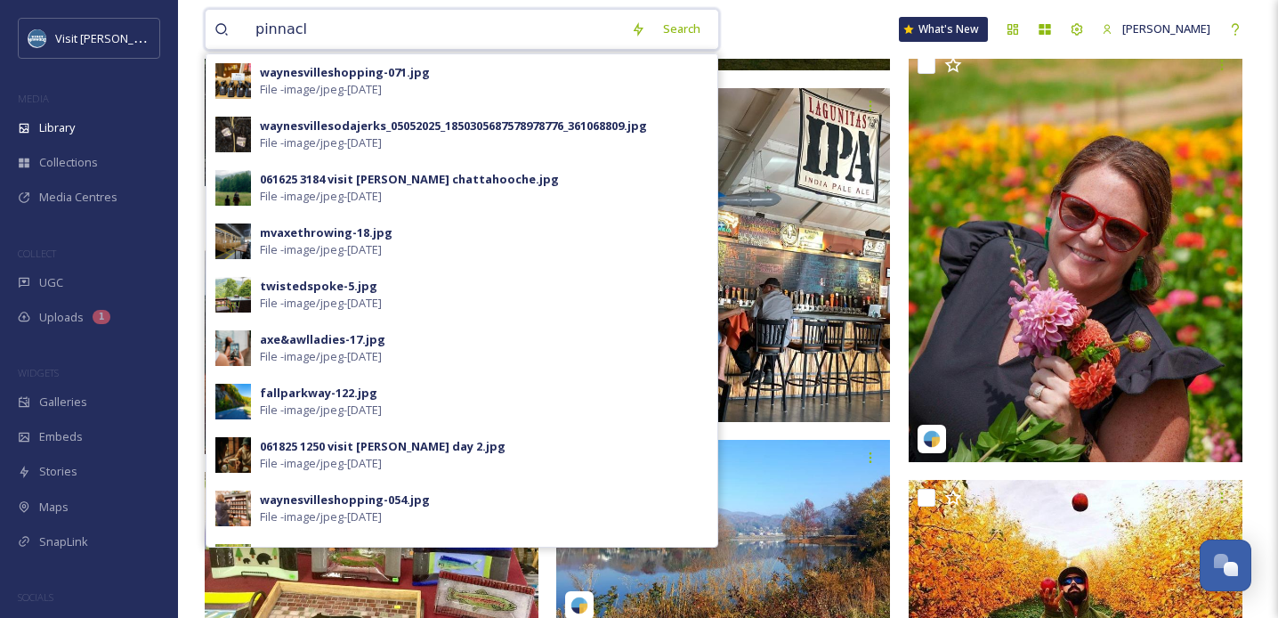
type input "pinnacle"
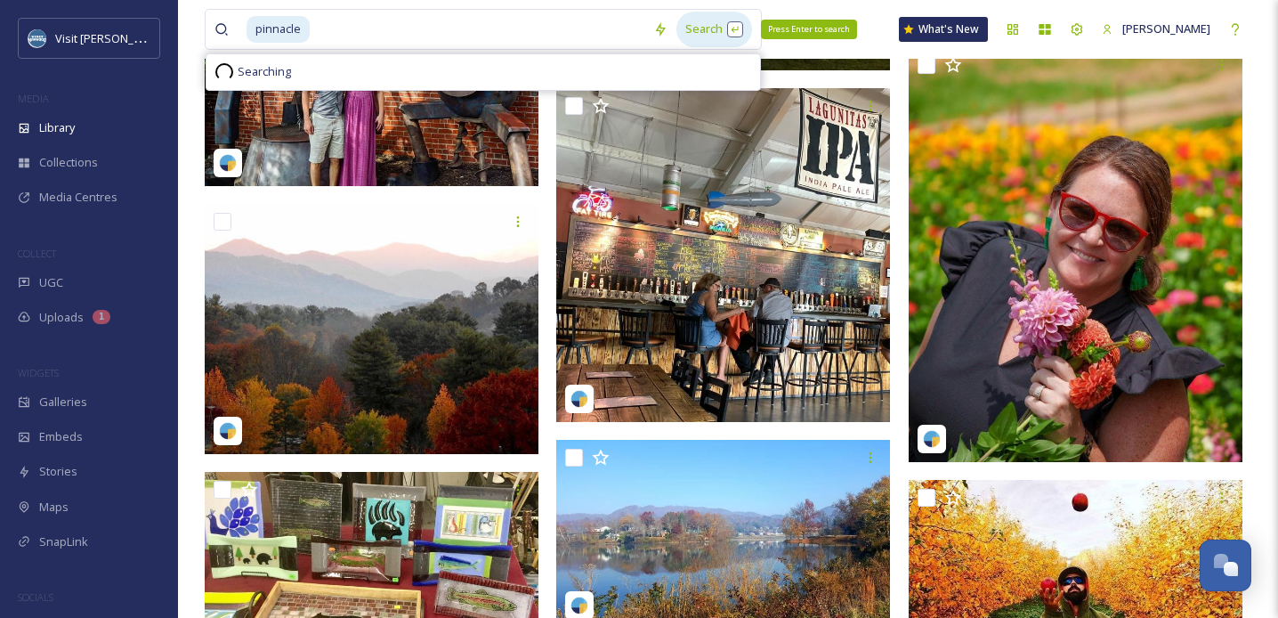
click at [701, 21] on div "Search Press Enter to search" at bounding box center [715, 29] width 76 height 35
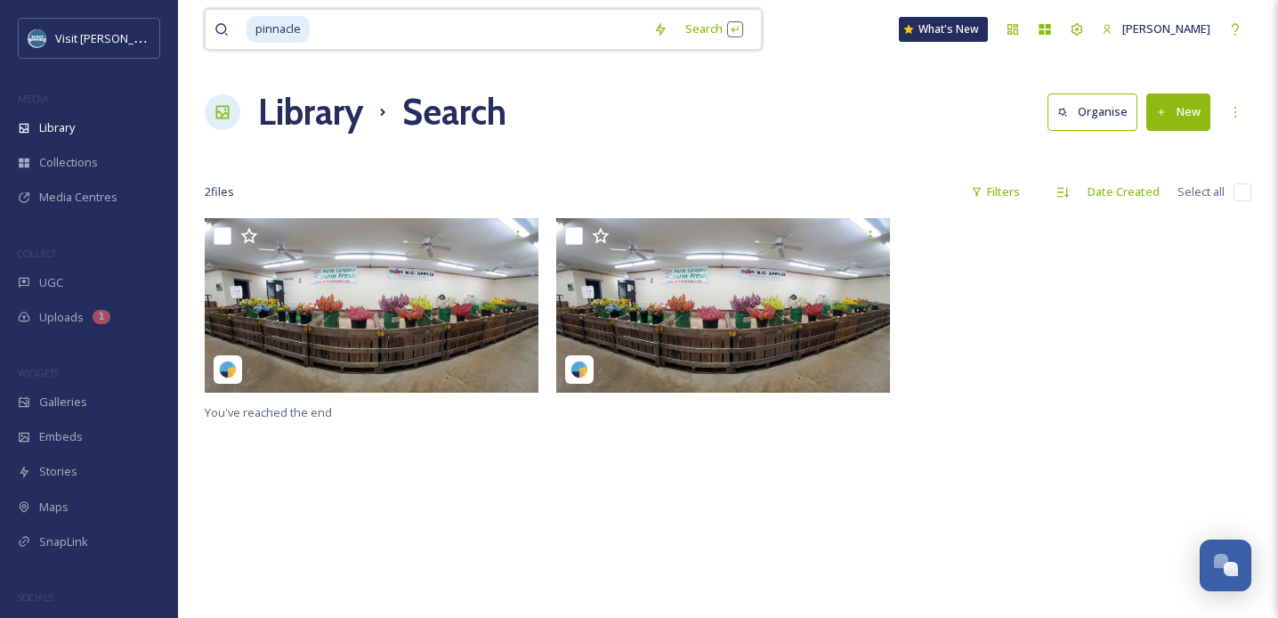
click at [322, 37] on input at bounding box center [478, 29] width 333 height 39
drag, startPoint x: 320, startPoint y: 37, endPoint x: 197, endPoint y: 30, distance: 123.9
click at [193, 35] on div "pinnacle Search What's New [PERSON_NAME] Library Search Organise New Your Selec…" at bounding box center [728, 418] width 1100 height 836
type input "p"
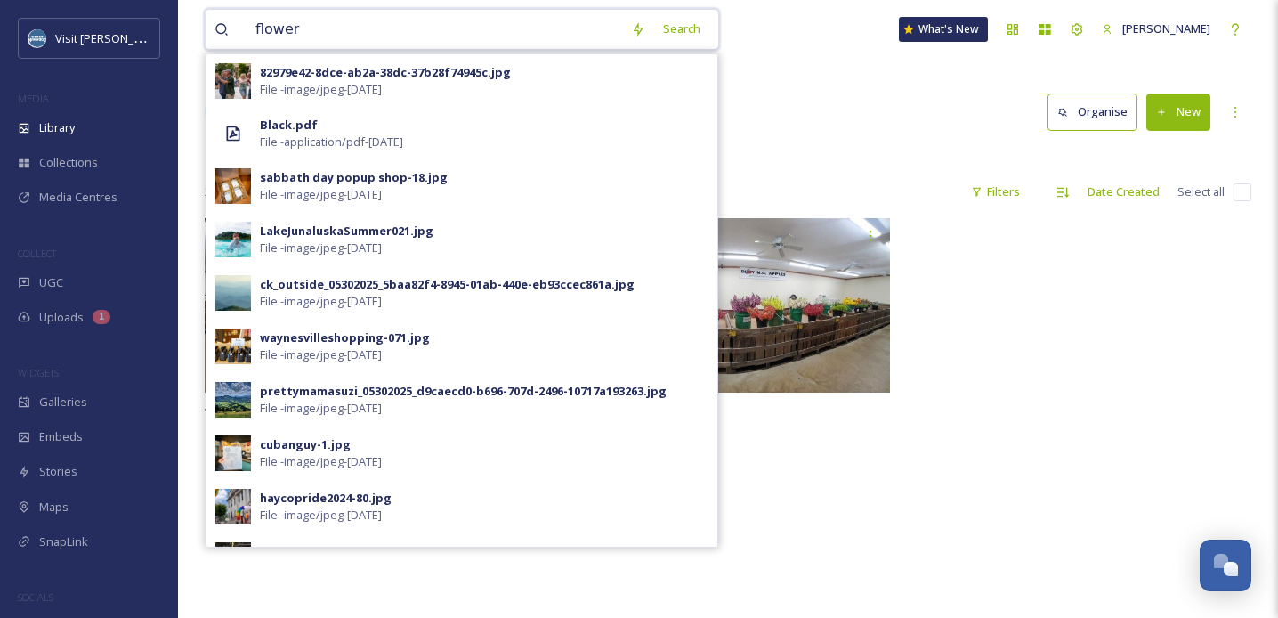
type input "flowers"
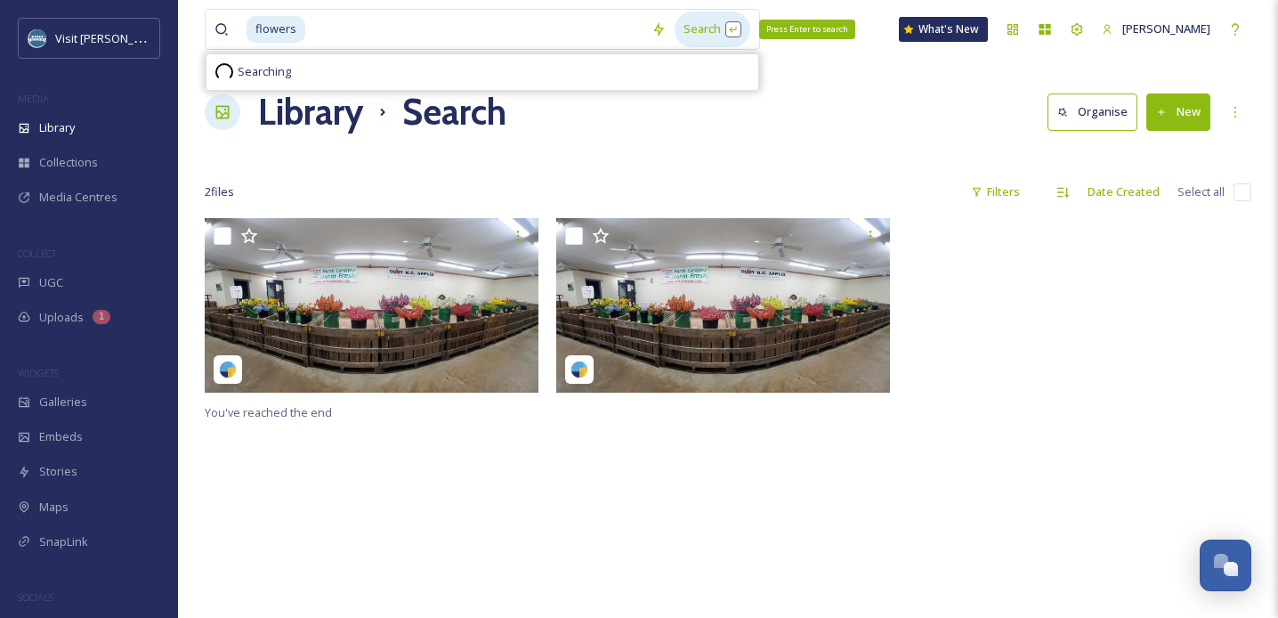
click at [694, 33] on div "Search Press Enter to search" at bounding box center [713, 29] width 76 height 35
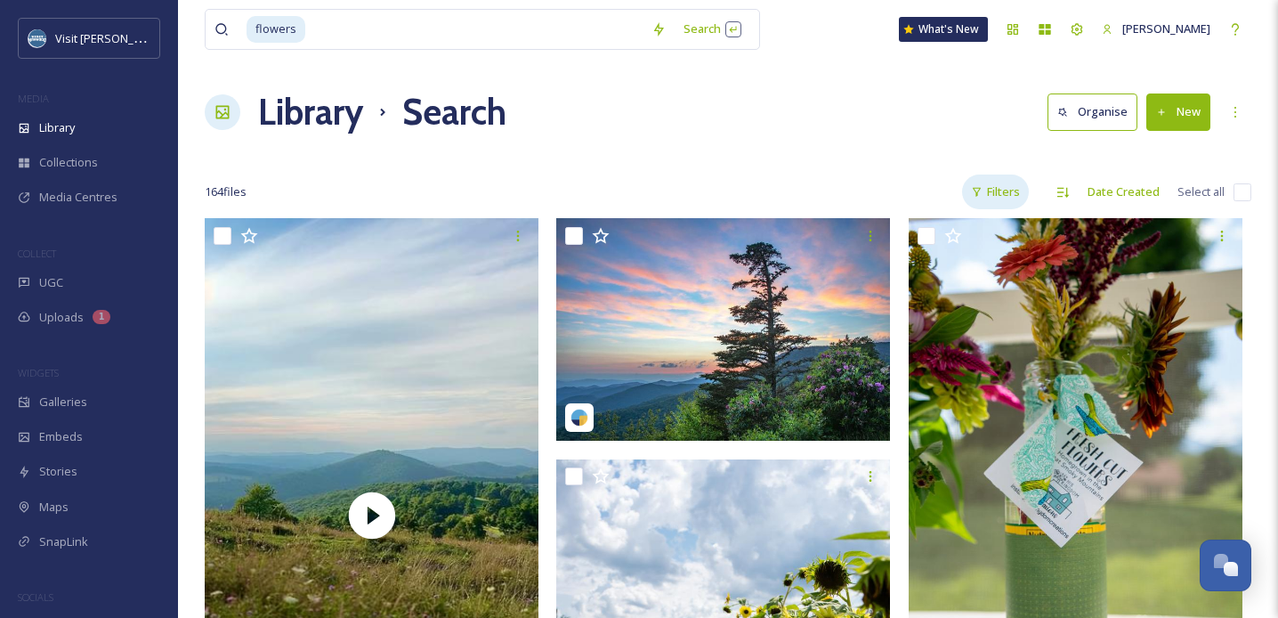
click at [987, 187] on div "Filters" at bounding box center [995, 191] width 67 height 35
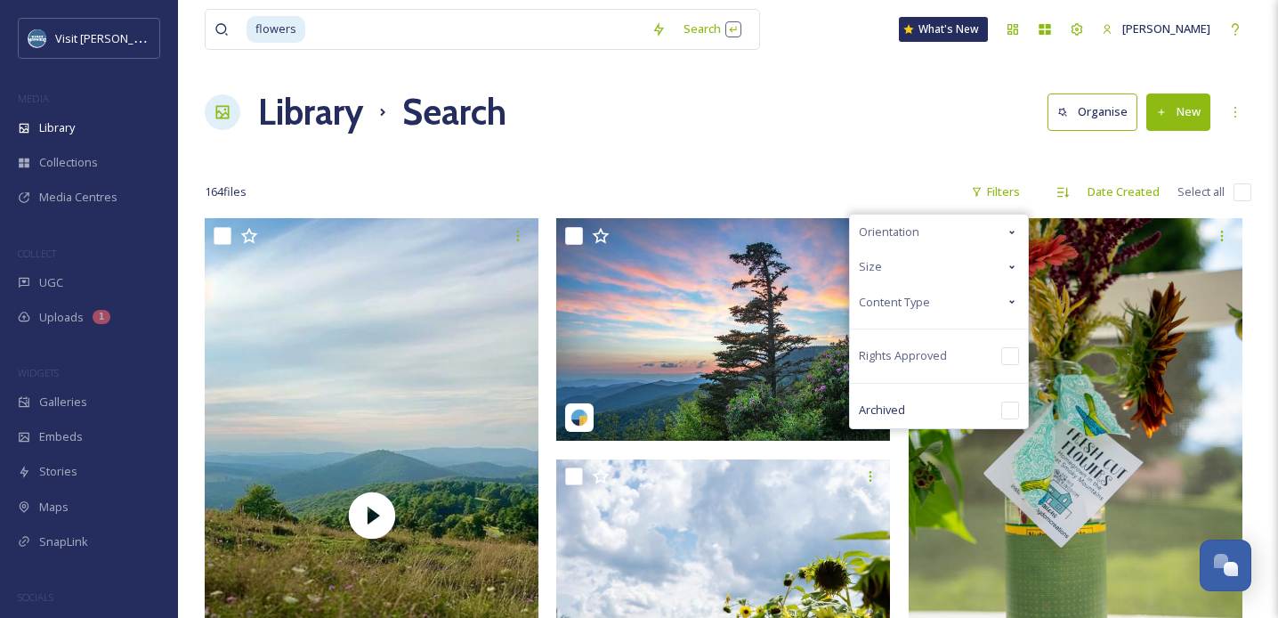
click at [912, 313] on div "Content Type" at bounding box center [939, 302] width 178 height 35
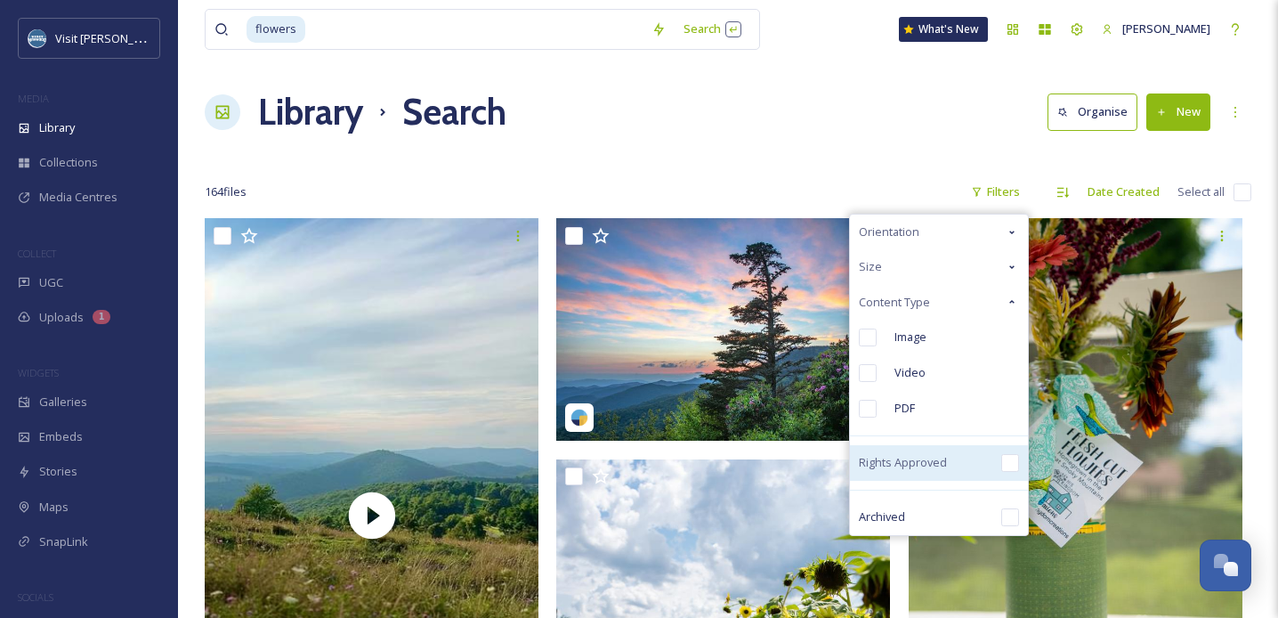
click at [918, 467] on span "Rights Approved" at bounding box center [903, 462] width 88 height 17
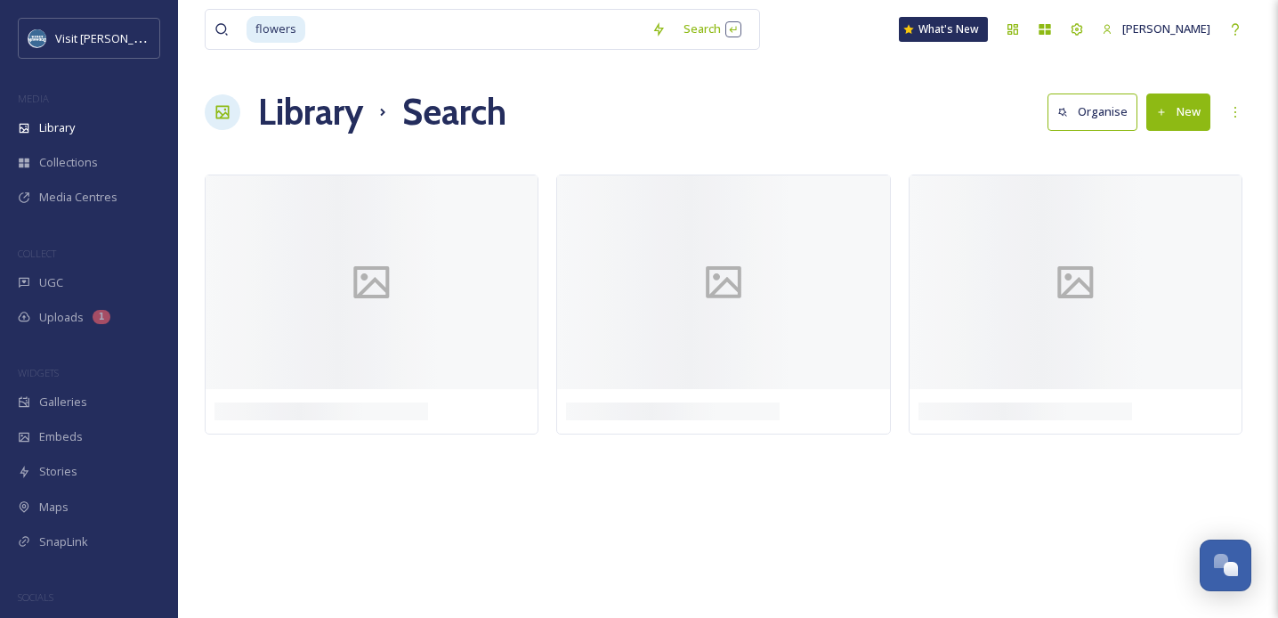
click at [706, 163] on div at bounding box center [728, 157] width 1047 height 18
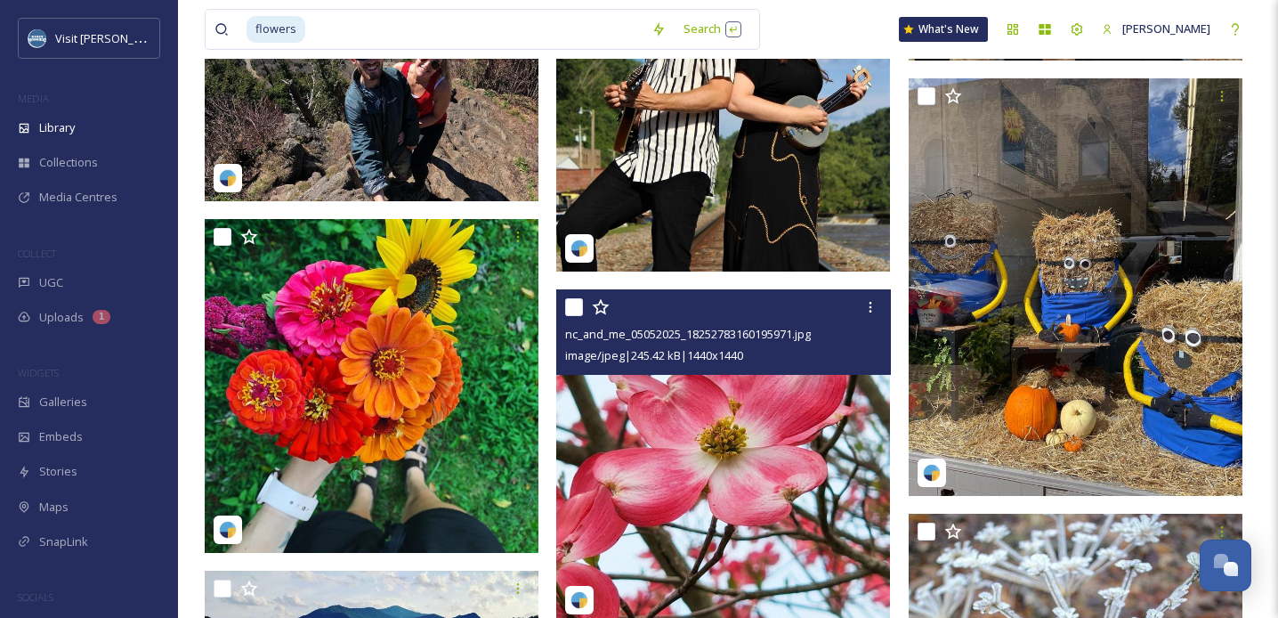
scroll to position [6223, 0]
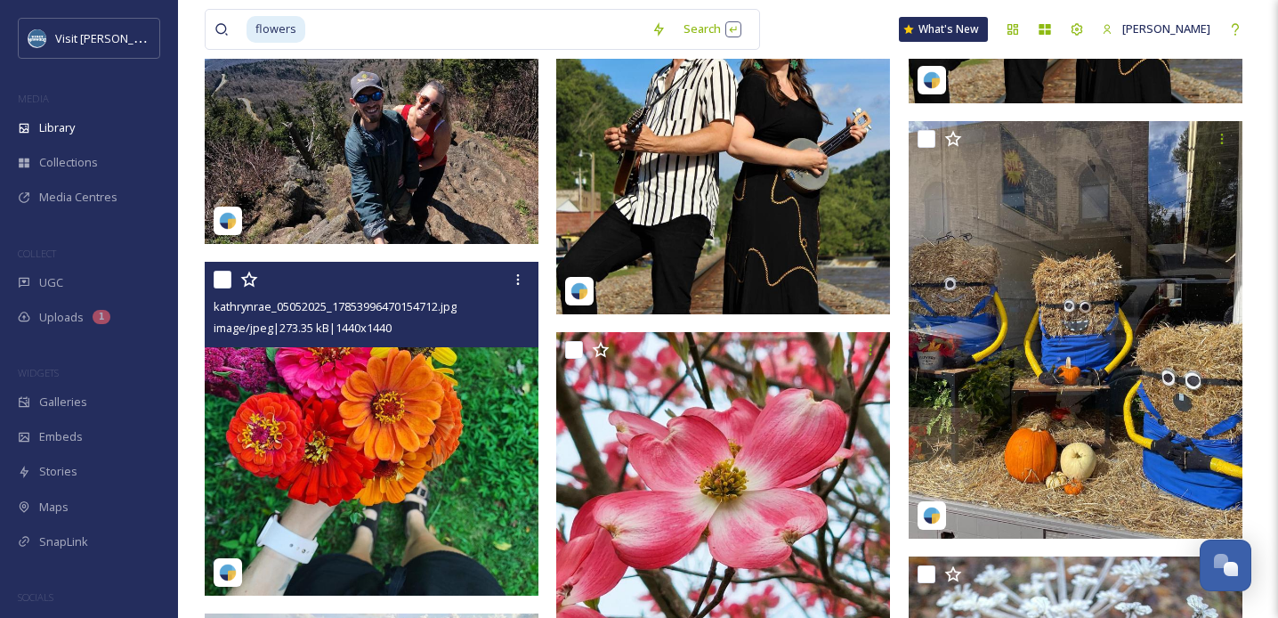
click at [399, 451] on img at bounding box center [372, 429] width 334 height 334
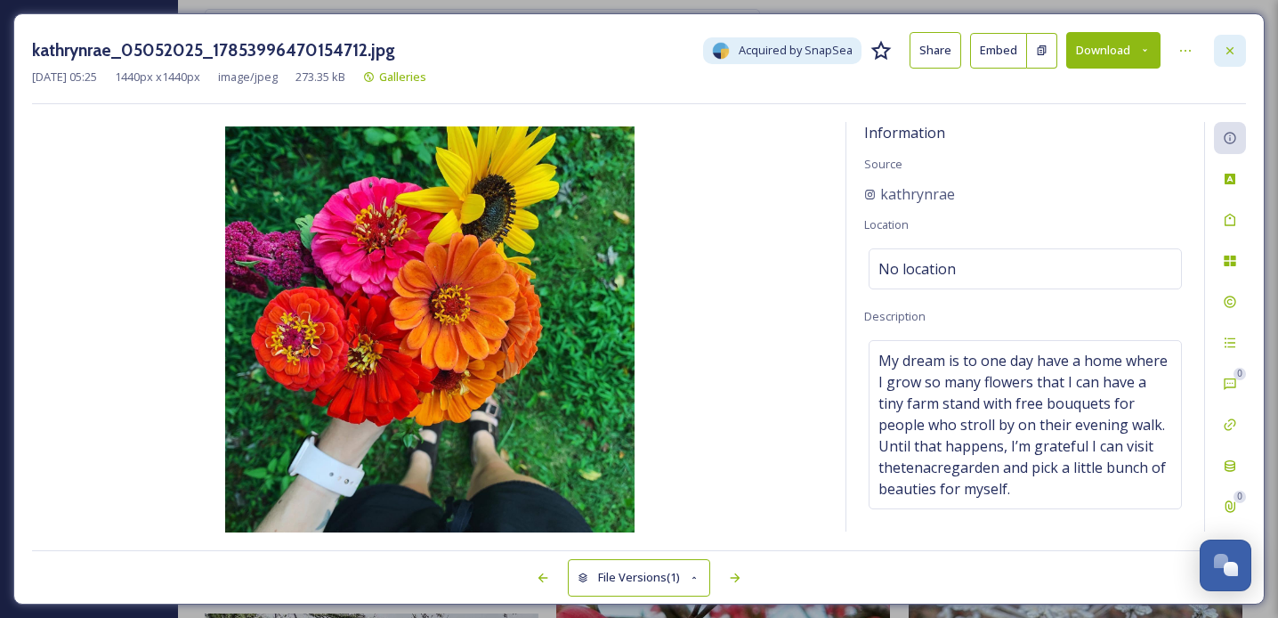
click at [1234, 44] on icon at bounding box center [1230, 51] width 14 height 14
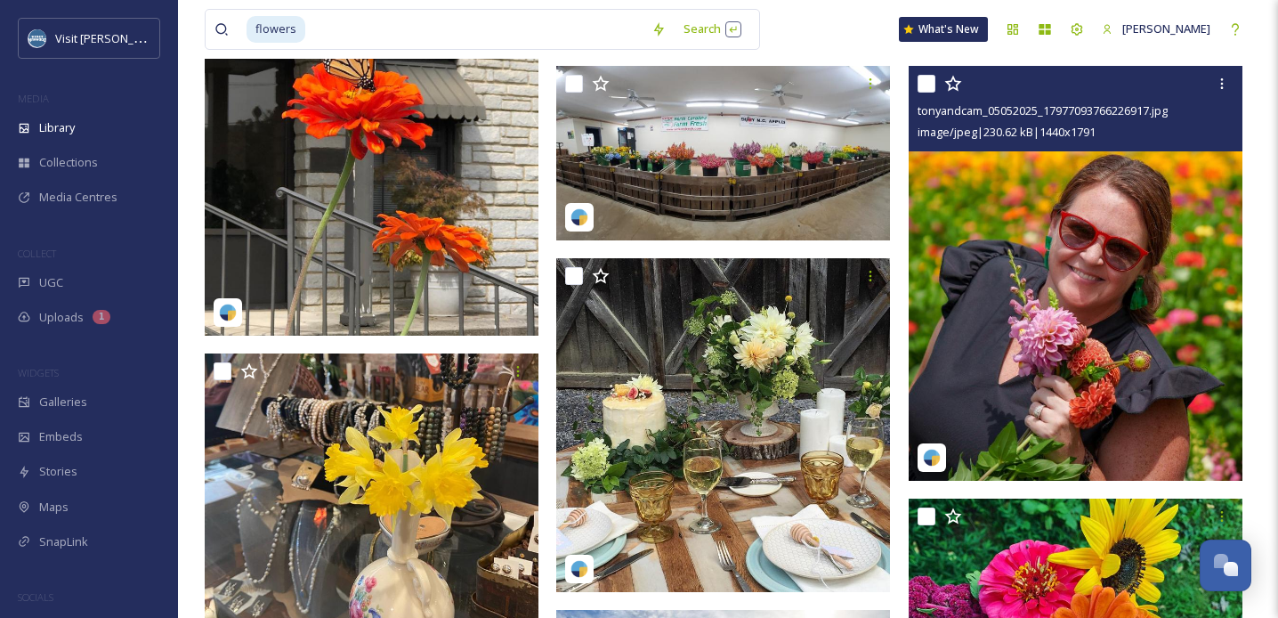
scroll to position [783, 0]
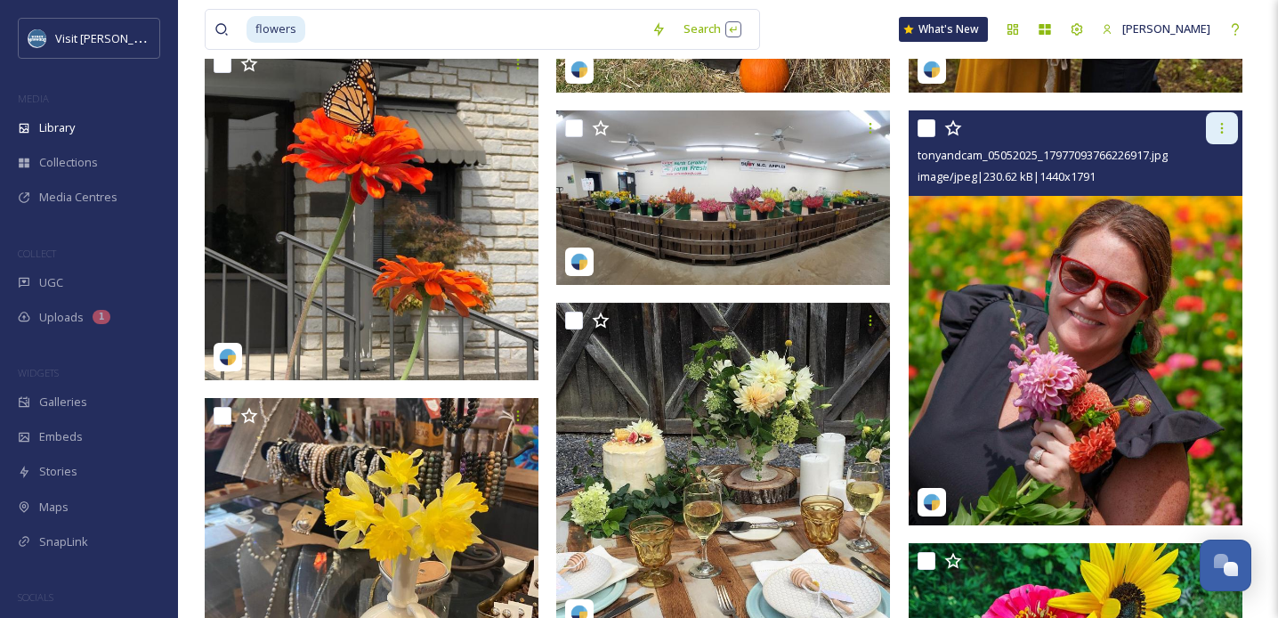
click at [1222, 132] on icon at bounding box center [1222, 128] width 3 height 11
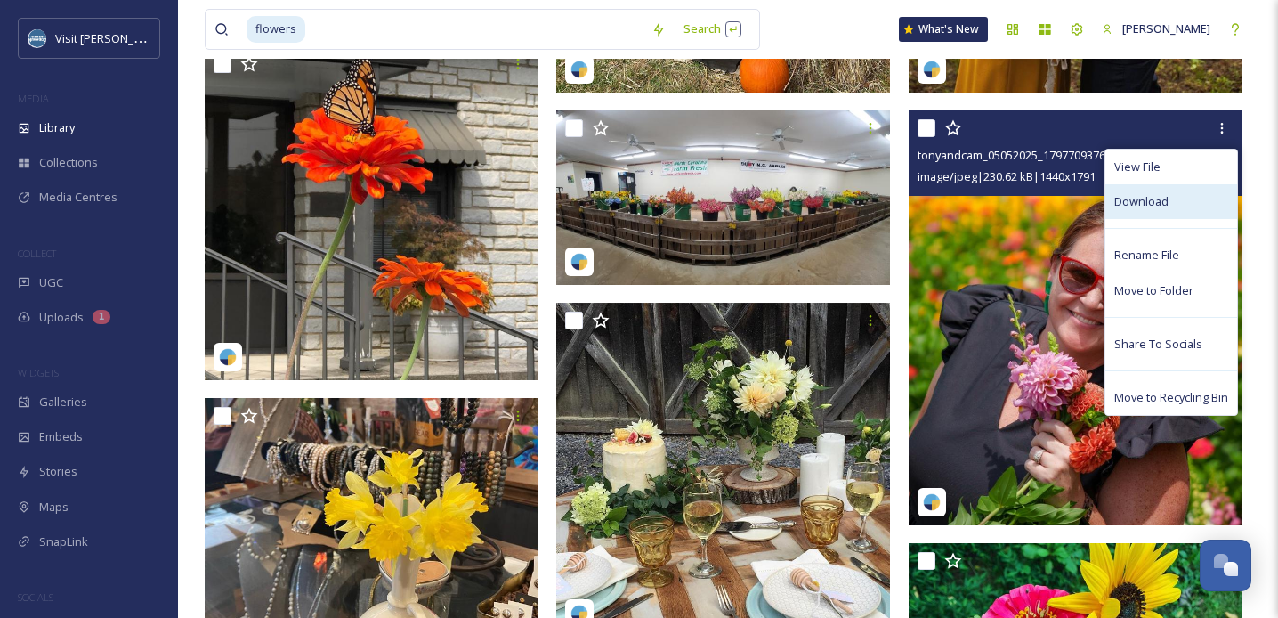
click at [1126, 201] on span "Download" at bounding box center [1142, 201] width 54 height 17
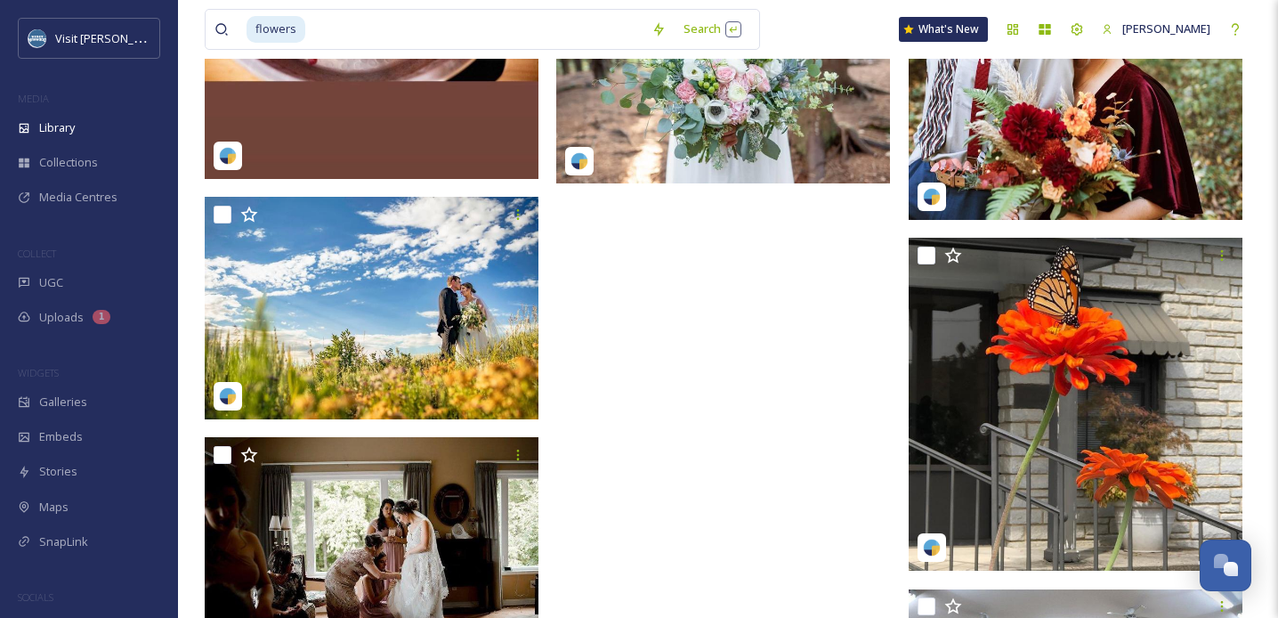
scroll to position [8037, 0]
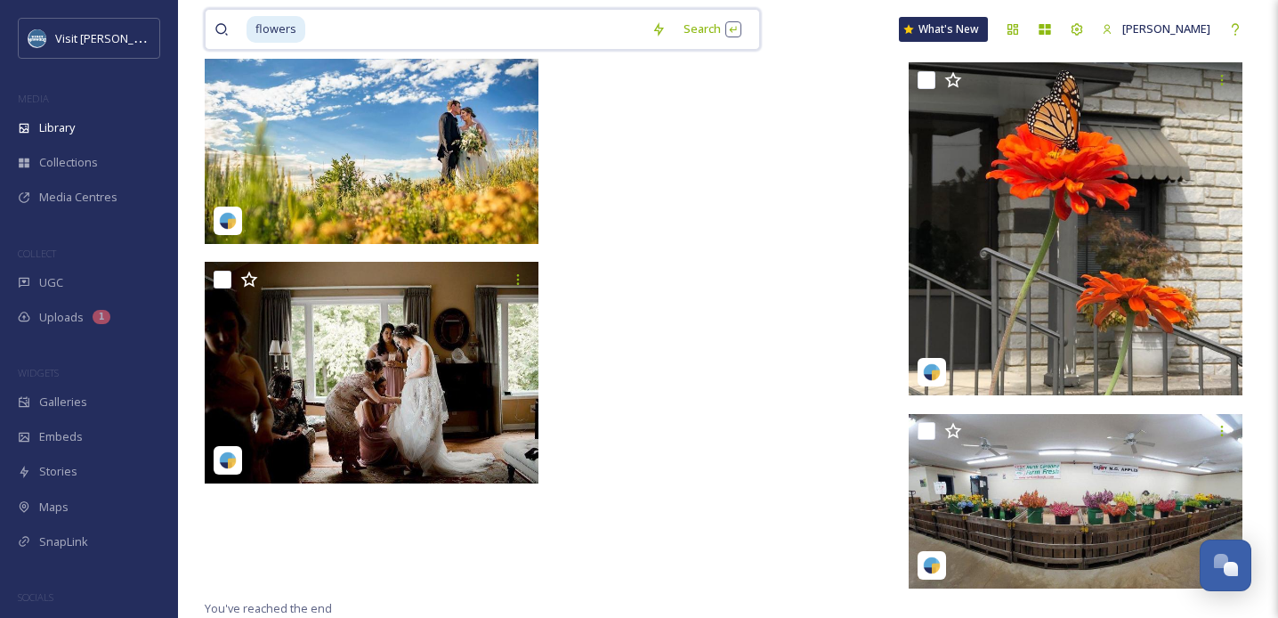
drag, startPoint x: 415, startPoint y: 42, endPoint x: 228, endPoint y: 10, distance: 189.7
click at [228, 10] on div "flowers" at bounding box center [429, 29] width 428 height 39
type input "f"
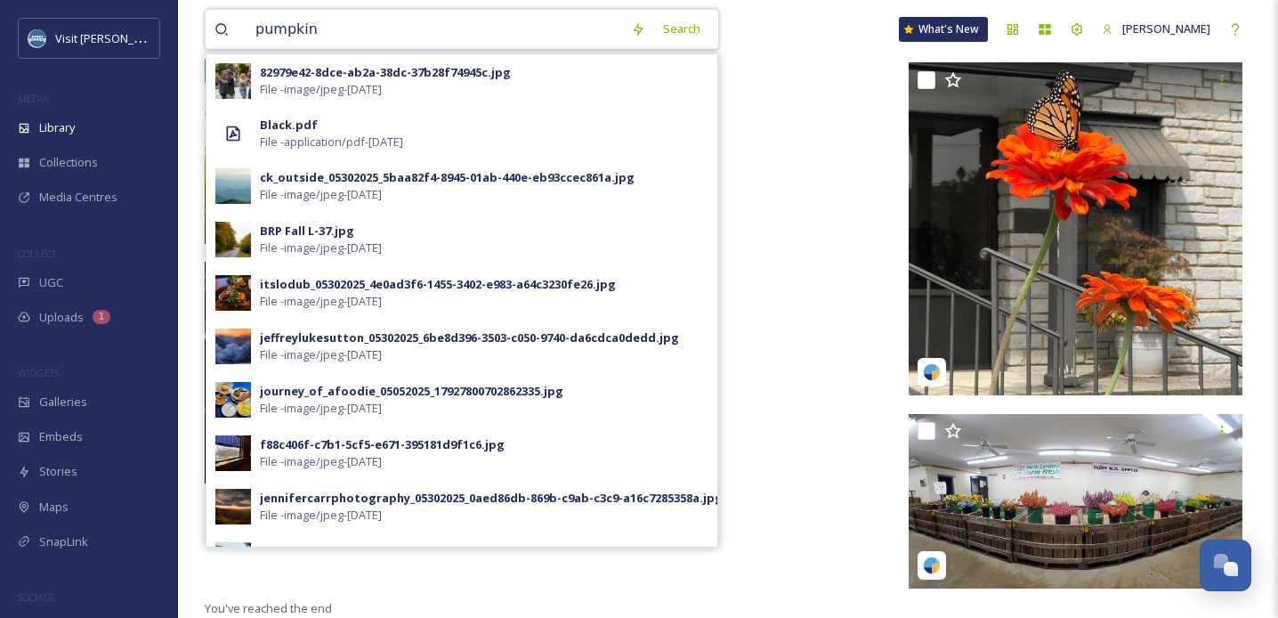
type input "pumpkins"
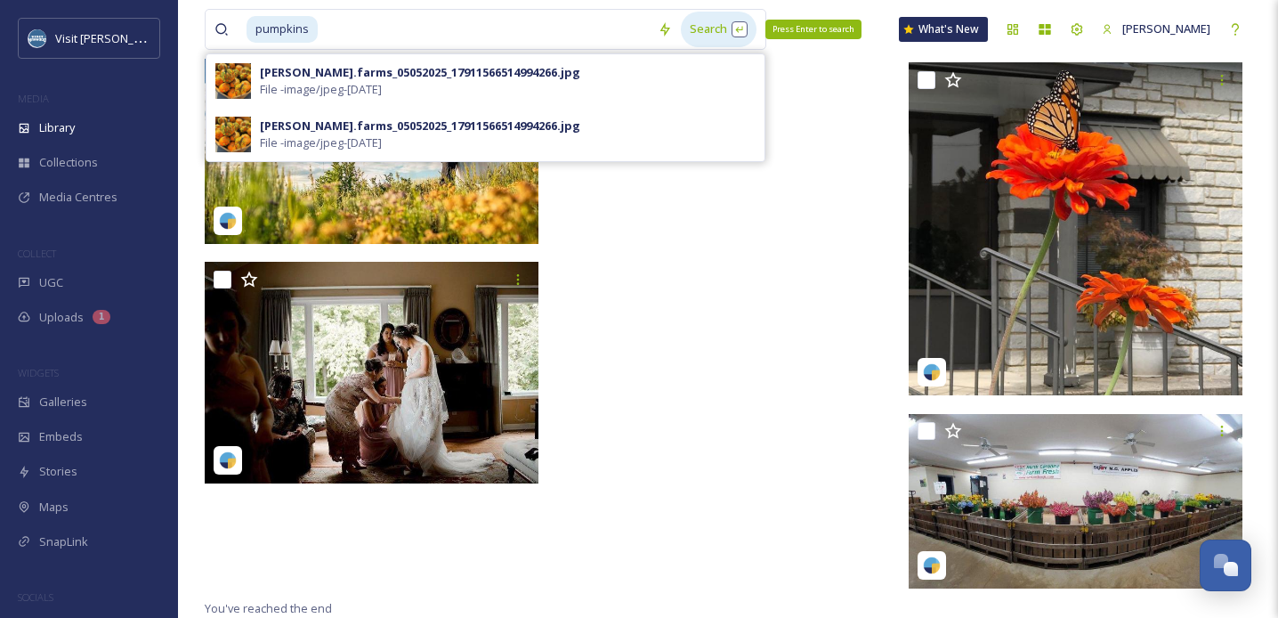
click at [700, 29] on div "Search Press Enter to search" at bounding box center [719, 29] width 76 height 35
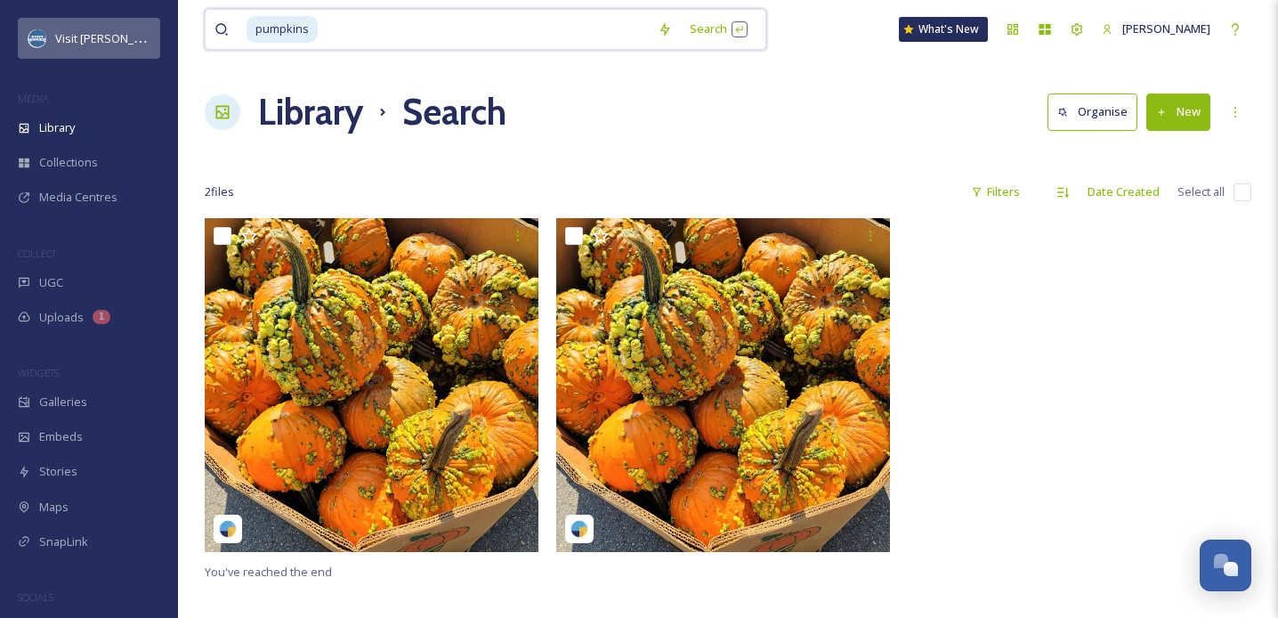
drag, startPoint x: 371, startPoint y: 38, endPoint x: 158, endPoint y: 31, distance: 213.8
click at [155, 32] on div "Visit [PERSON_NAME] MEDIA Library Collections Media Centres COLLECT UGC Uploads…" at bounding box center [639, 418] width 1278 height 836
type input "p"
type input "[PERSON_NAME] valley"
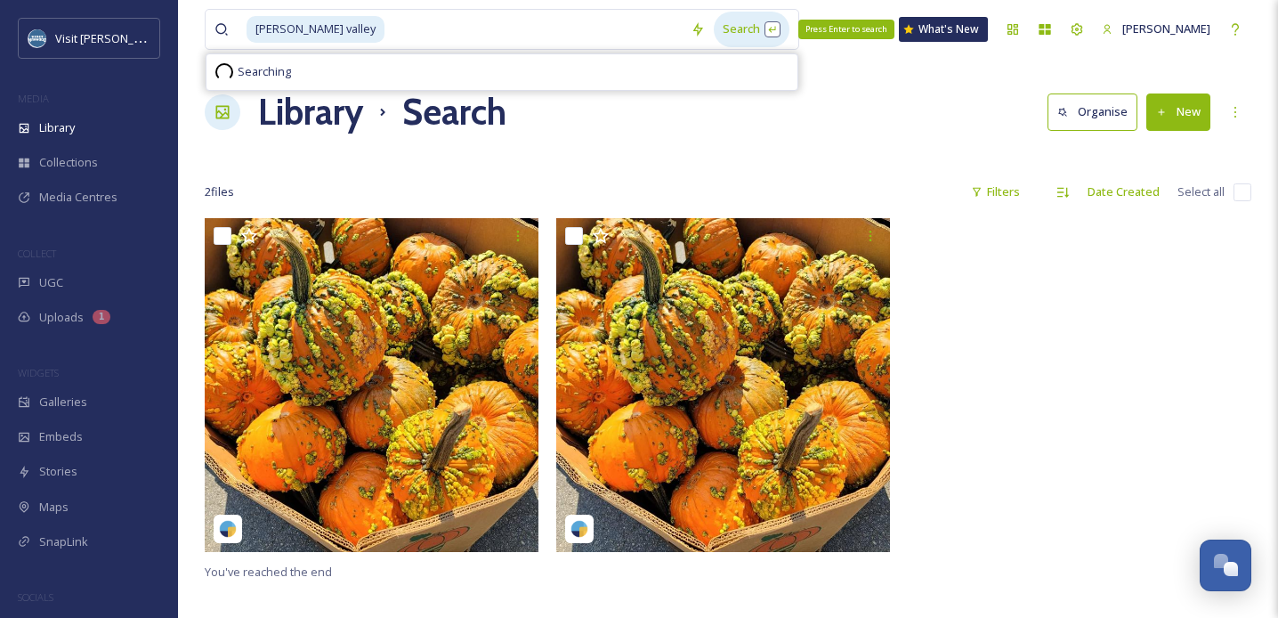
click at [714, 41] on div "Search Press Enter to search" at bounding box center [752, 29] width 76 height 35
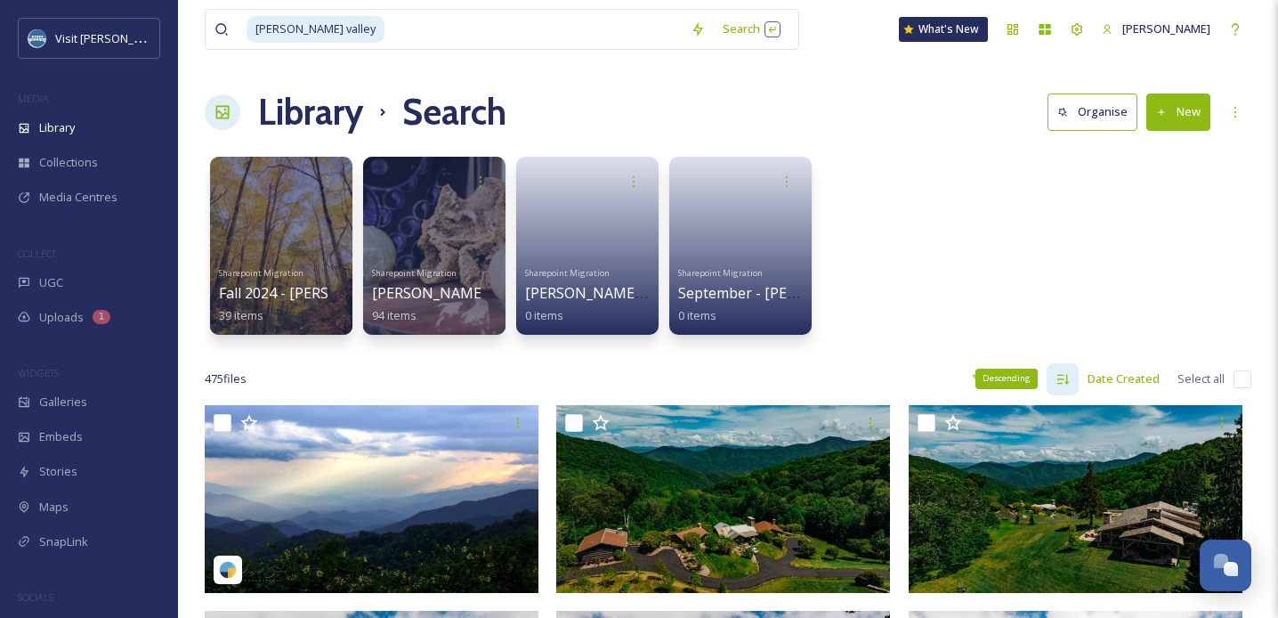
click at [1063, 382] on icon at bounding box center [1064, 379] width 12 height 10
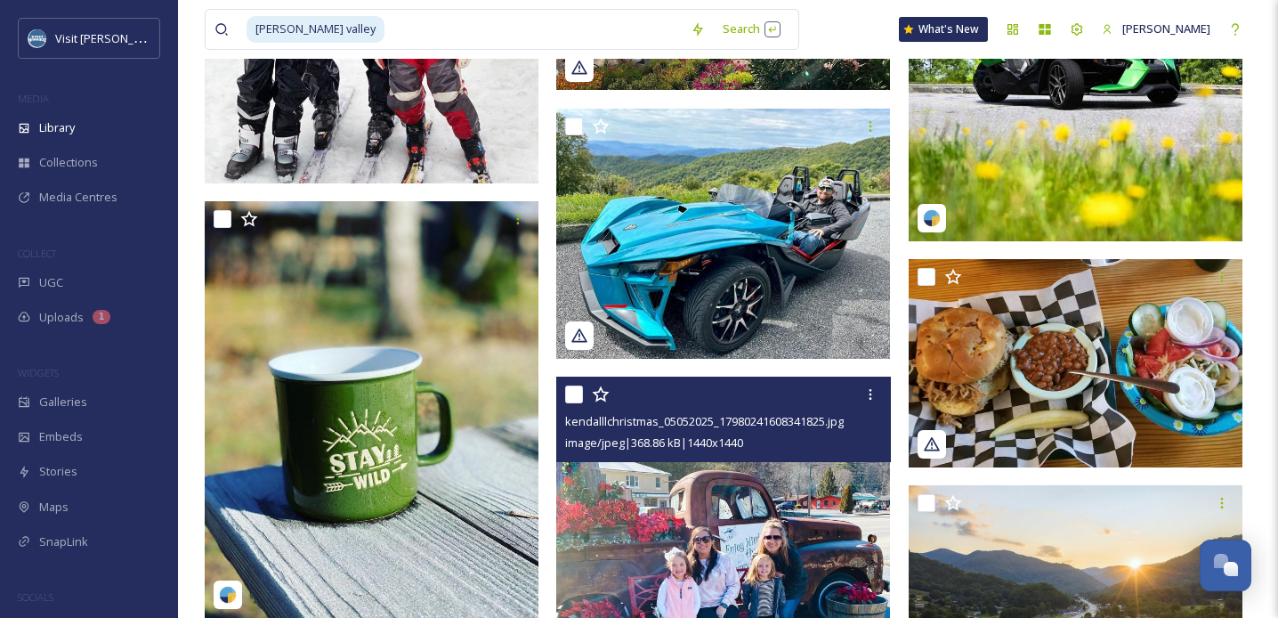
scroll to position [5016, 0]
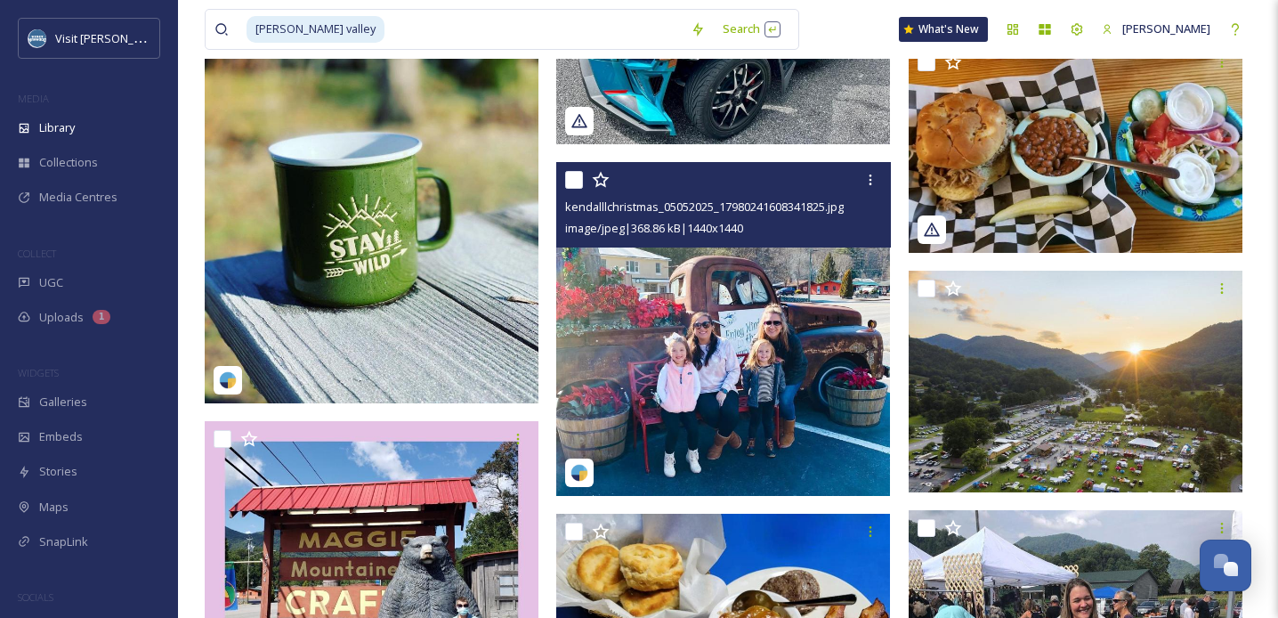
click at [749, 375] on img at bounding box center [723, 329] width 334 height 334
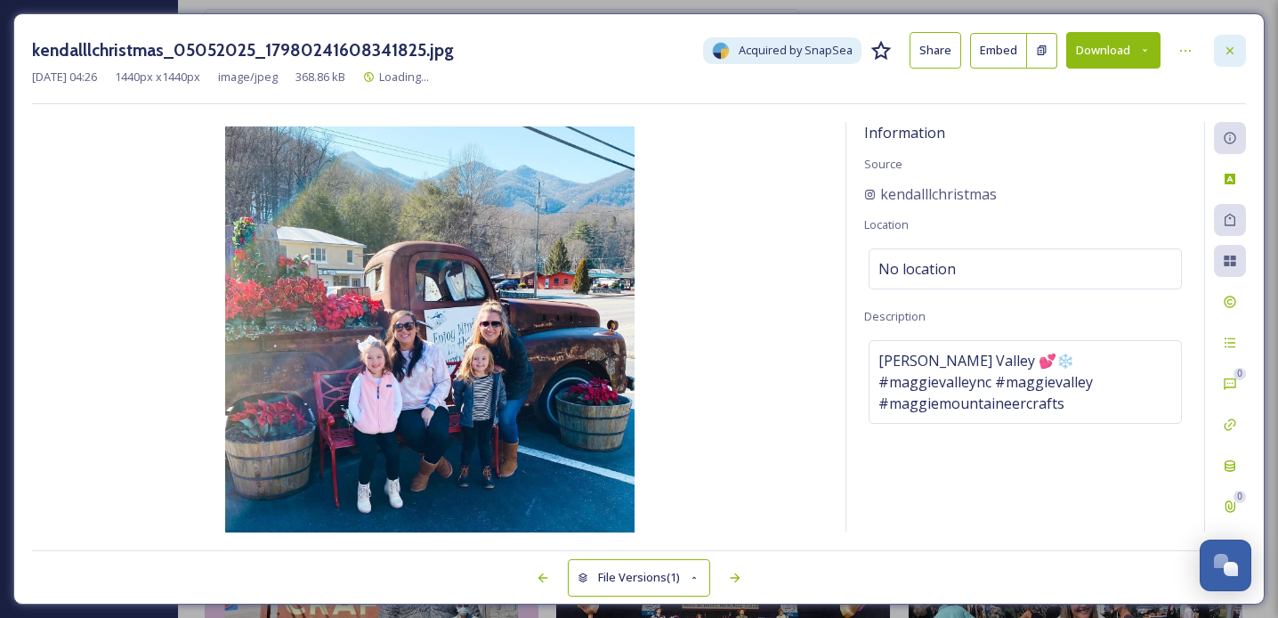
click at [1218, 46] on div at bounding box center [1230, 51] width 32 height 32
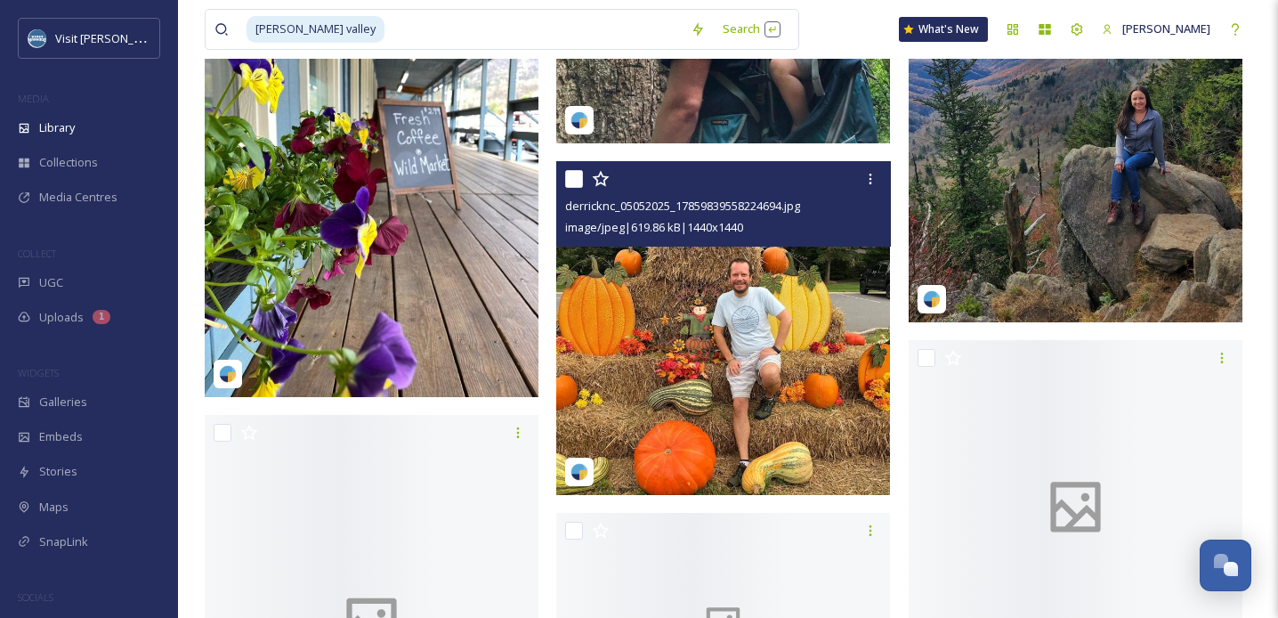
scroll to position [7394, 0]
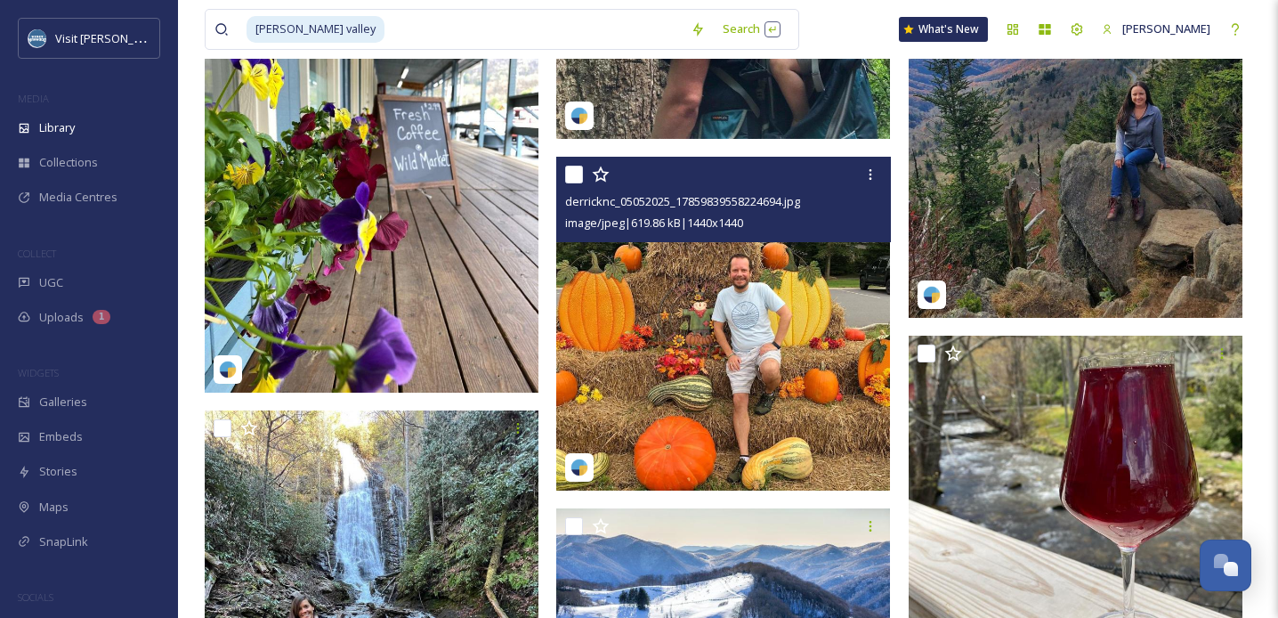
click at [770, 341] on img at bounding box center [723, 324] width 334 height 334
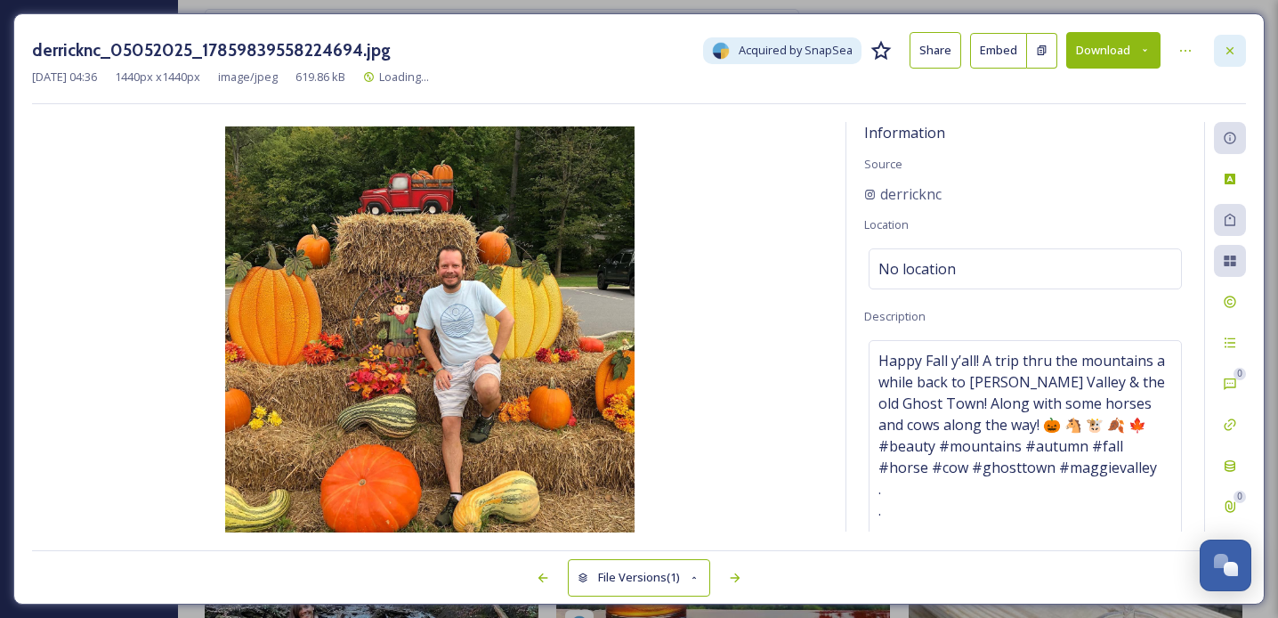
click at [1226, 53] on icon at bounding box center [1230, 51] width 14 height 14
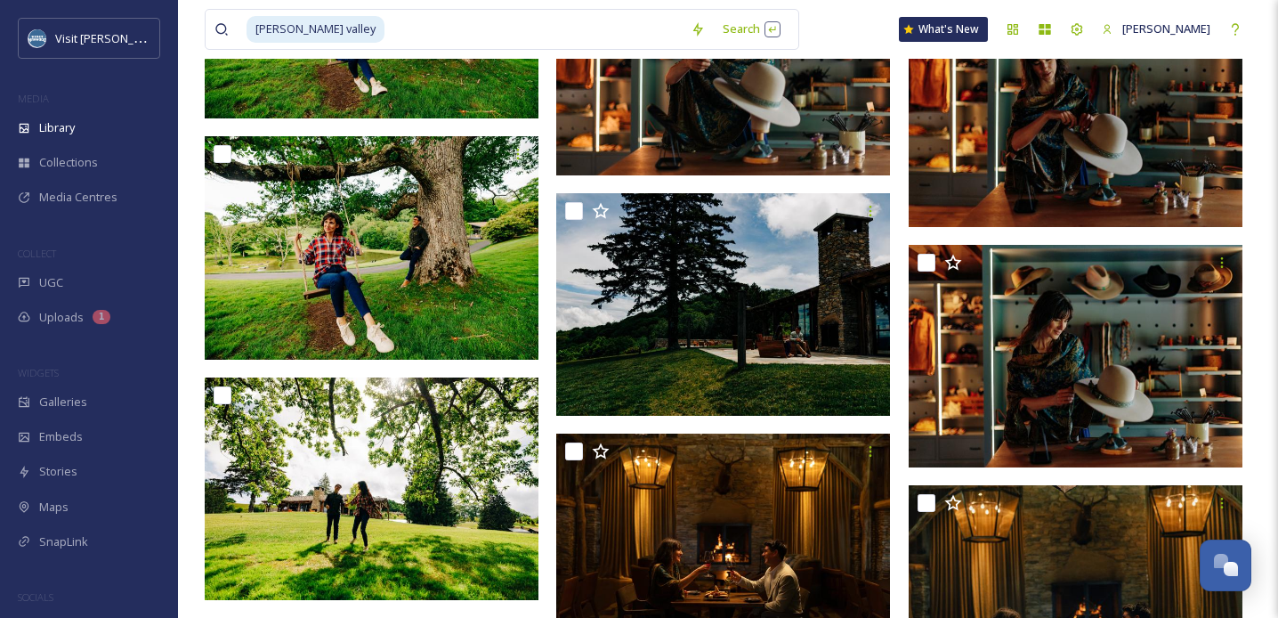
scroll to position [46663, 0]
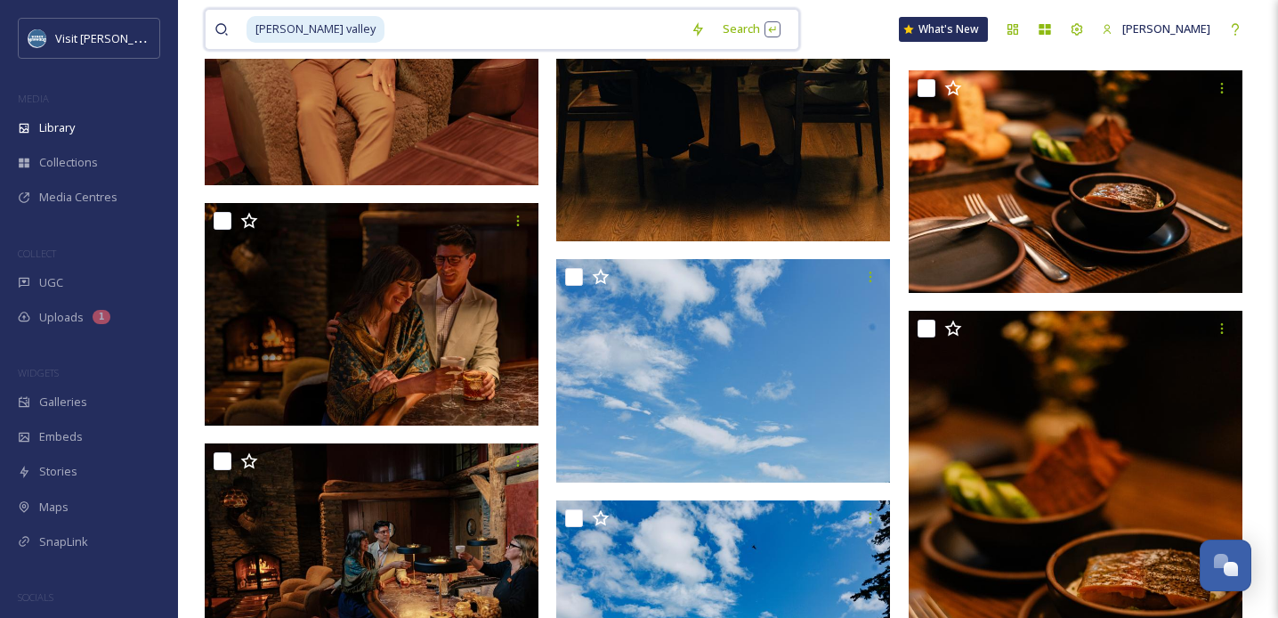
drag, startPoint x: 376, startPoint y: 35, endPoint x: 196, endPoint y: 15, distance: 180.9
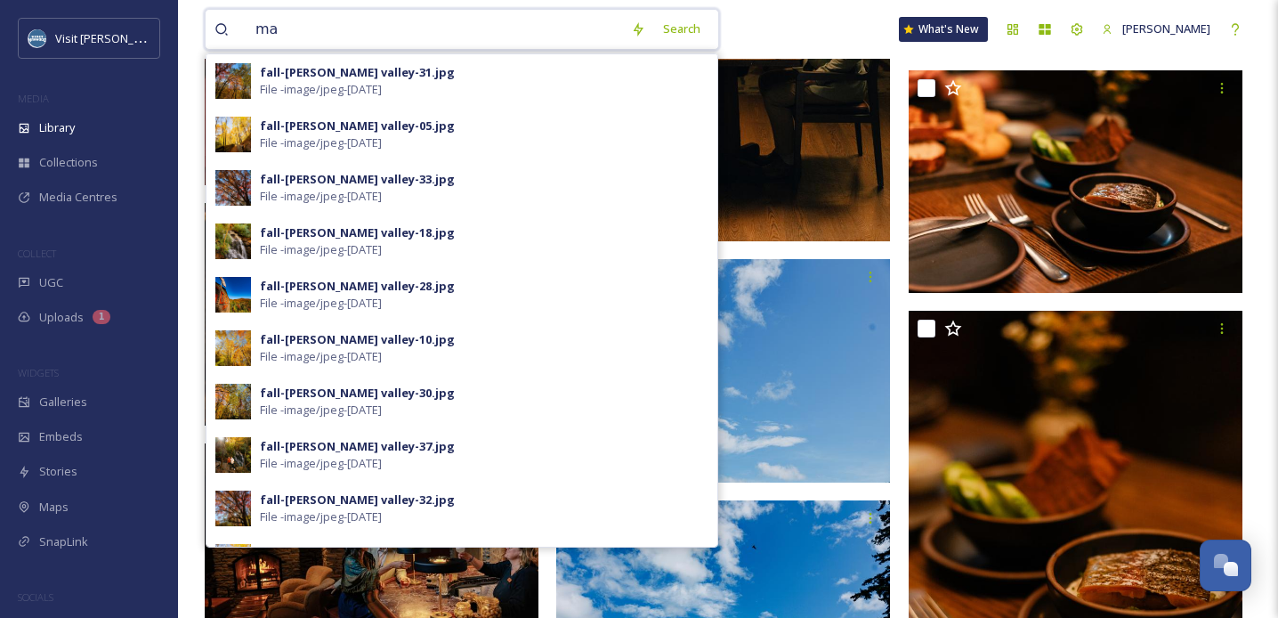
type input "m"
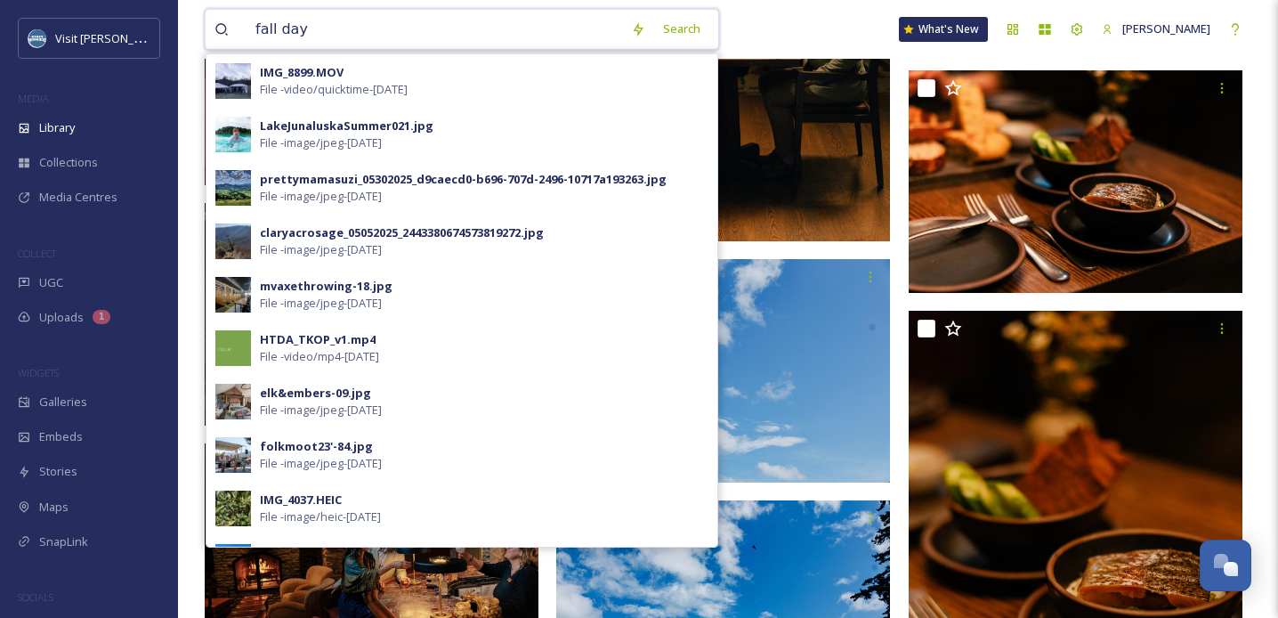
type input "fall days"
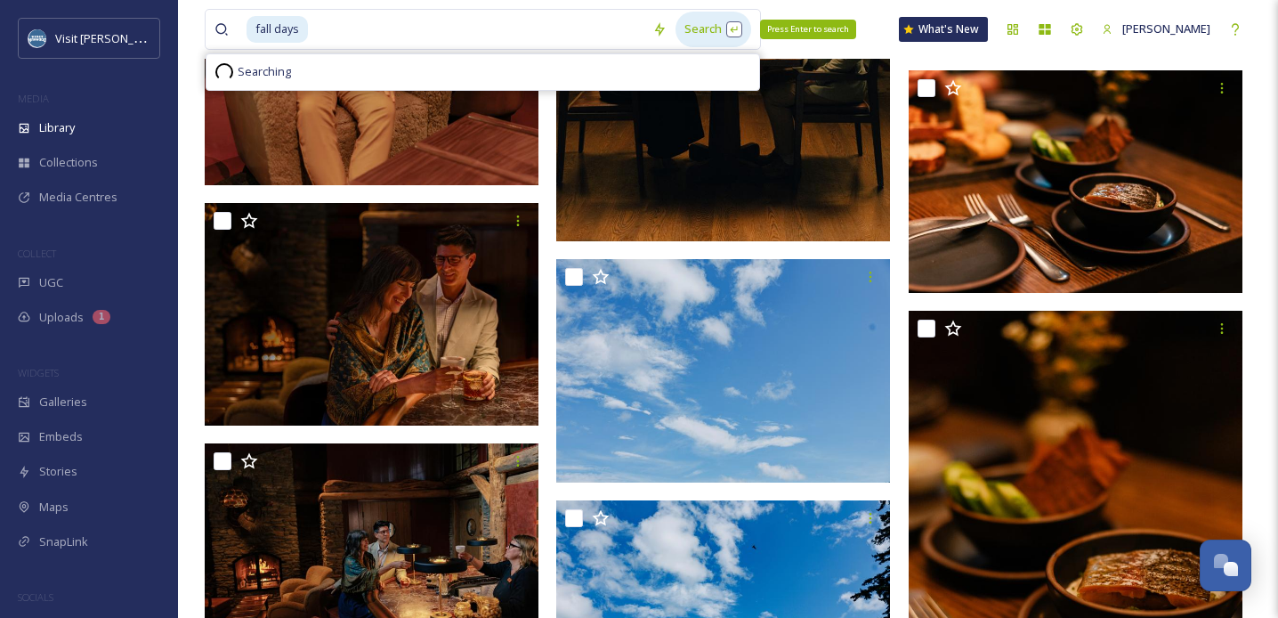
click at [689, 24] on div "Search Press Enter to search" at bounding box center [714, 29] width 76 height 35
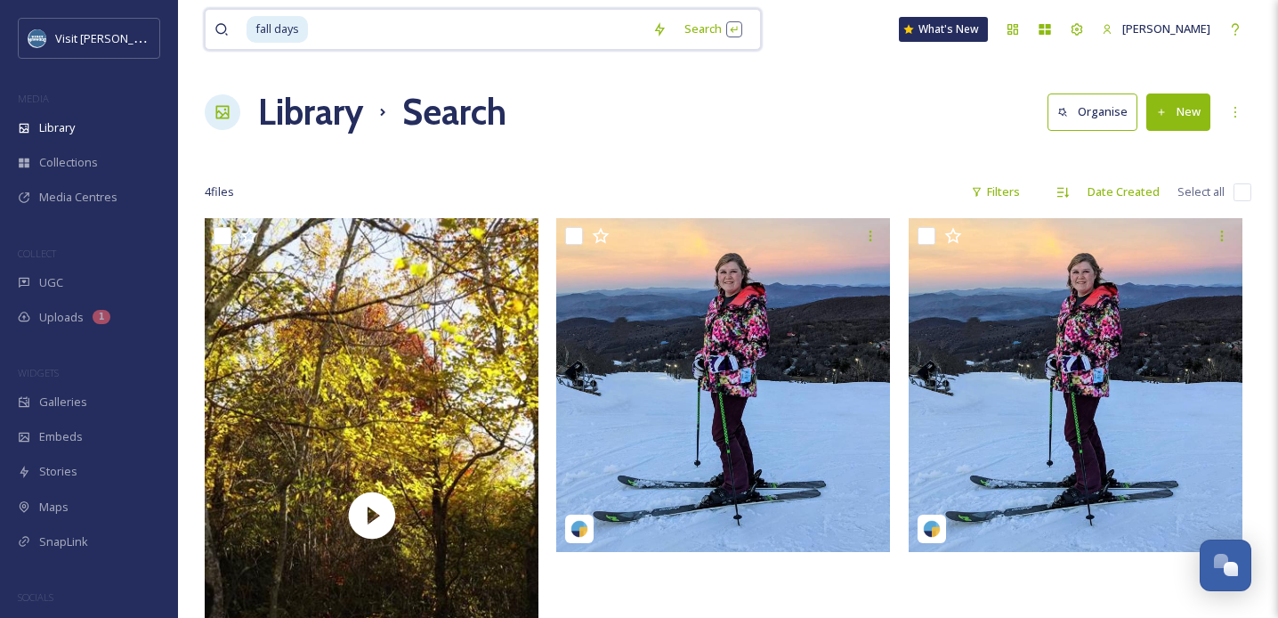
click at [312, 35] on input at bounding box center [477, 29] width 334 height 39
type input "f"
type input "fall"
click at [677, 28] on div "Search Press Enter to search" at bounding box center [700, 29] width 76 height 35
click at [402, 34] on input at bounding box center [456, 29] width 348 height 39
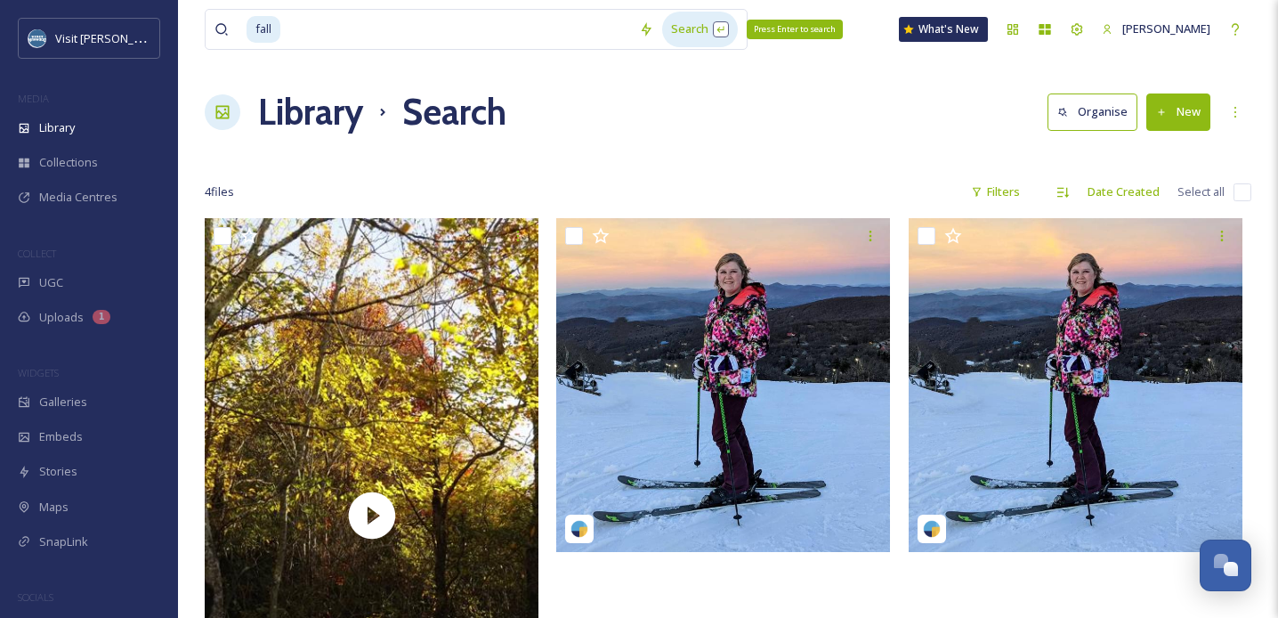
click at [700, 37] on div "Search Press Enter to search" at bounding box center [700, 29] width 76 height 35
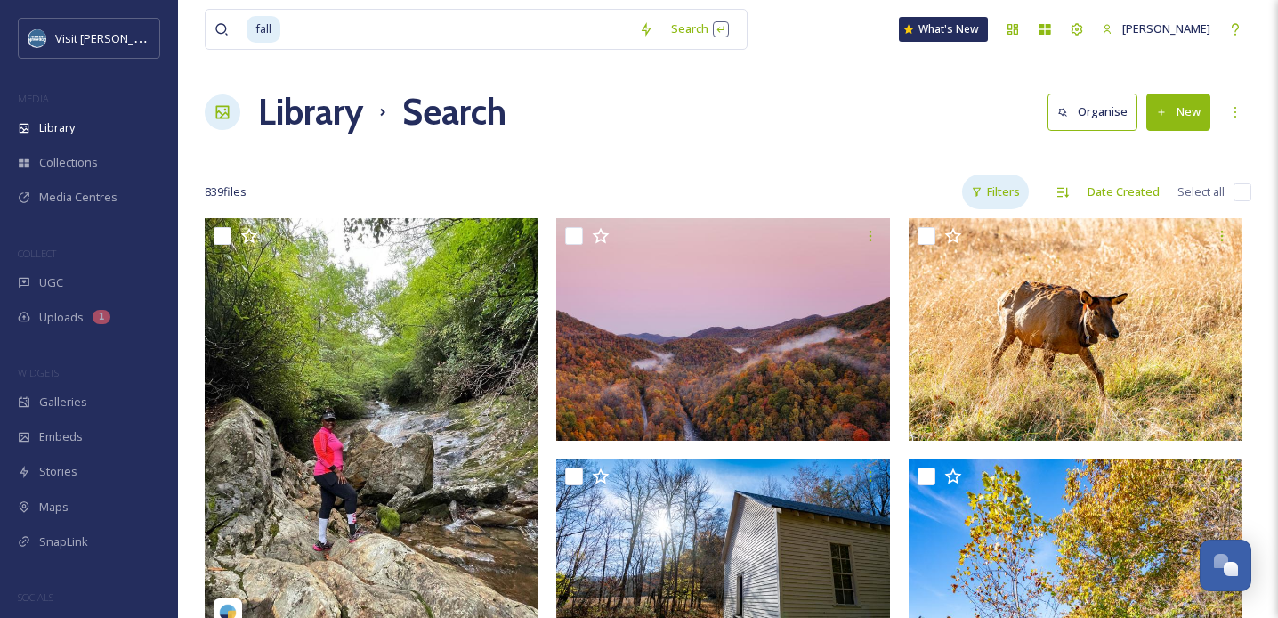
click at [1008, 194] on div "Filters" at bounding box center [995, 191] width 67 height 35
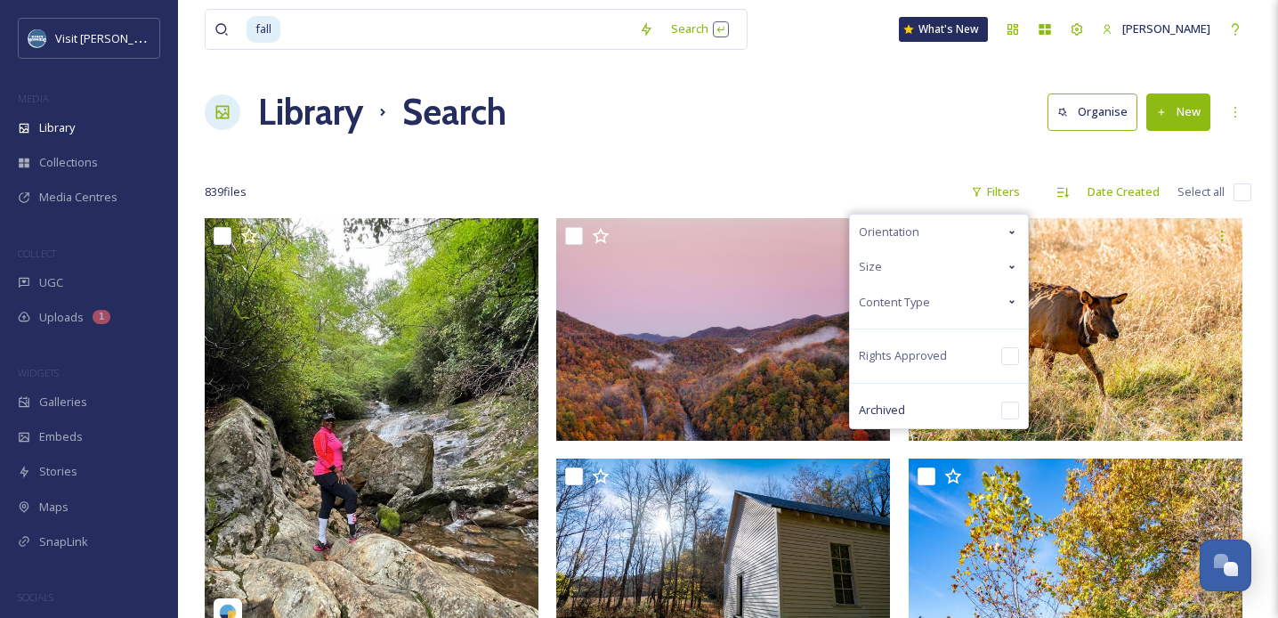
click at [907, 307] on span "Content Type" at bounding box center [894, 302] width 71 height 17
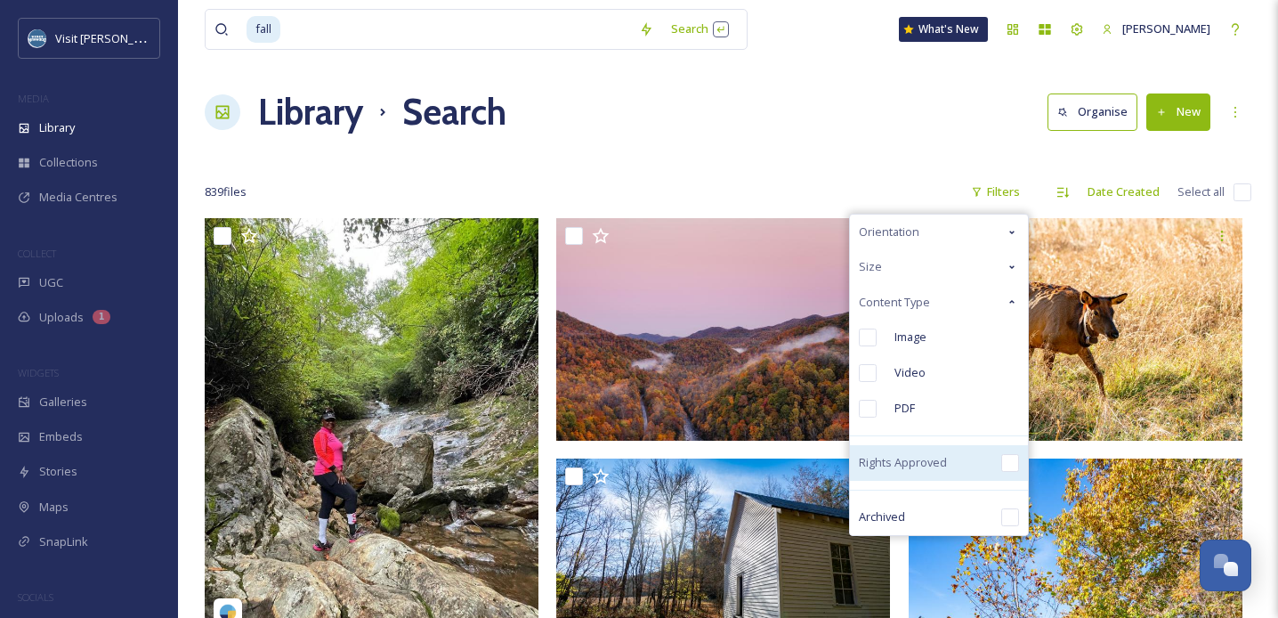
click at [895, 458] on span "Rights Approved" at bounding box center [903, 462] width 88 height 17
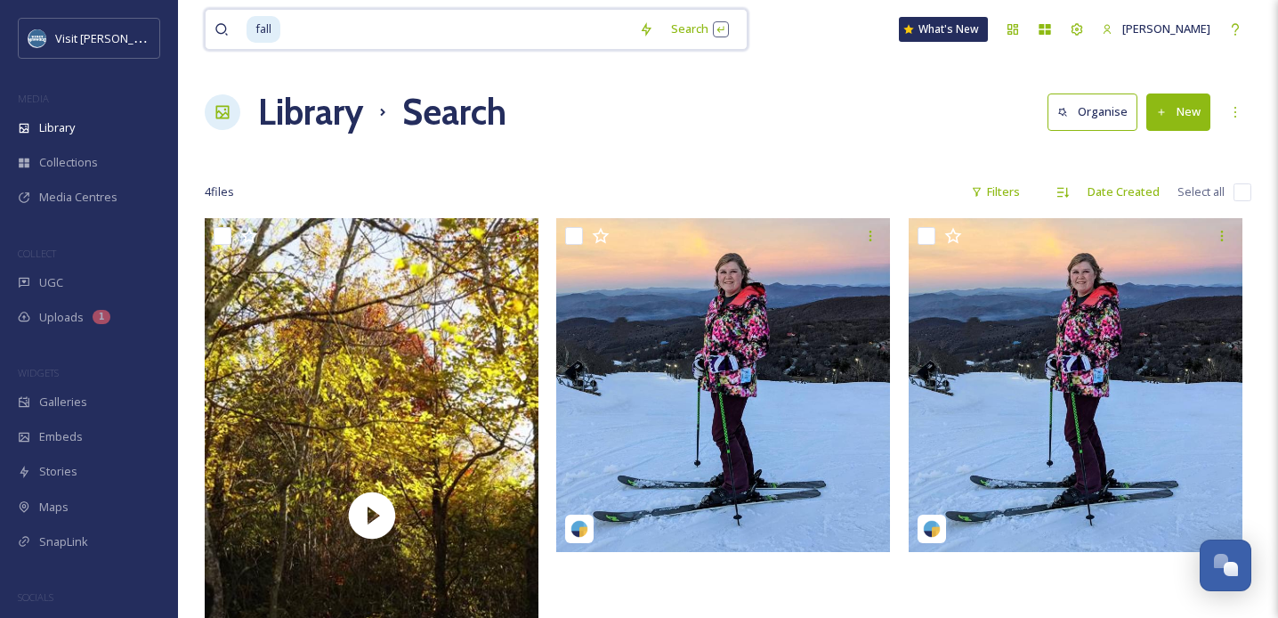
click at [375, 29] on input at bounding box center [456, 29] width 348 height 39
type input "f"
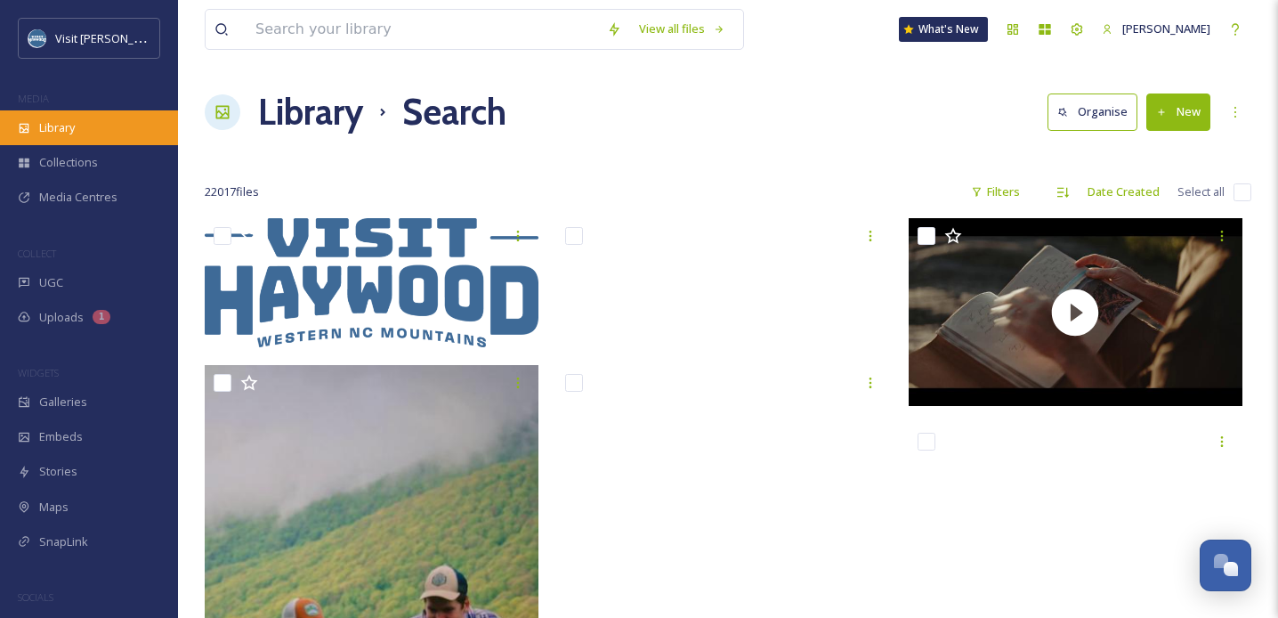
click at [60, 126] on span "Library" at bounding box center [57, 127] width 36 height 17
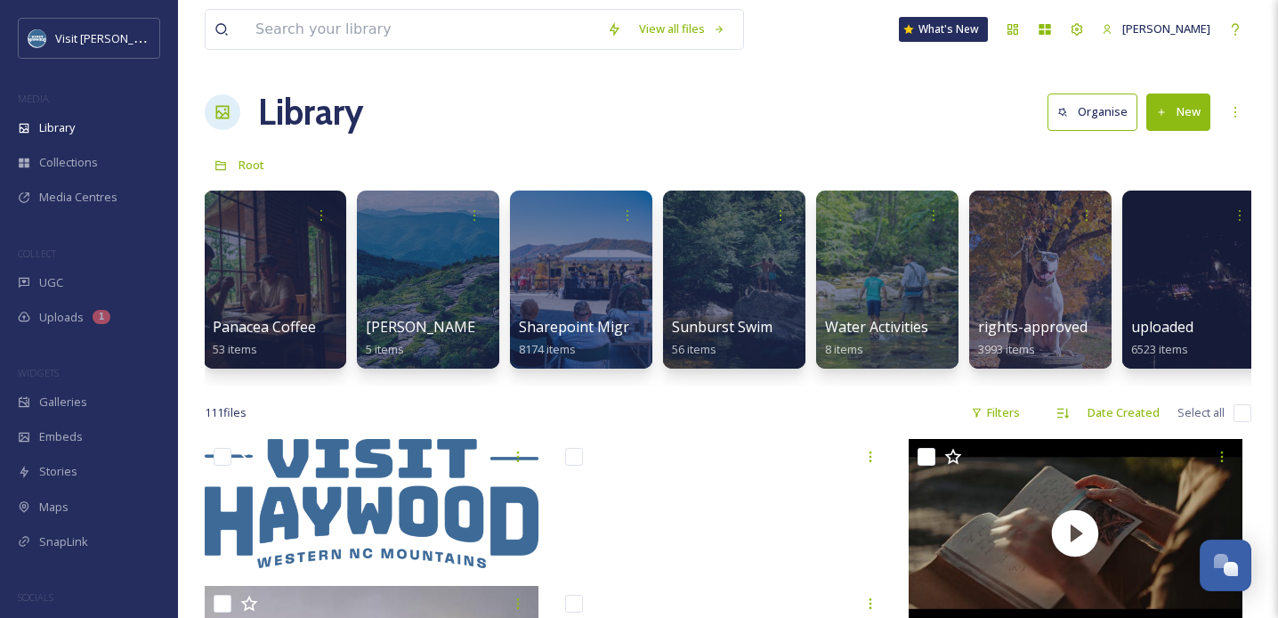
scroll to position [0, 2628]
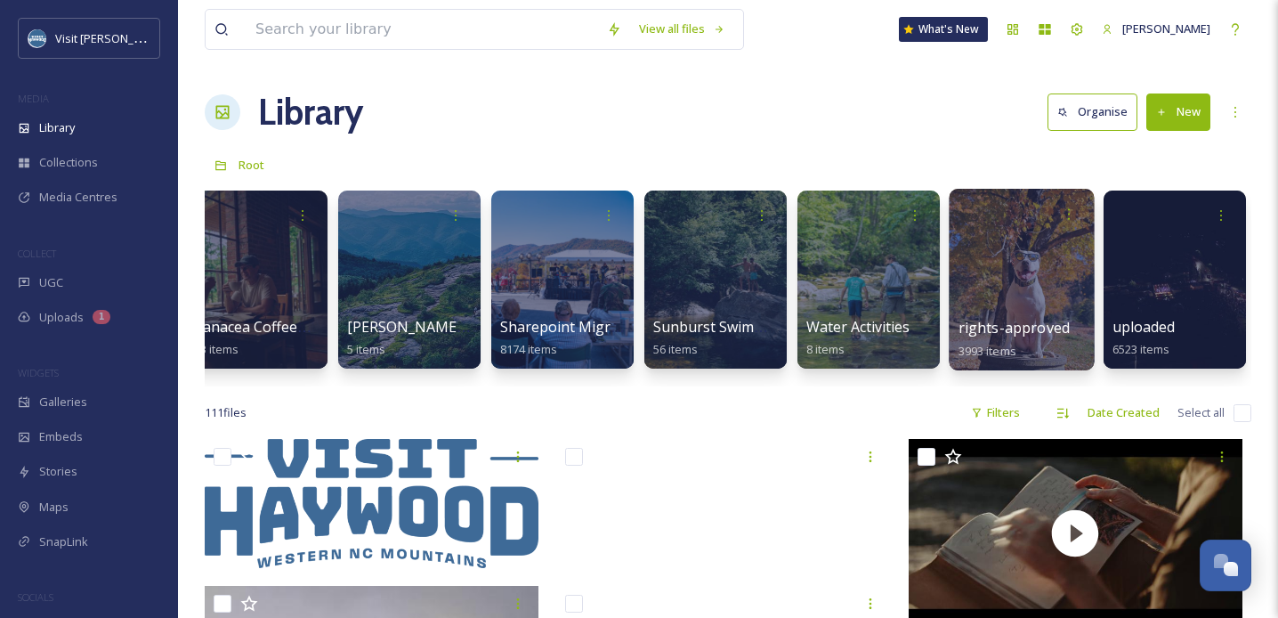
click at [965, 254] on div at bounding box center [1021, 280] width 145 height 182
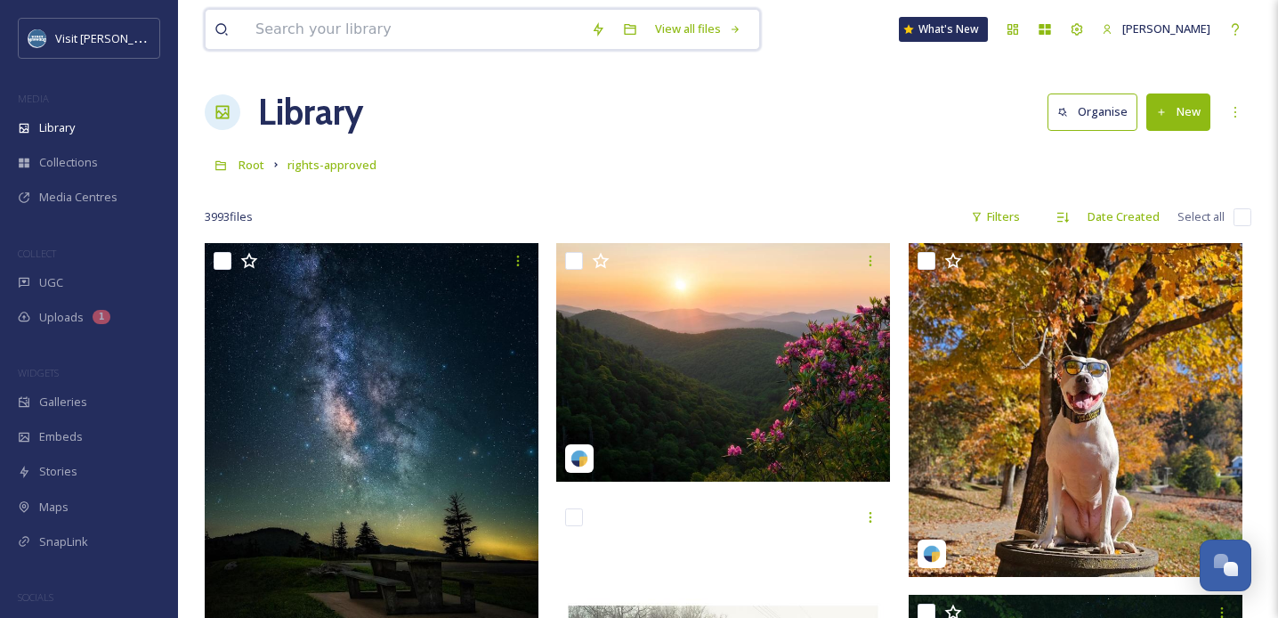
click at [488, 28] on input at bounding box center [415, 29] width 336 height 39
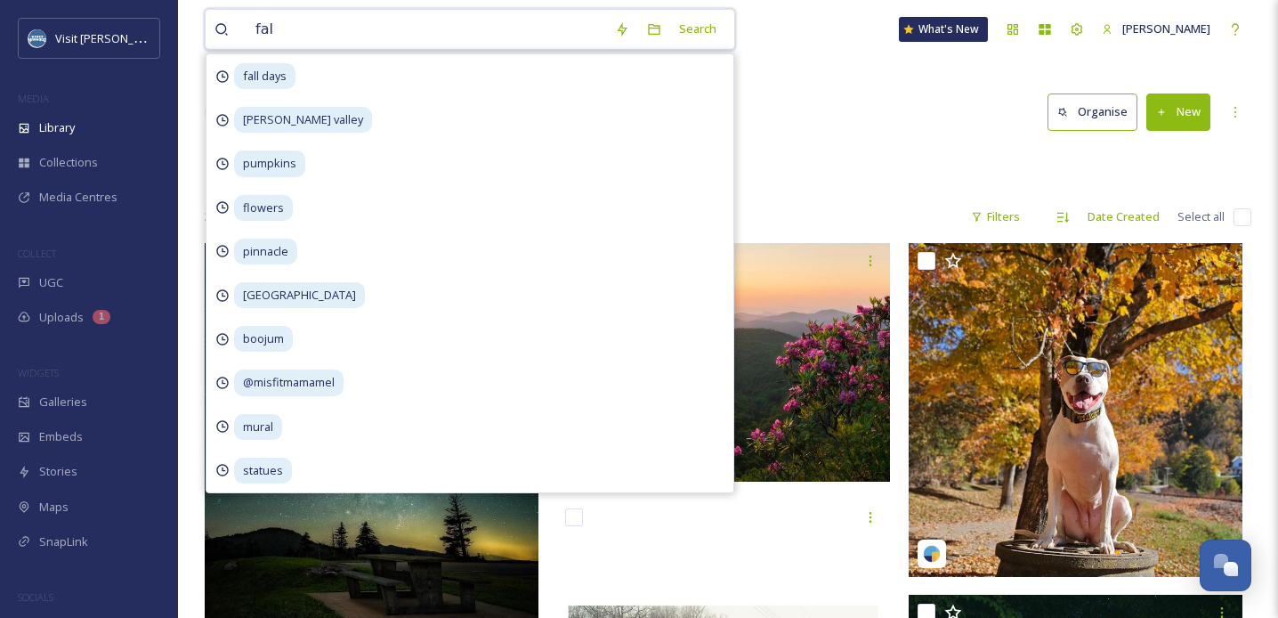
type input "fall"
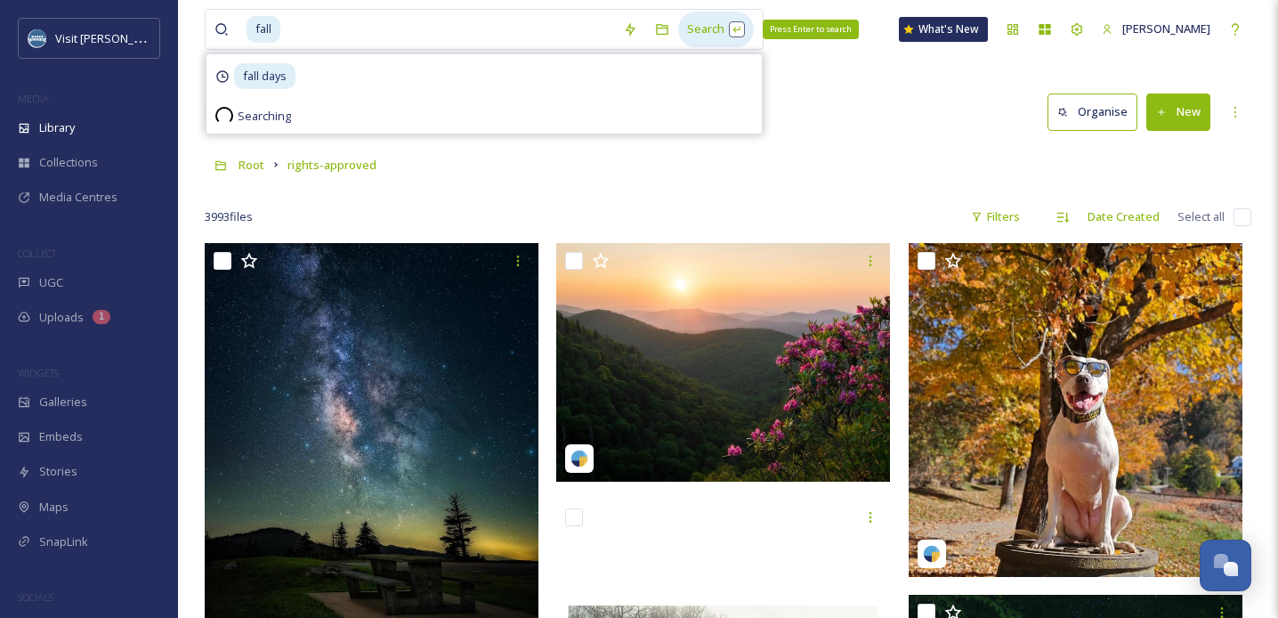
click at [708, 26] on div "Search Press Enter to search" at bounding box center [716, 29] width 76 height 35
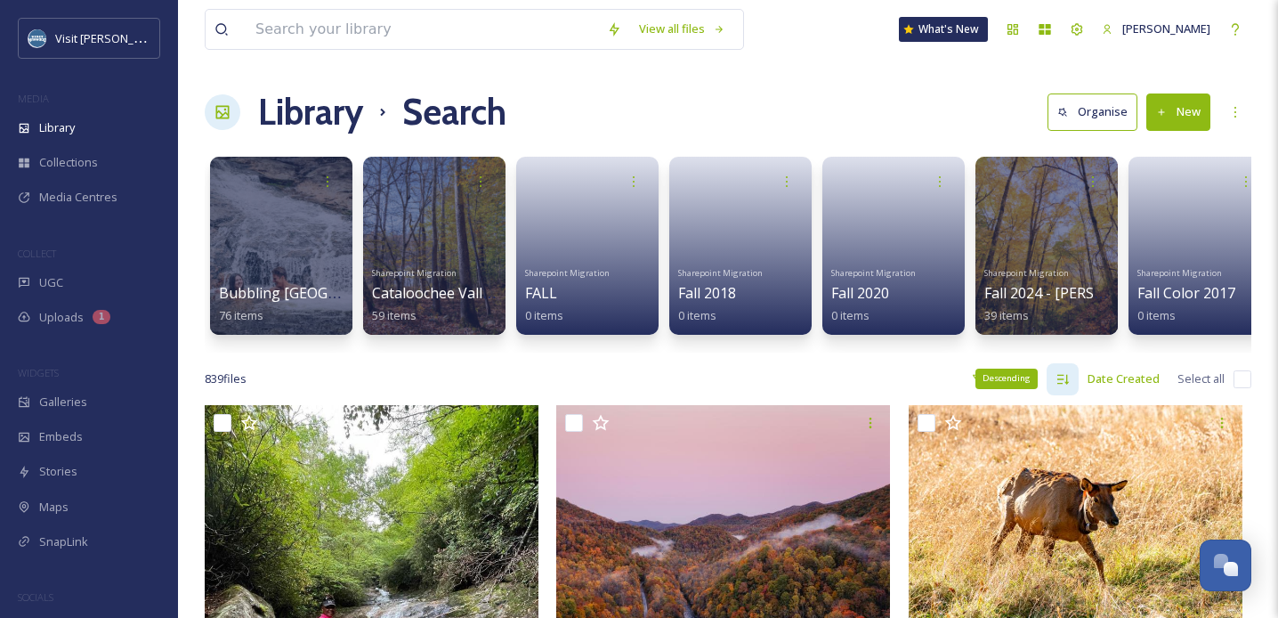
click at [1062, 376] on icon at bounding box center [1063, 379] width 14 height 14
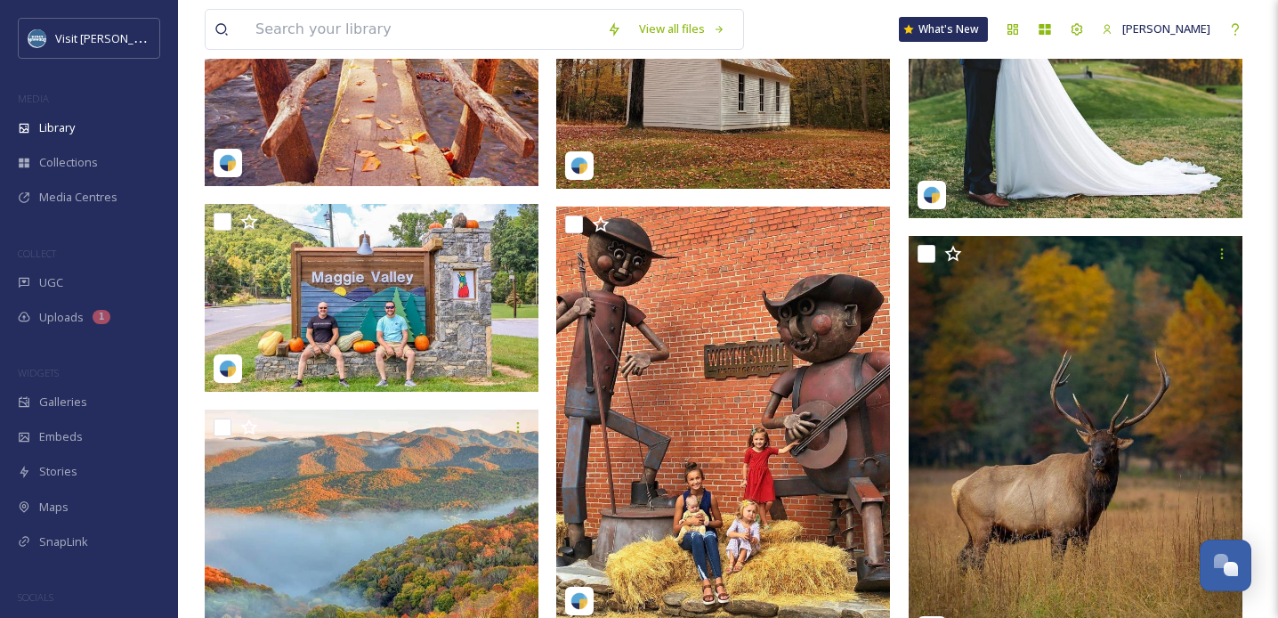
scroll to position [2638, 0]
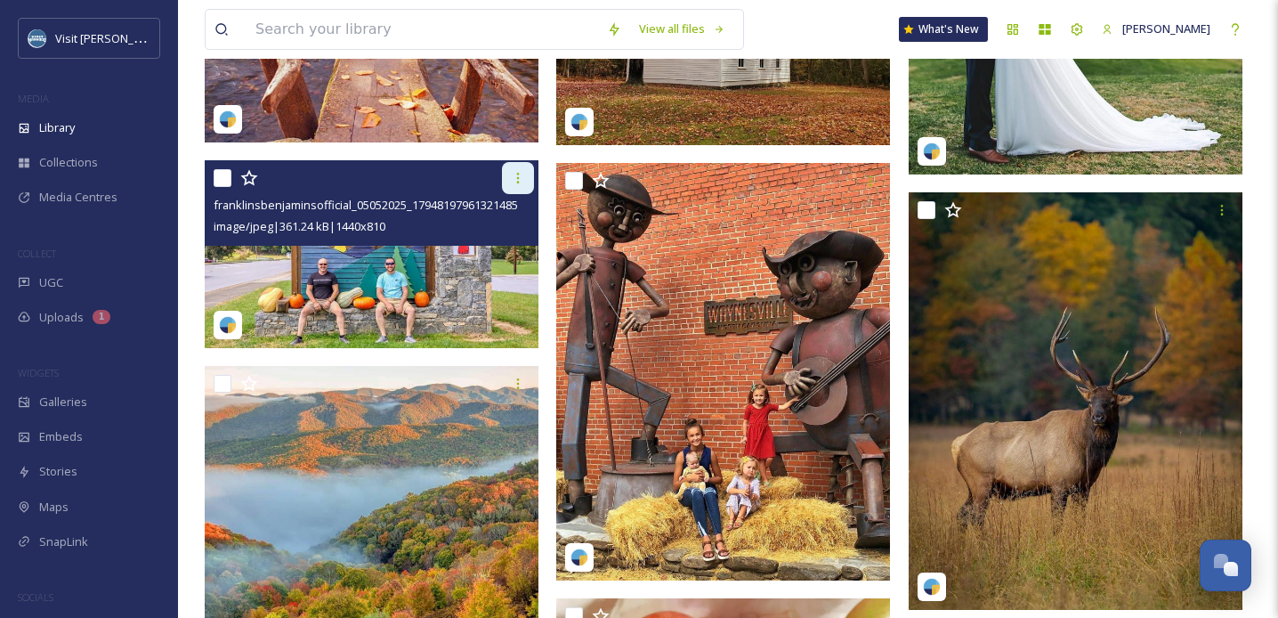
click at [508, 177] on div at bounding box center [518, 178] width 32 height 32
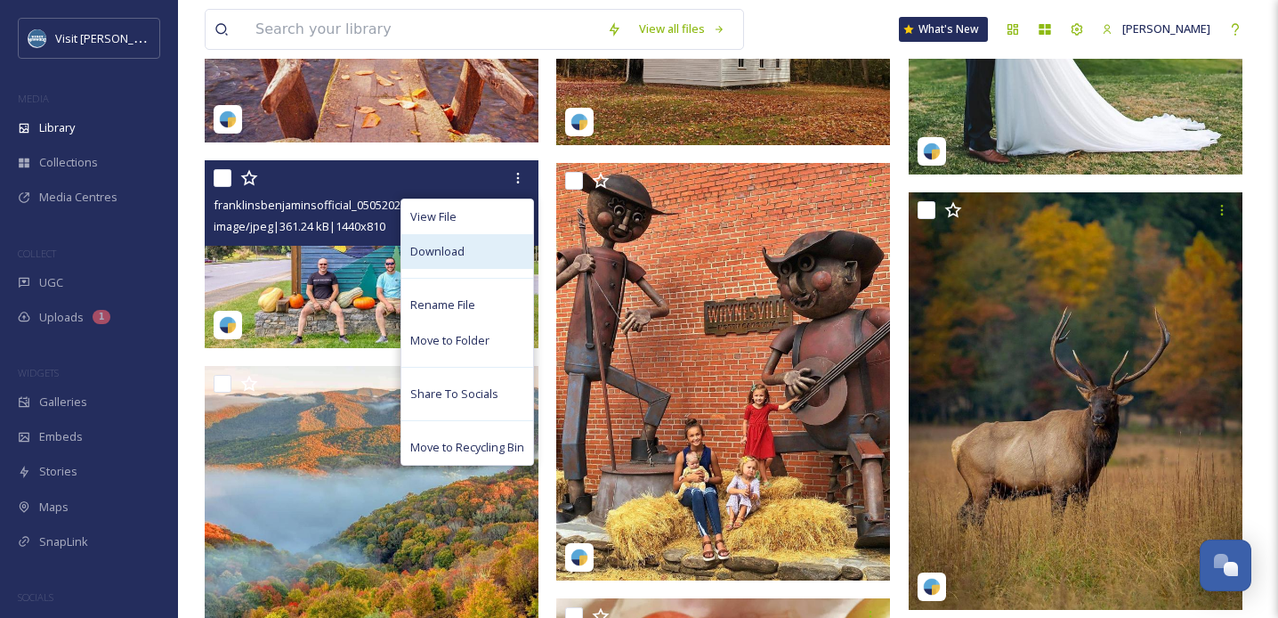
click at [464, 248] on div "Download" at bounding box center [468, 251] width 132 height 35
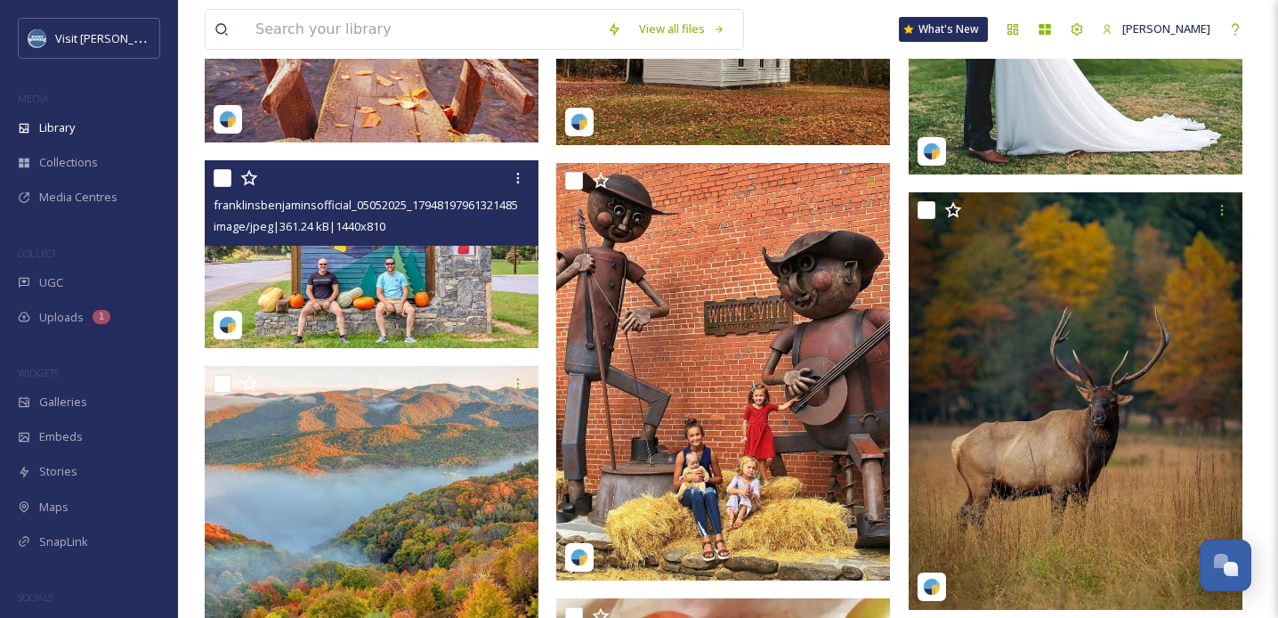
click at [417, 257] on img at bounding box center [372, 254] width 334 height 188
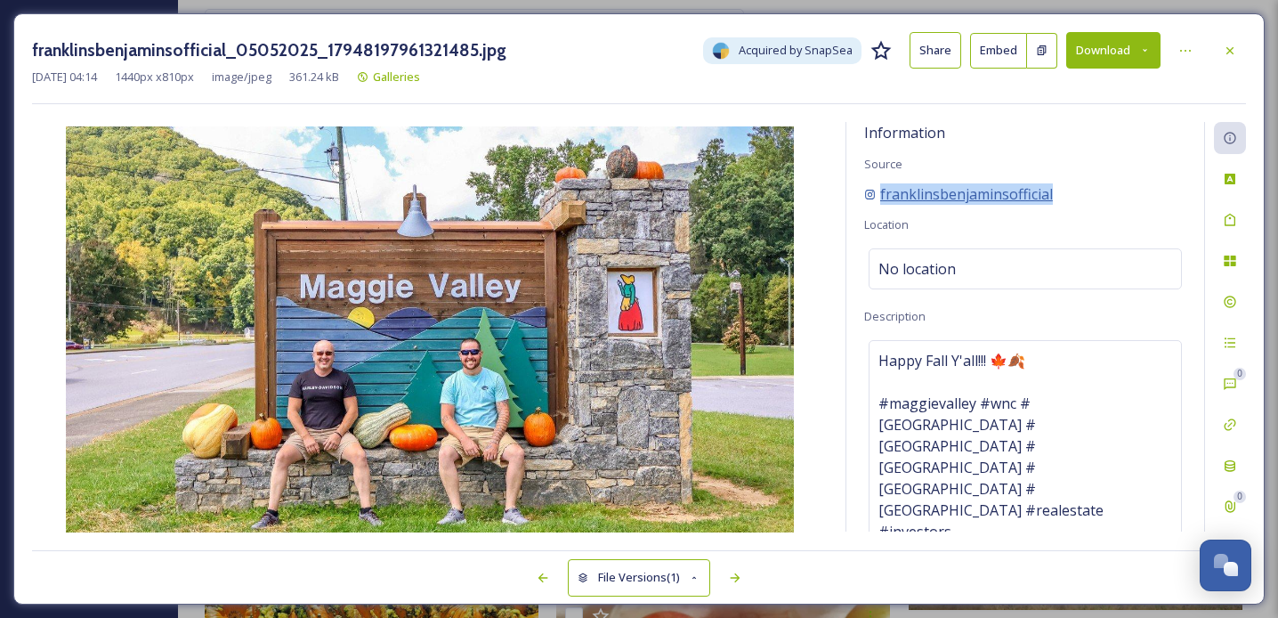
drag, startPoint x: 1059, startPoint y: 196, endPoint x: 880, endPoint y: 196, distance: 179.8
click at [880, 196] on div "franklinsbenjaminsofficial" at bounding box center [1025, 193] width 322 height 21
copy span "franklinsbenjaminsofficial"
click at [1230, 53] on icon at bounding box center [1230, 51] width 14 height 14
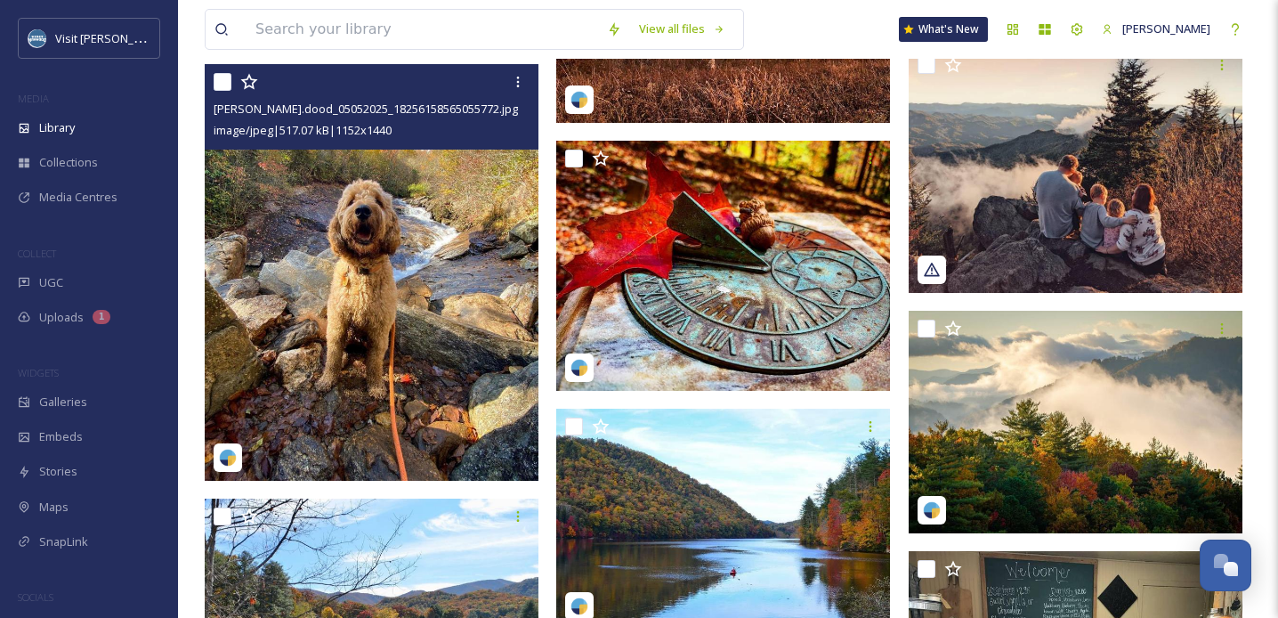
scroll to position [11154, 0]
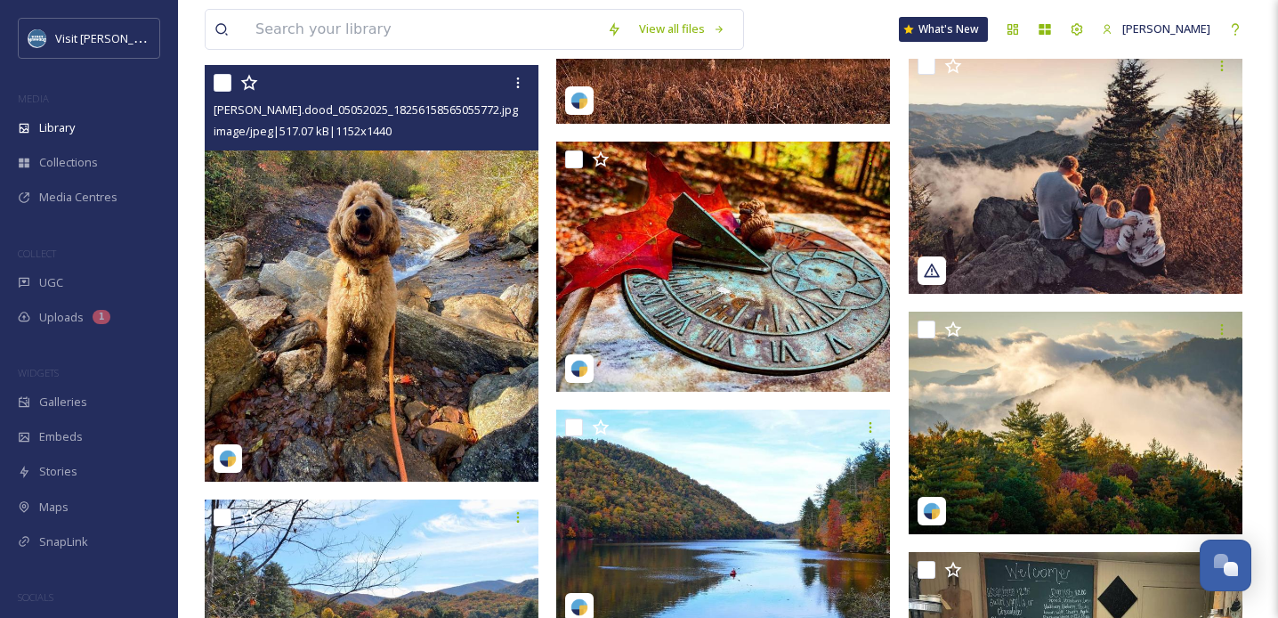
click at [399, 274] on img at bounding box center [372, 274] width 334 height 418
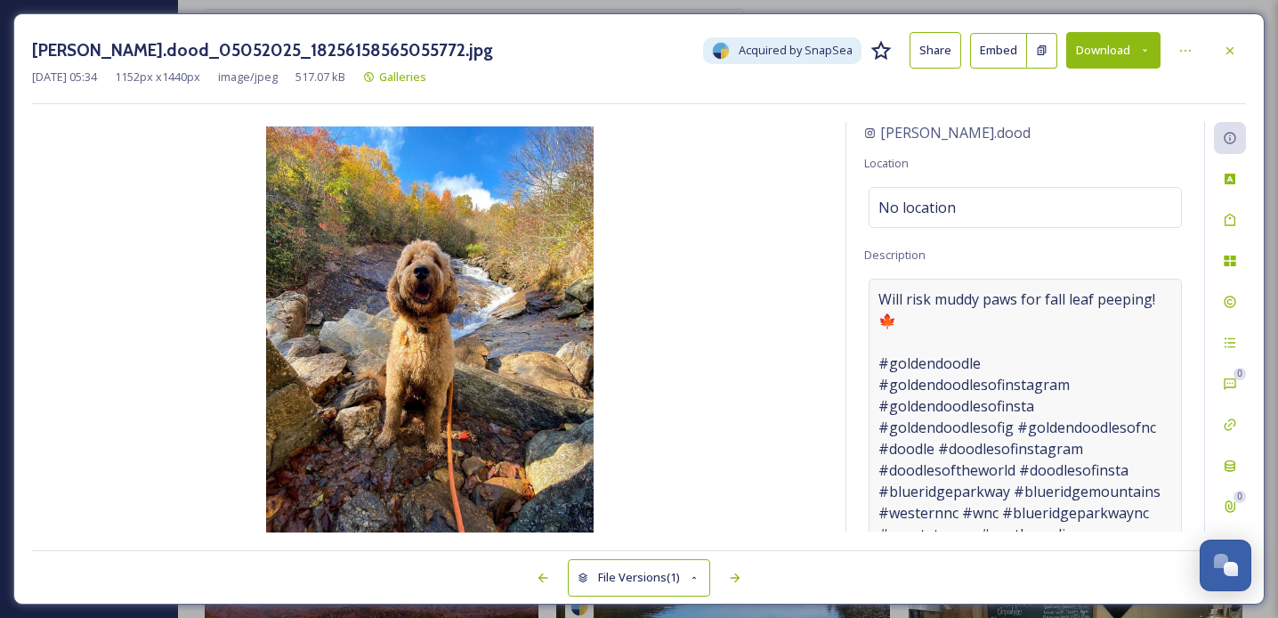
scroll to position [151, 0]
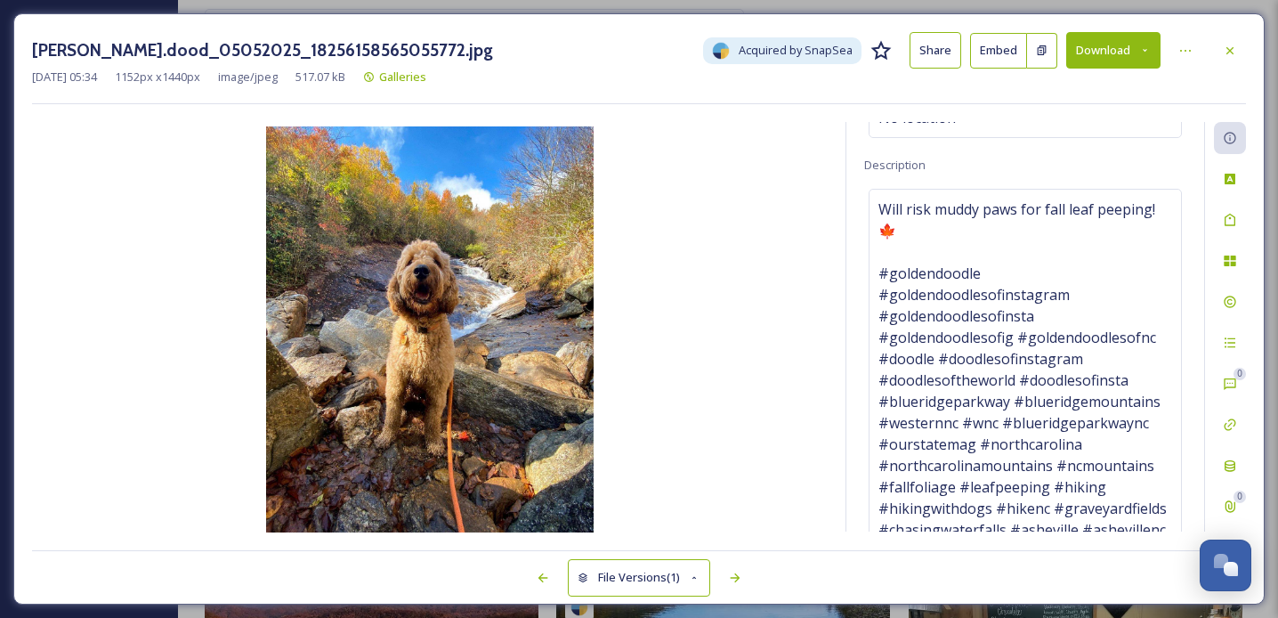
click at [1119, 58] on button "Download" at bounding box center [1114, 50] width 94 height 37
click at [1232, 50] on icon at bounding box center [1230, 51] width 14 height 14
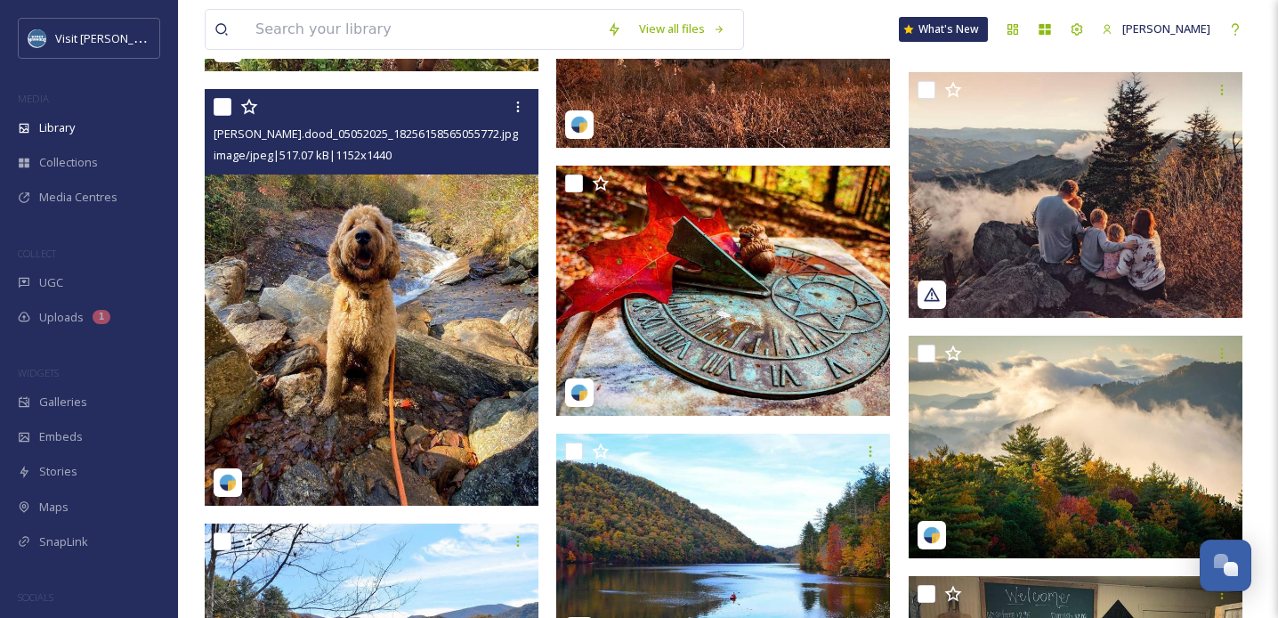
scroll to position [11117, 0]
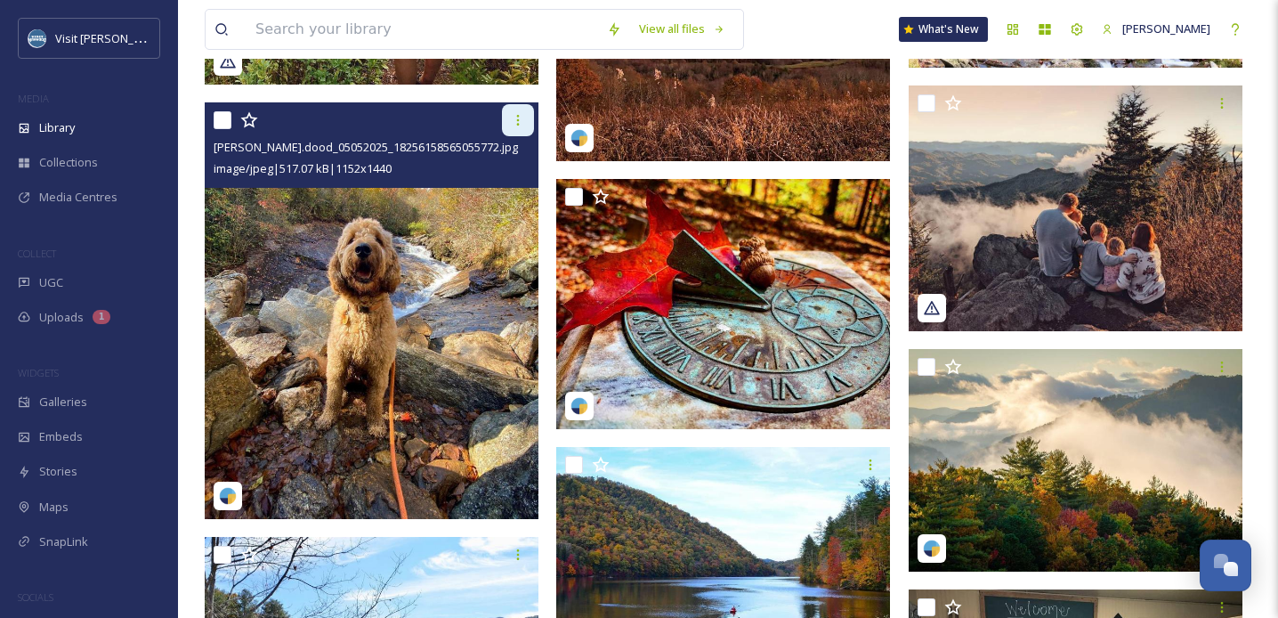
click at [513, 130] on div at bounding box center [518, 120] width 32 height 32
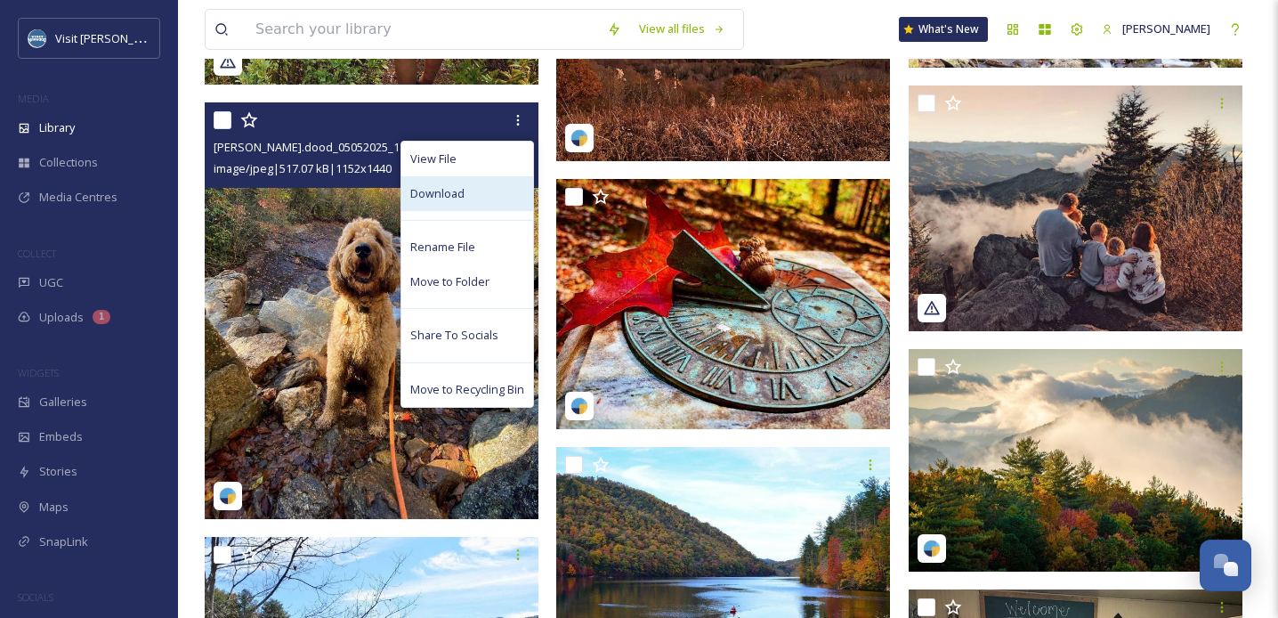
click at [481, 186] on div "Download" at bounding box center [468, 193] width 132 height 35
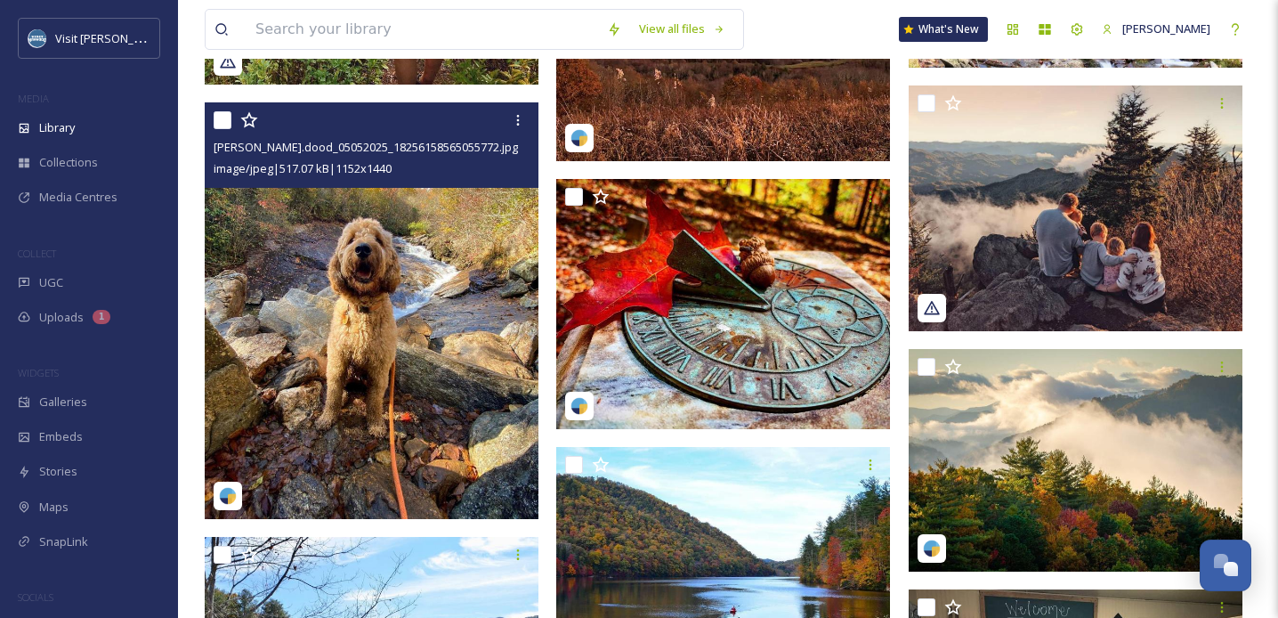
click at [428, 302] on img at bounding box center [372, 311] width 334 height 418
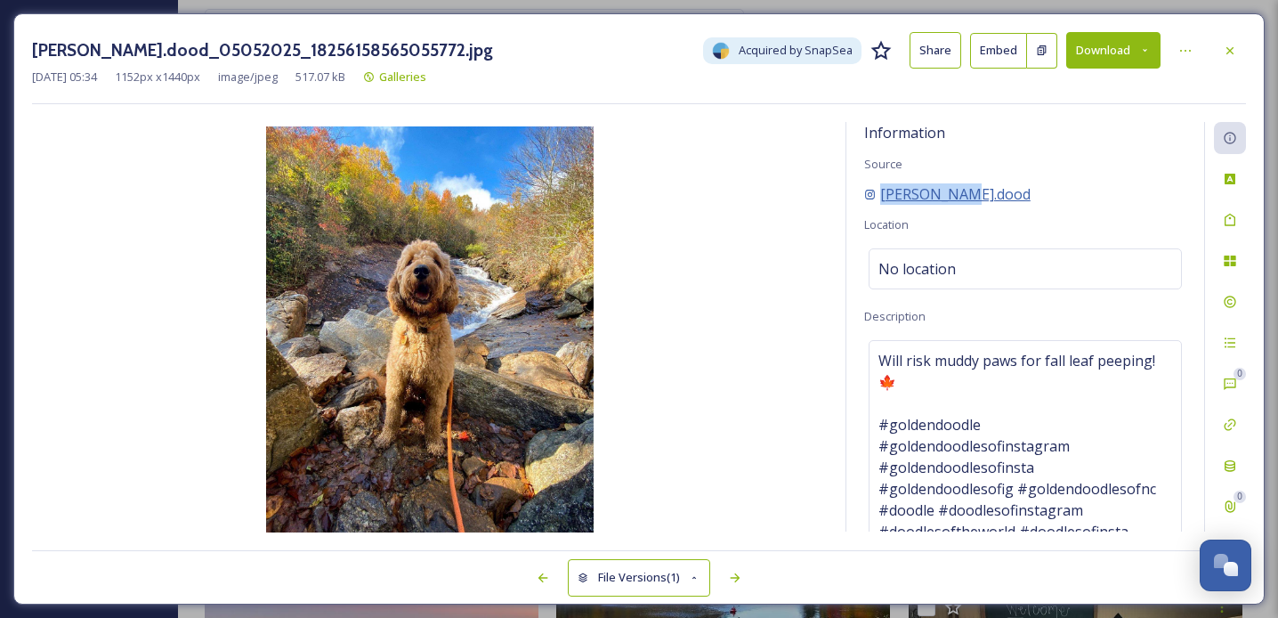
drag, startPoint x: 985, startPoint y: 192, endPoint x: 881, endPoint y: 192, distance: 103.3
click at [881, 192] on div "[PERSON_NAME].dood" at bounding box center [1025, 193] width 322 height 21
copy span "[PERSON_NAME].dood"
click at [1232, 58] on div at bounding box center [1230, 51] width 32 height 32
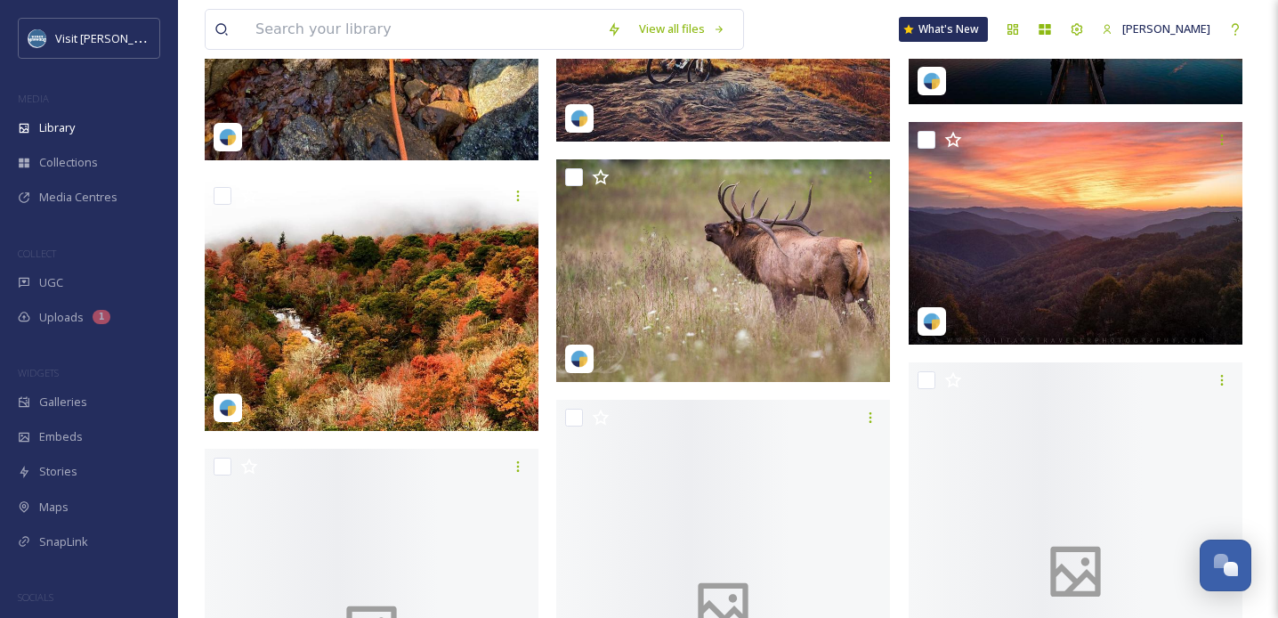
scroll to position [19551, 0]
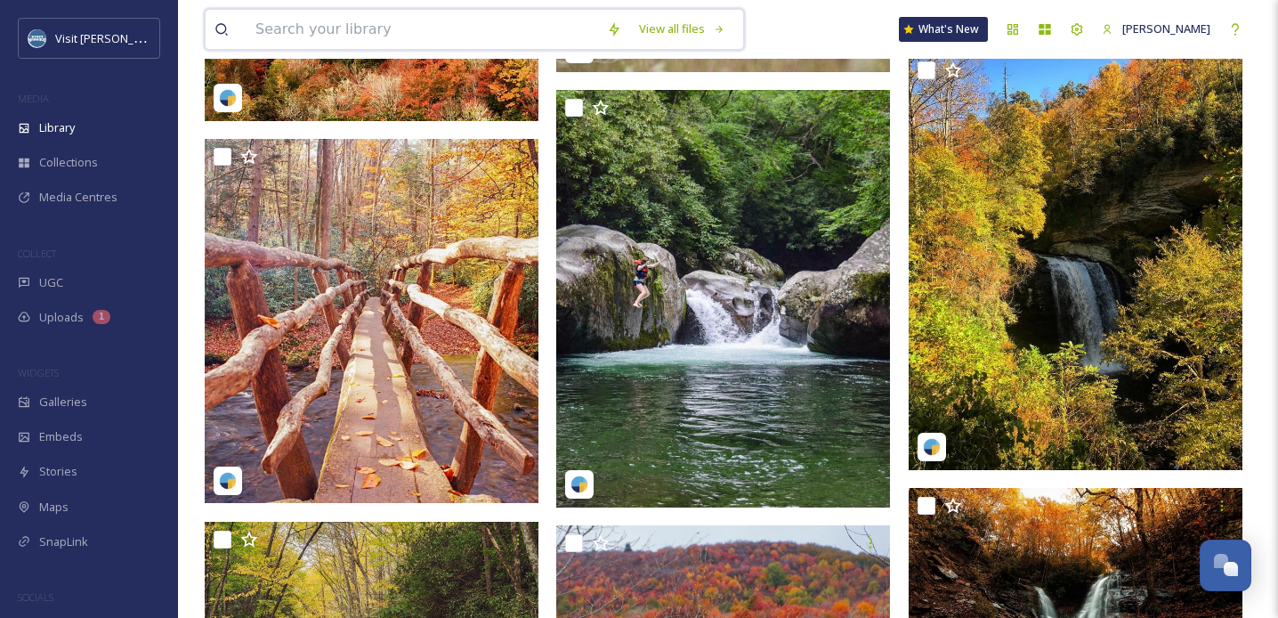
click at [307, 26] on input at bounding box center [423, 29] width 352 height 39
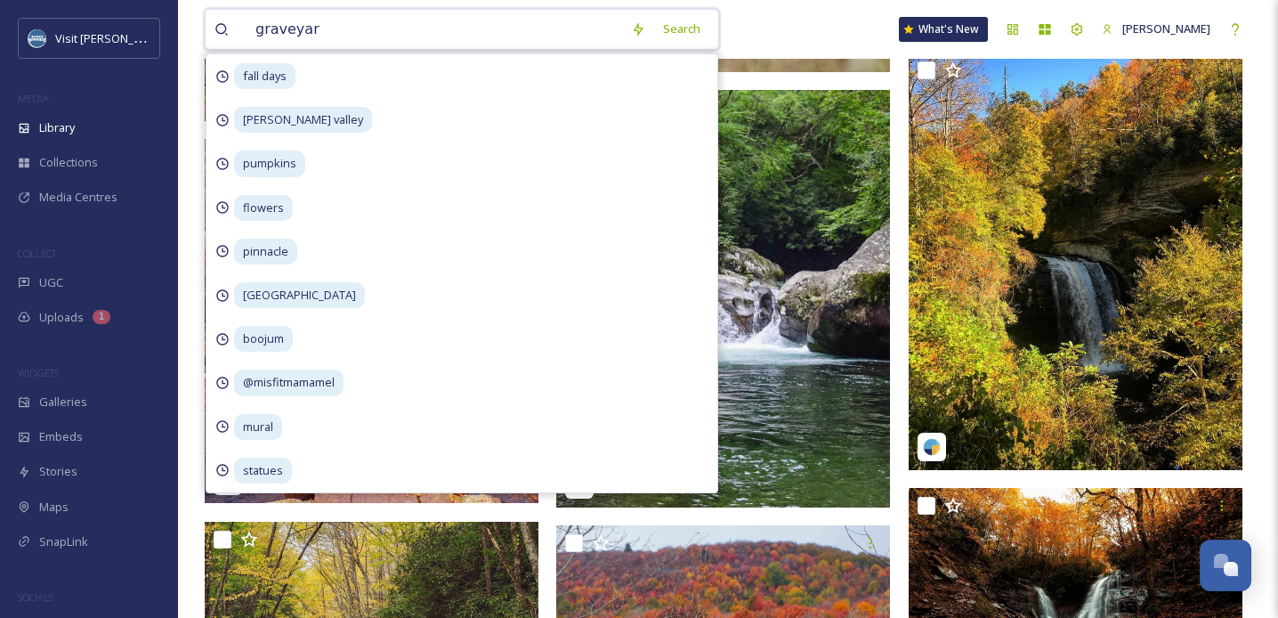
type input "graveyard"
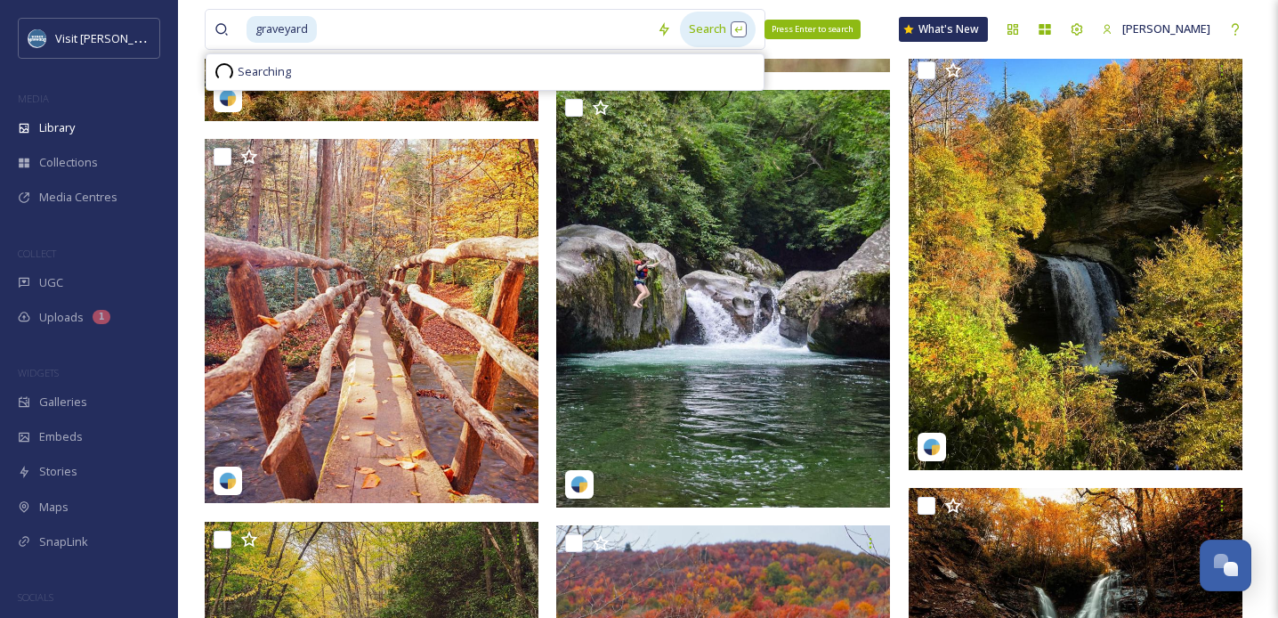
click at [702, 29] on div "Search Press Enter to search" at bounding box center [718, 29] width 76 height 35
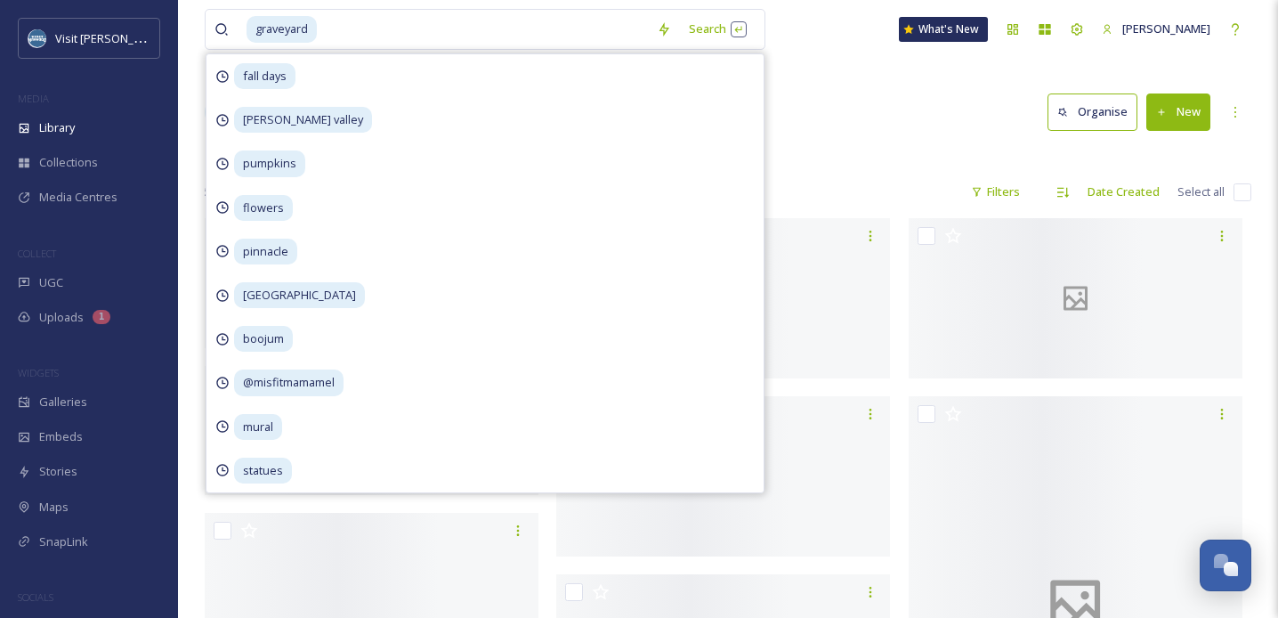
click at [837, 111] on div "Library Search Organise New" at bounding box center [728, 111] width 1047 height 53
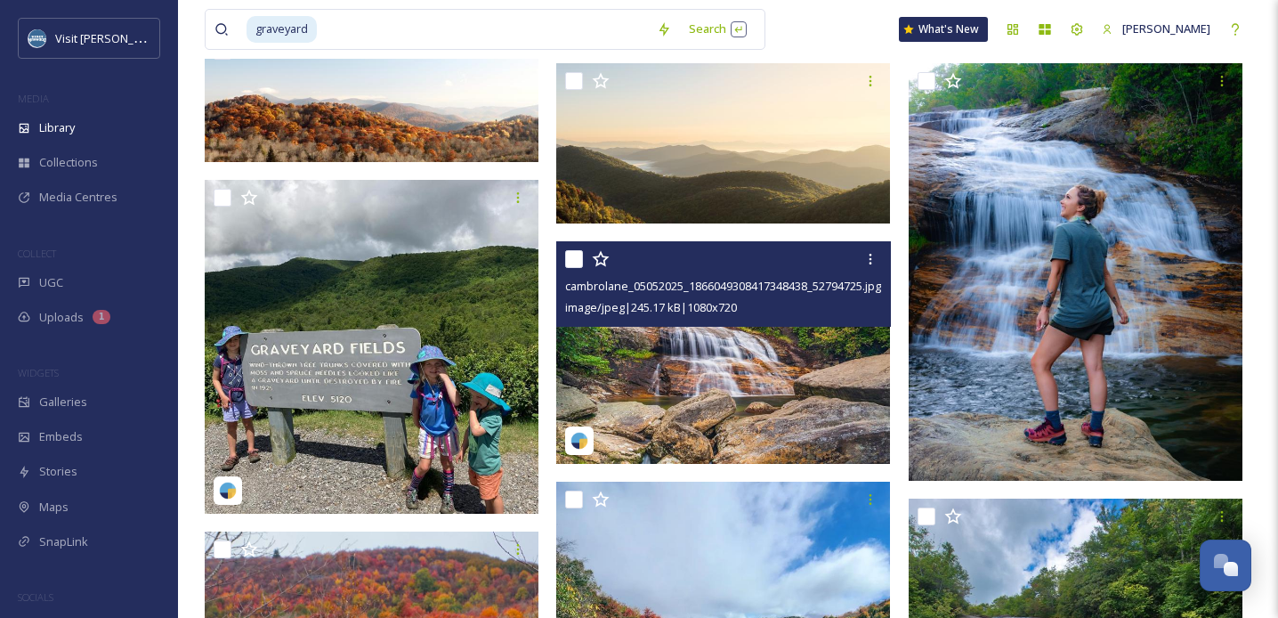
scroll to position [332, 0]
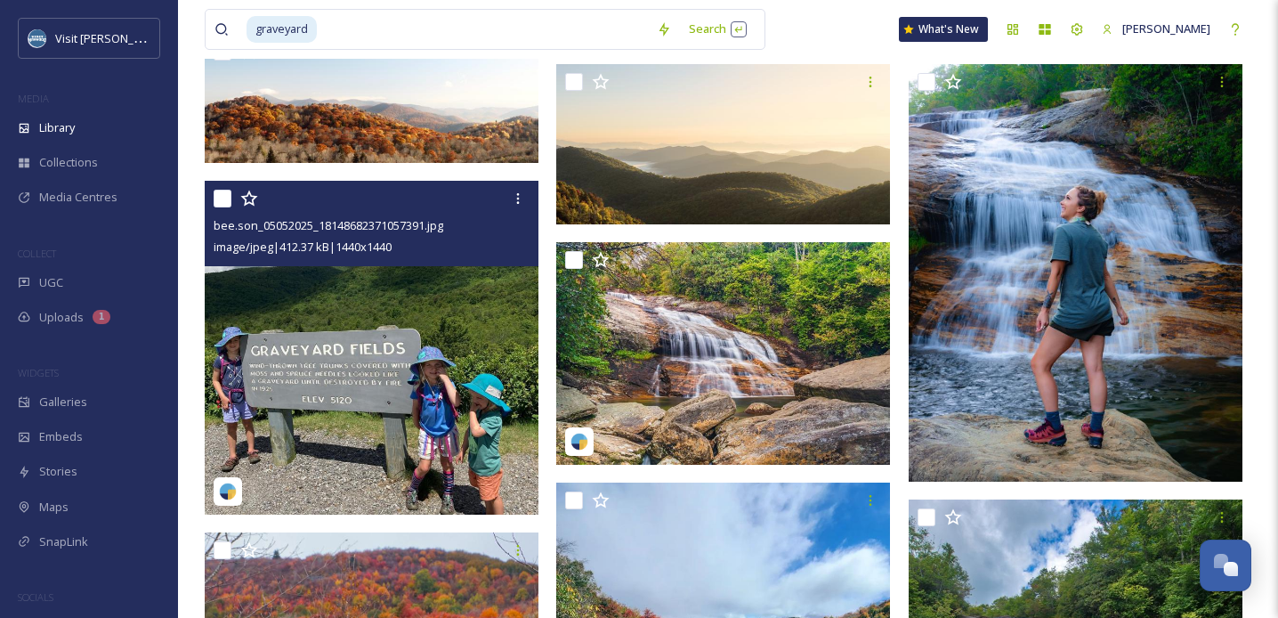
click at [460, 369] on img at bounding box center [372, 348] width 334 height 334
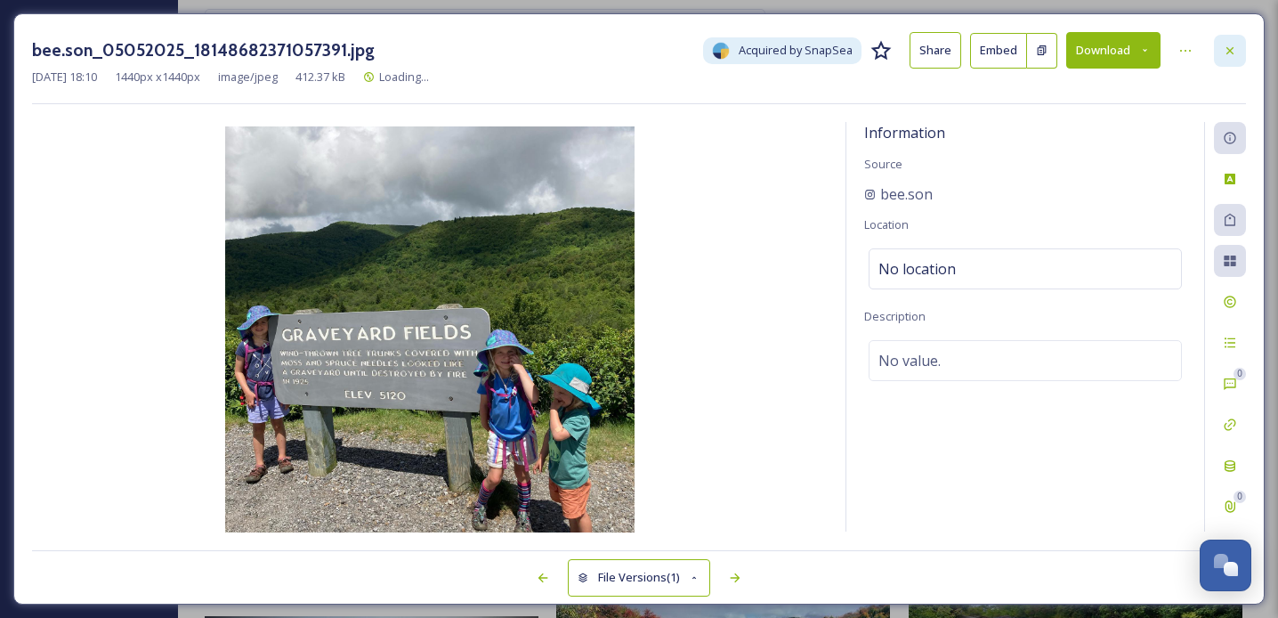
click at [1226, 52] on icon at bounding box center [1230, 51] width 14 height 14
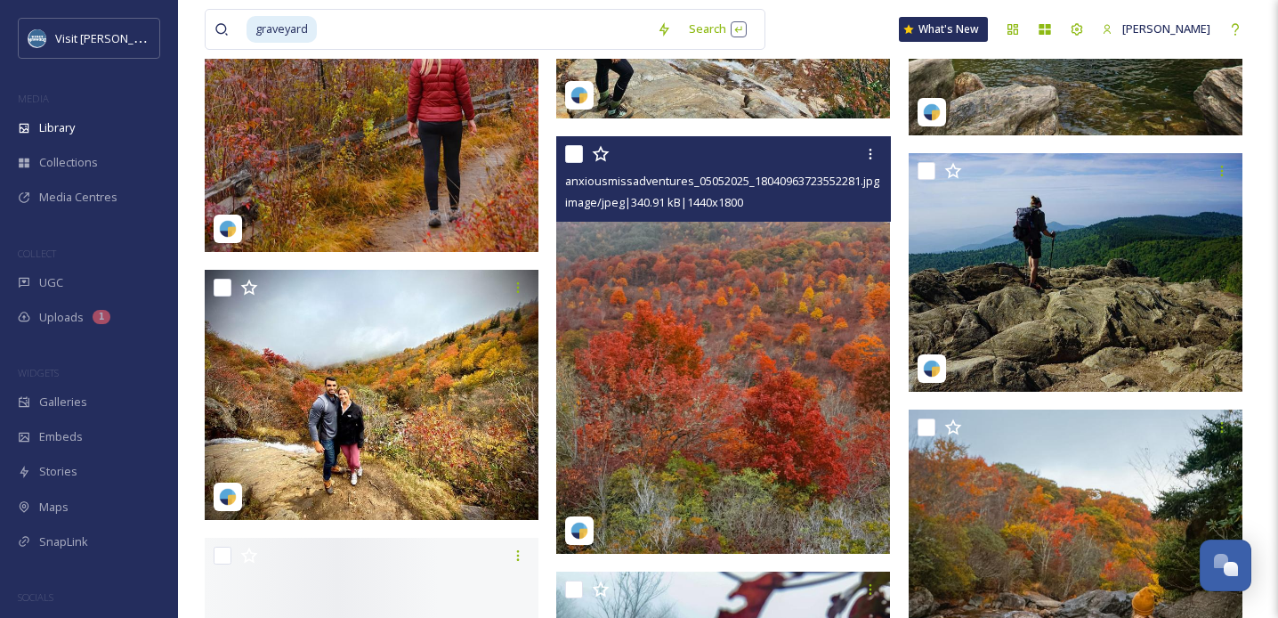
scroll to position [1254, 0]
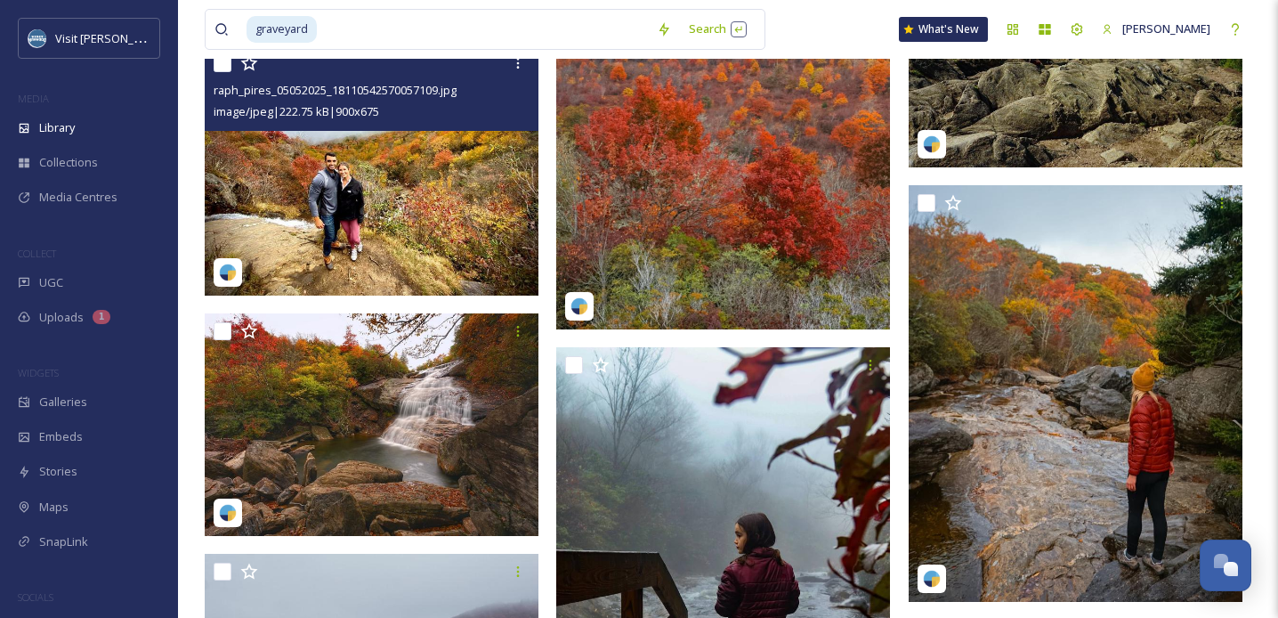
click at [425, 214] on img at bounding box center [372, 170] width 334 height 250
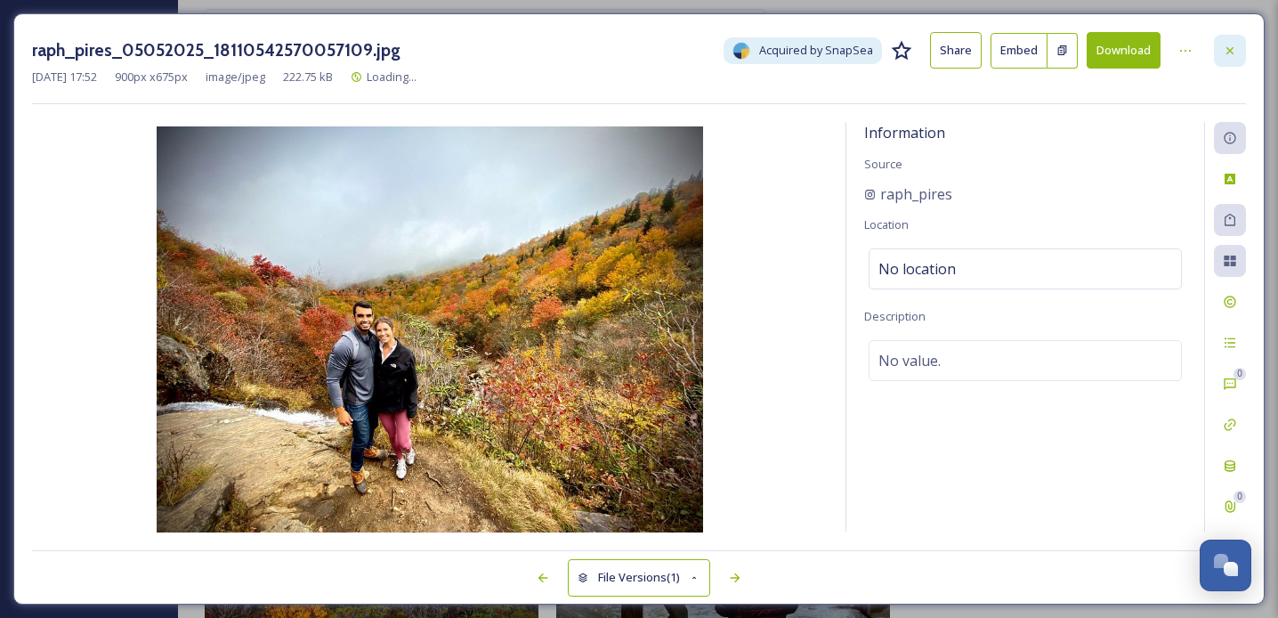
click at [1214, 52] on div at bounding box center [1230, 51] width 32 height 32
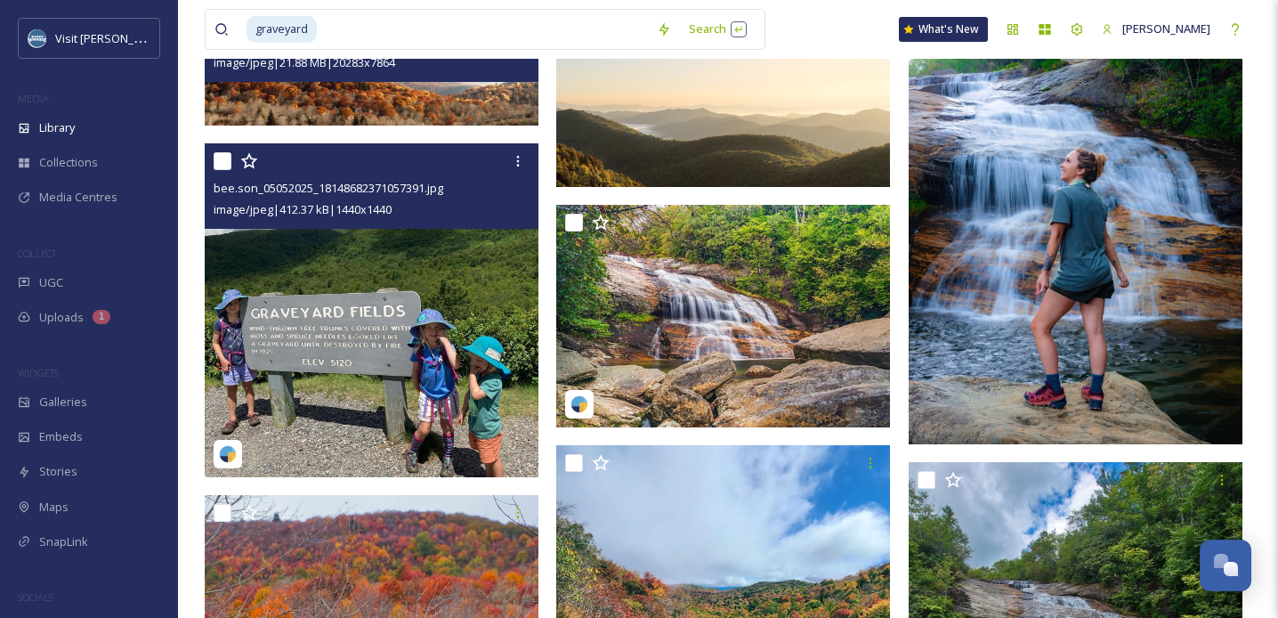
scroll to position [377, 0]
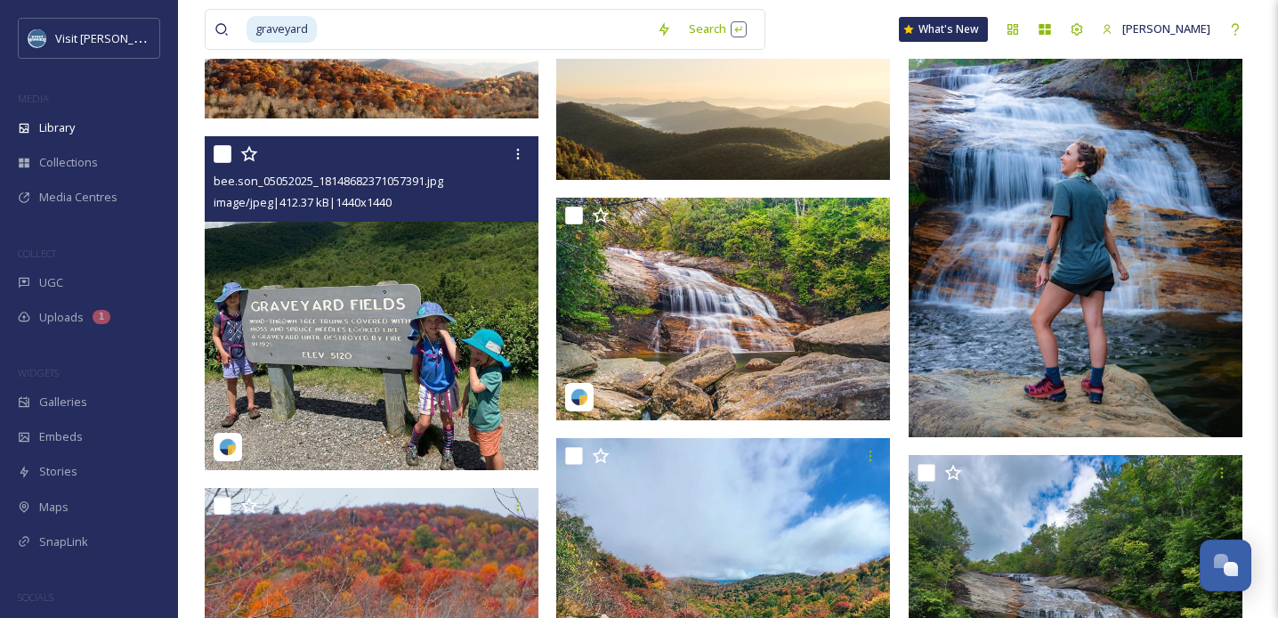
click at [515, 171] on div "bee.son_05052025_18148682371057391.jpg" at bounding box center [374, 180] width 320 height 21
click at [515, 149] on icon at bounding box center [518, 154] width 14 height 14
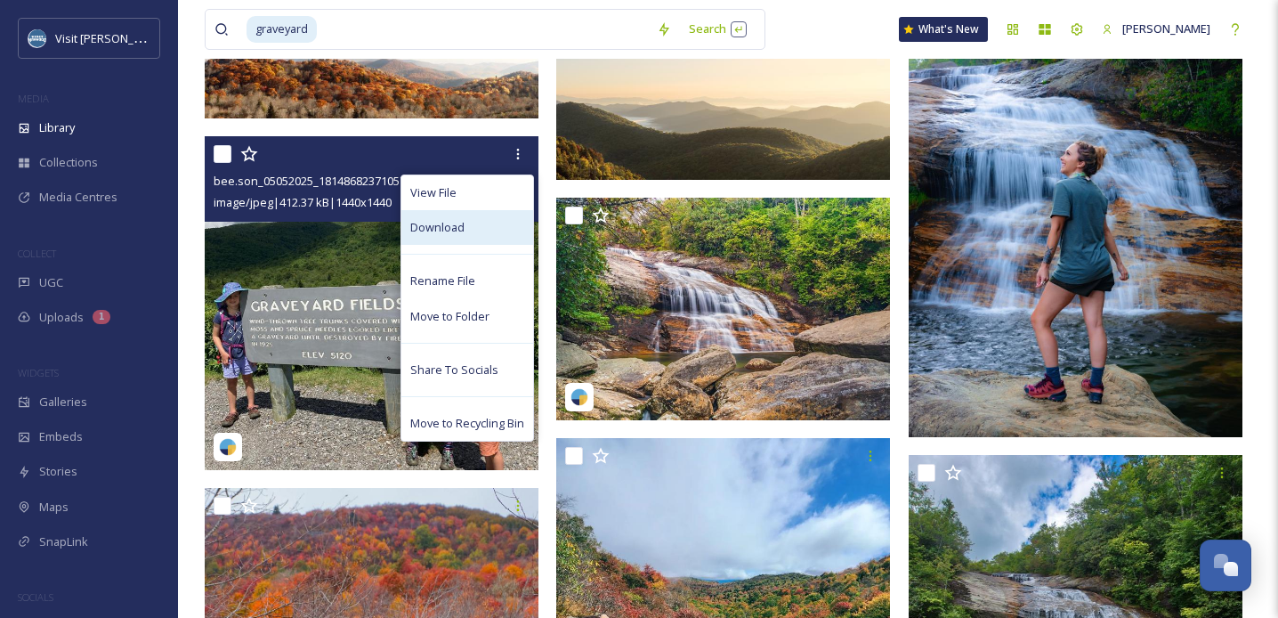
click at [471, 238] on div "Download" at bounding box center [468, 227] width 132 height 35
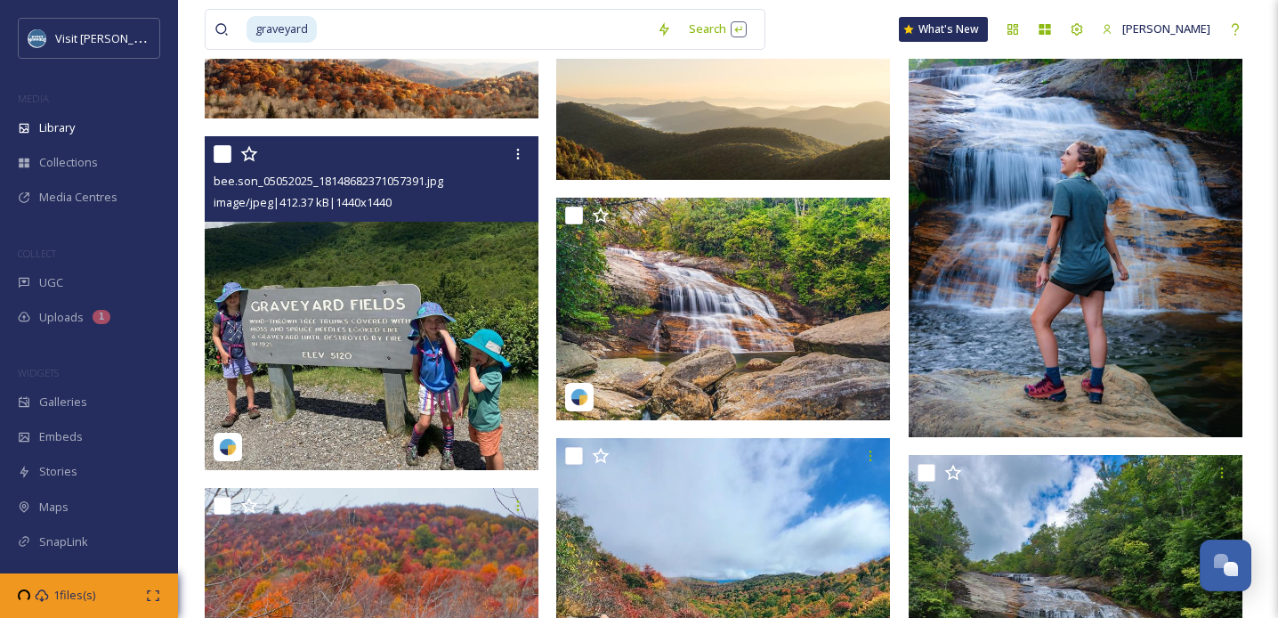
click at [376, 272] on img at bounding box center [372, 303] width 334 height 334
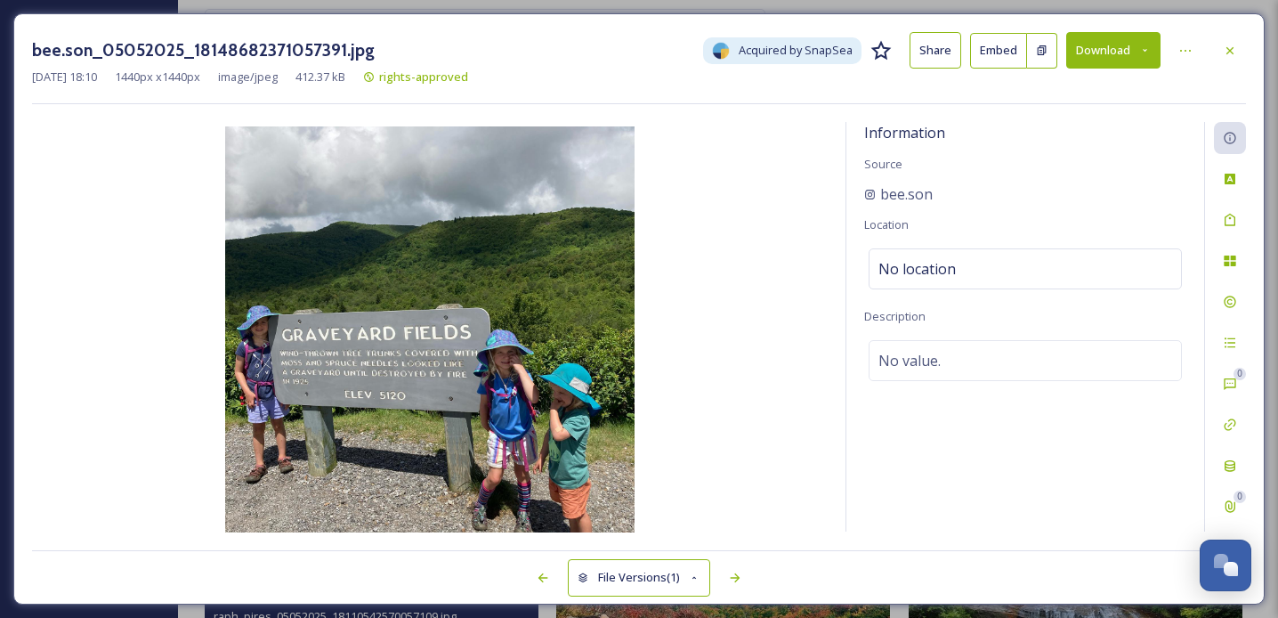
click at [773, 215] on img at bounding box center [430, 331] width 796 height 410
drag, startPoint x: 949, startPoint y: 191, endPoint x: 871, endPoint y: 191, distance: 78.3
click at [872, 191] on div "bee.son" at bounding box center [1025, 193] width 322 height 21
copy span "bee.son"
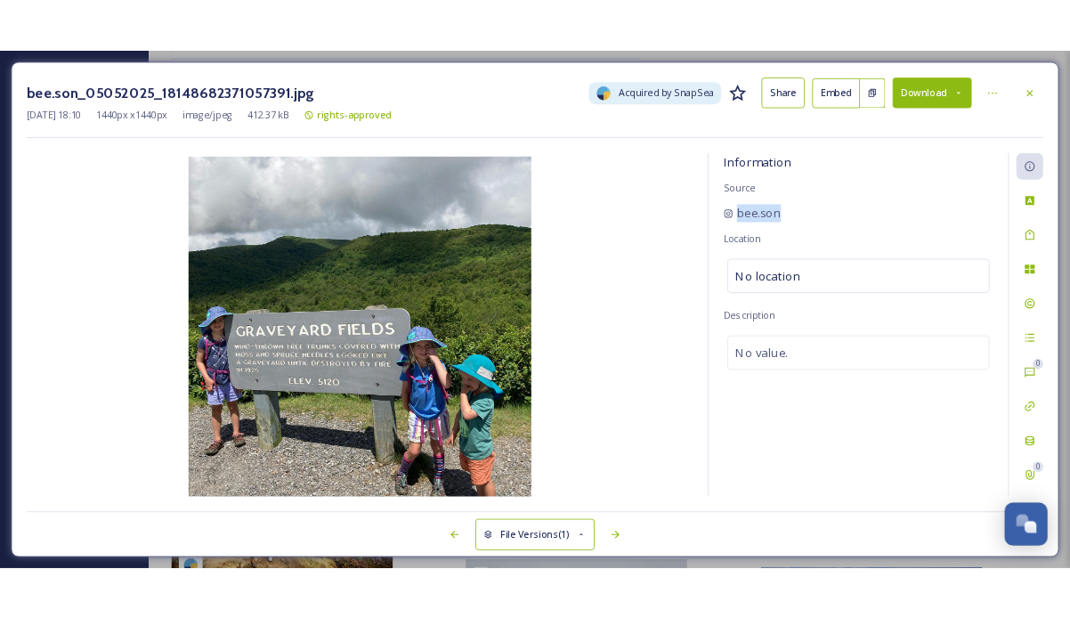
scroll to position [354, 0]
